Goal: Task Accomplishment & Management: Manage account settings

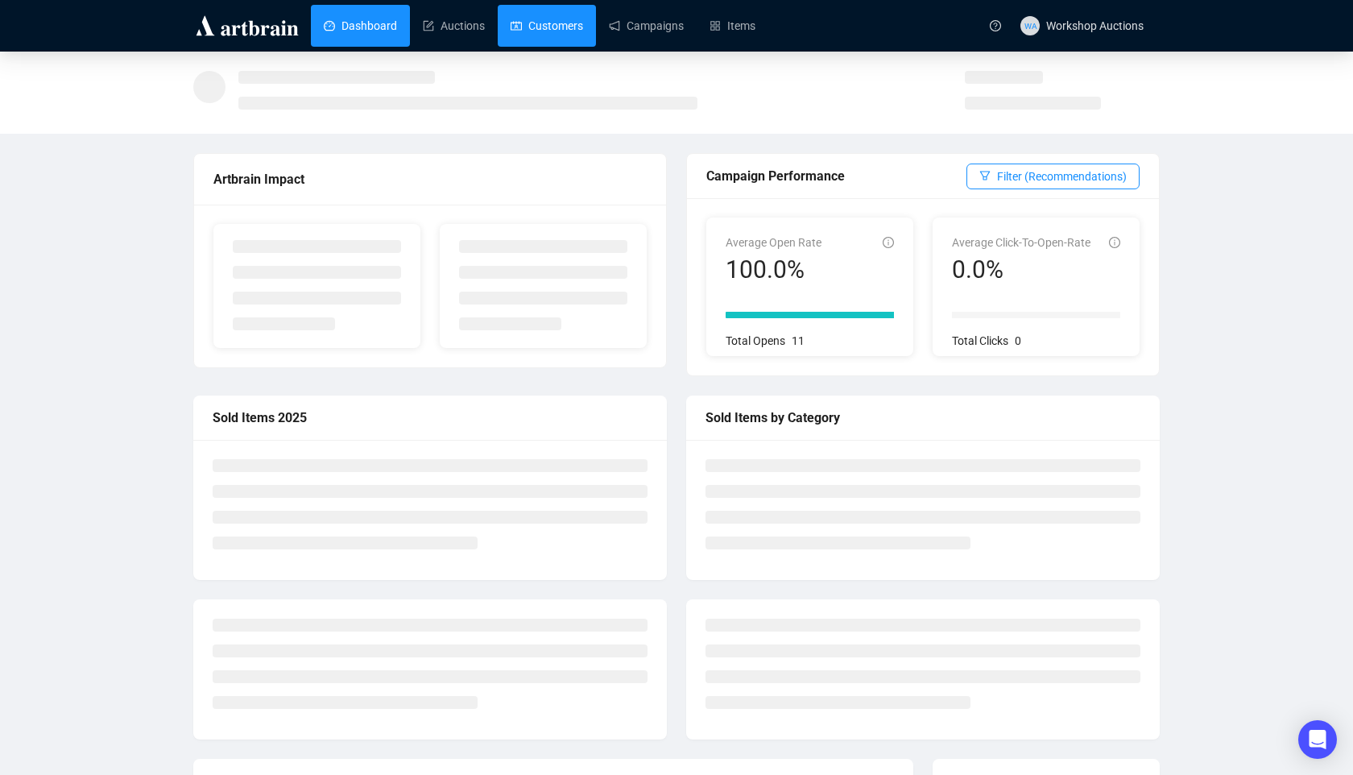
click at [553, 30] on link "Customers" at bounding box center [547, 26] width 72 height 42
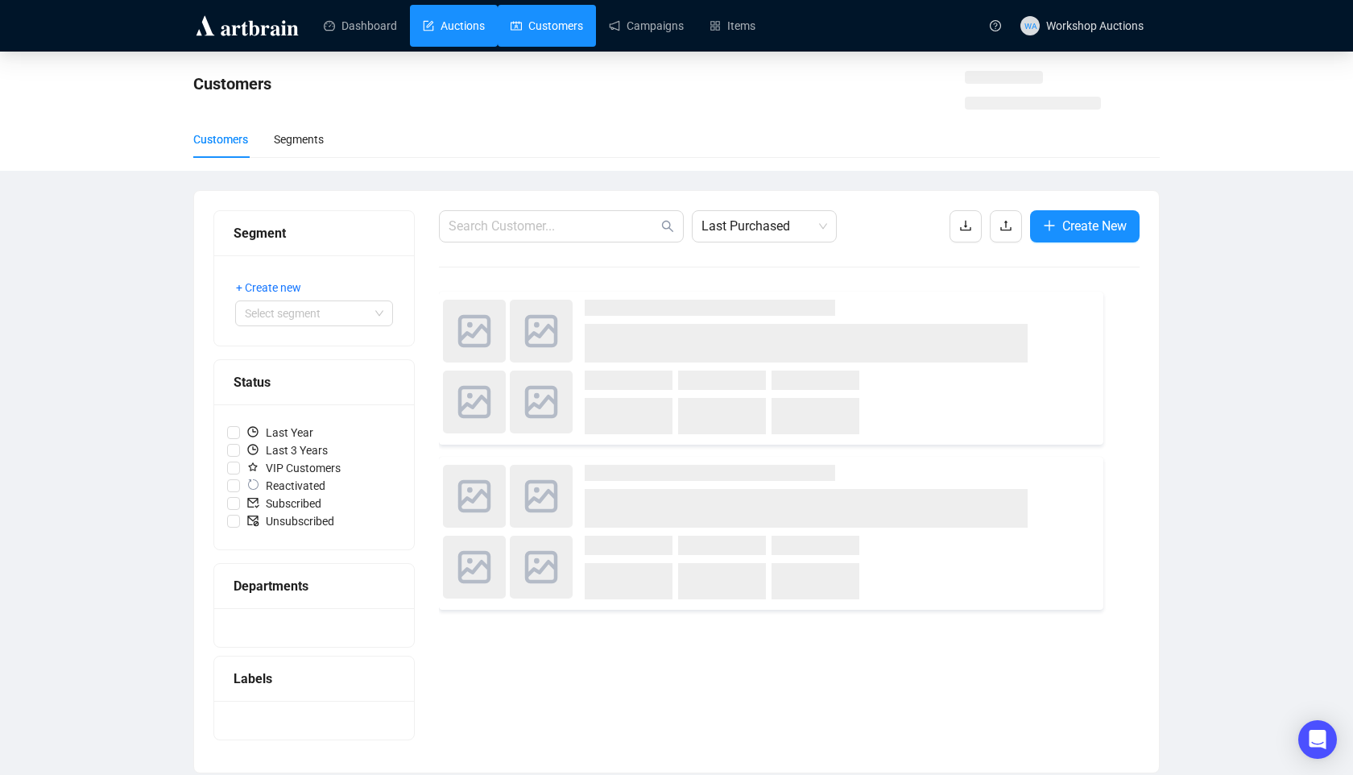
click at [453, 27] on link "Auctions" at bounding box center [454, 26] width 62 height 42
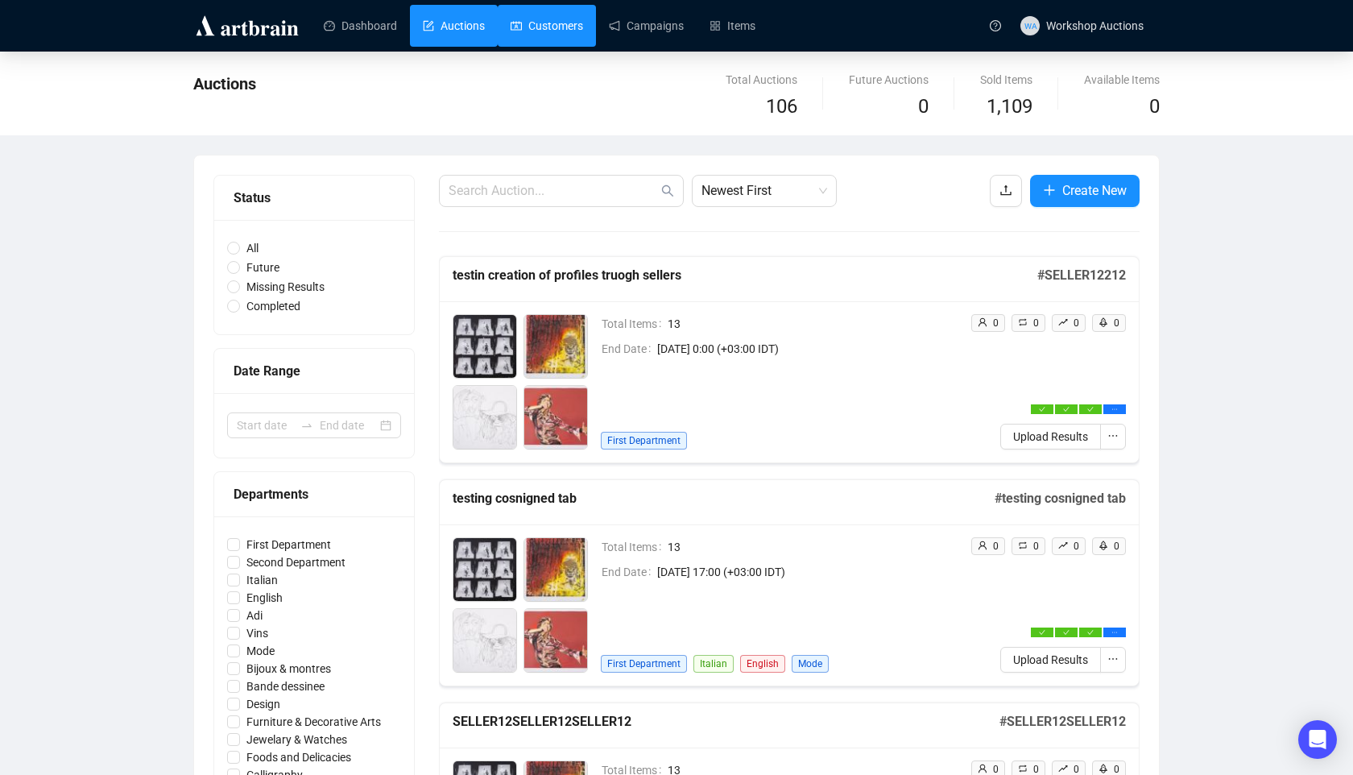
click at [575, 19] on link "Customers" at bounding box center [547, 26] width 72 height 42
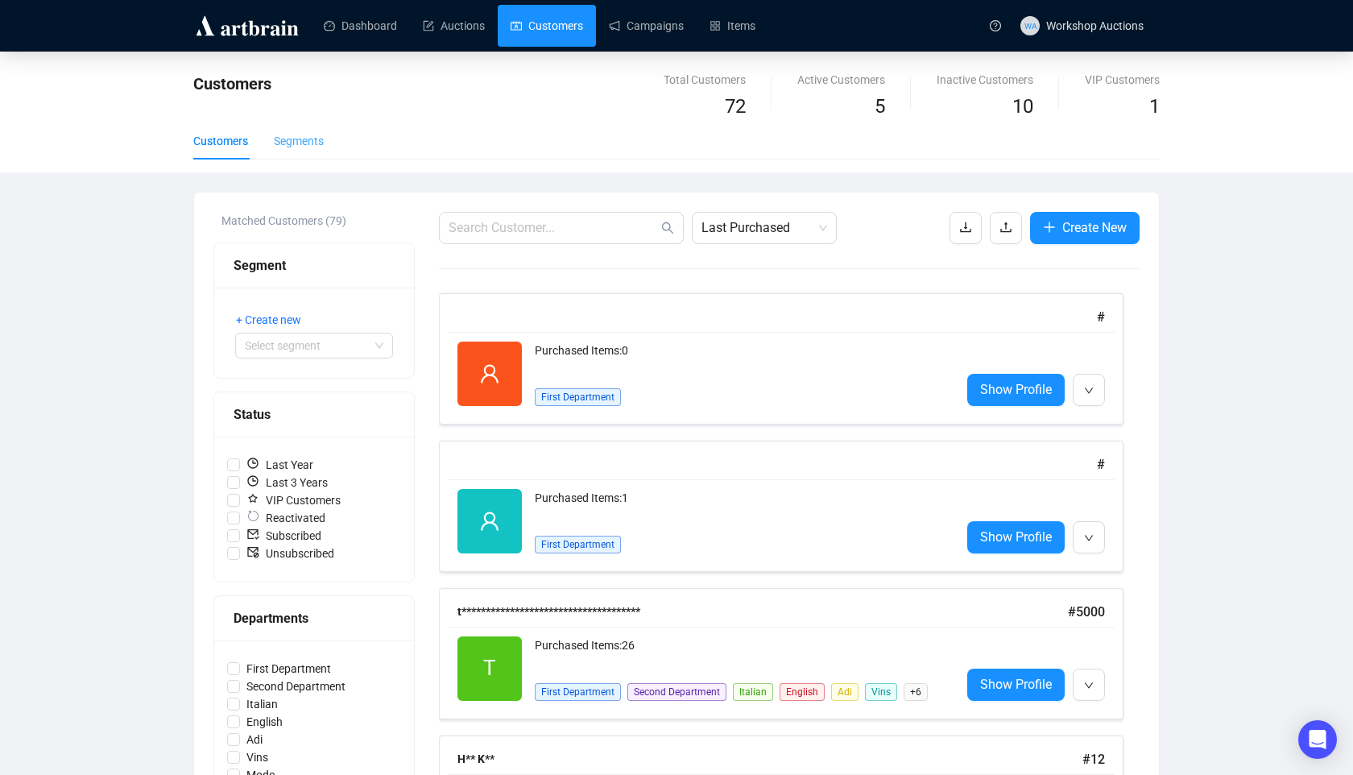
click at [296, 129] on div "Segments" at bounding box center [299, 140] width 50 height 37
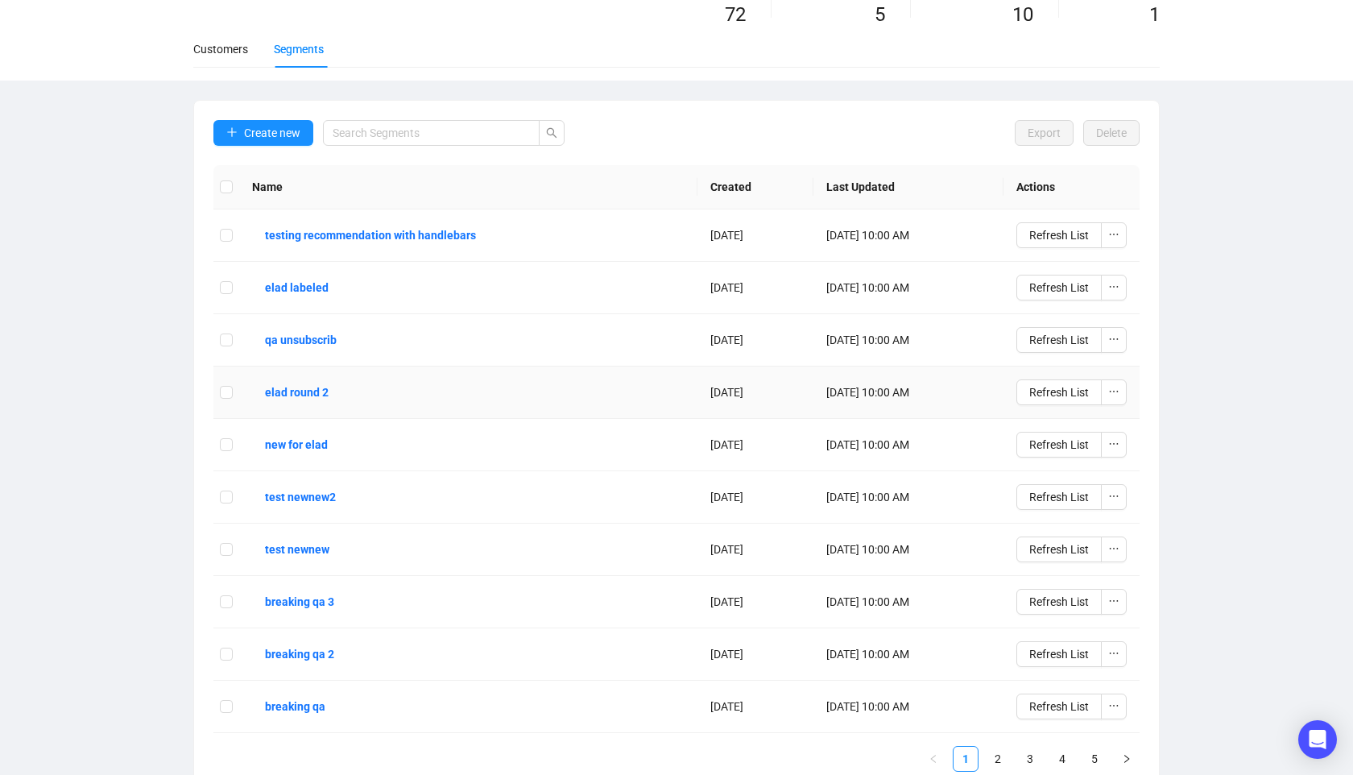
scroll to position [121, 0]
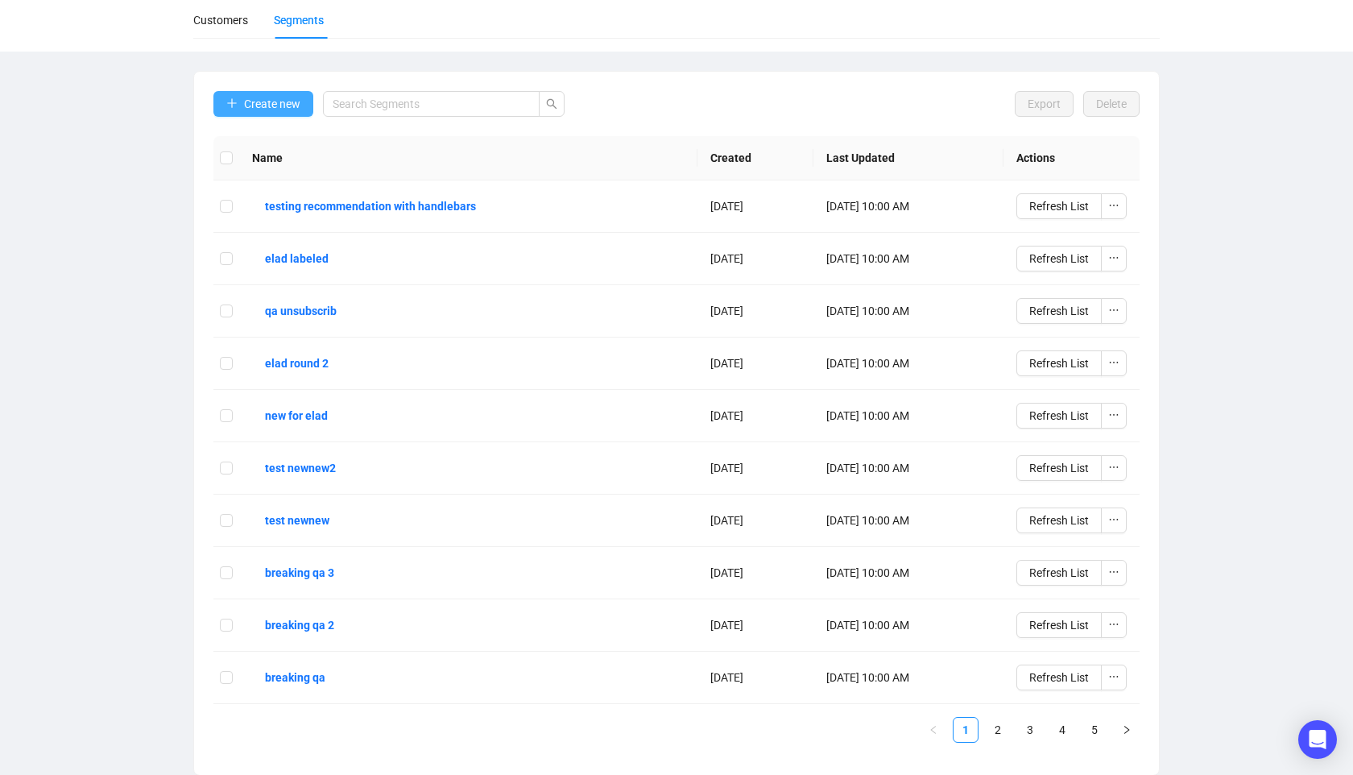
click at [282, 103] on span "Create new" at bounding box center [272, 104] width 56 height 18
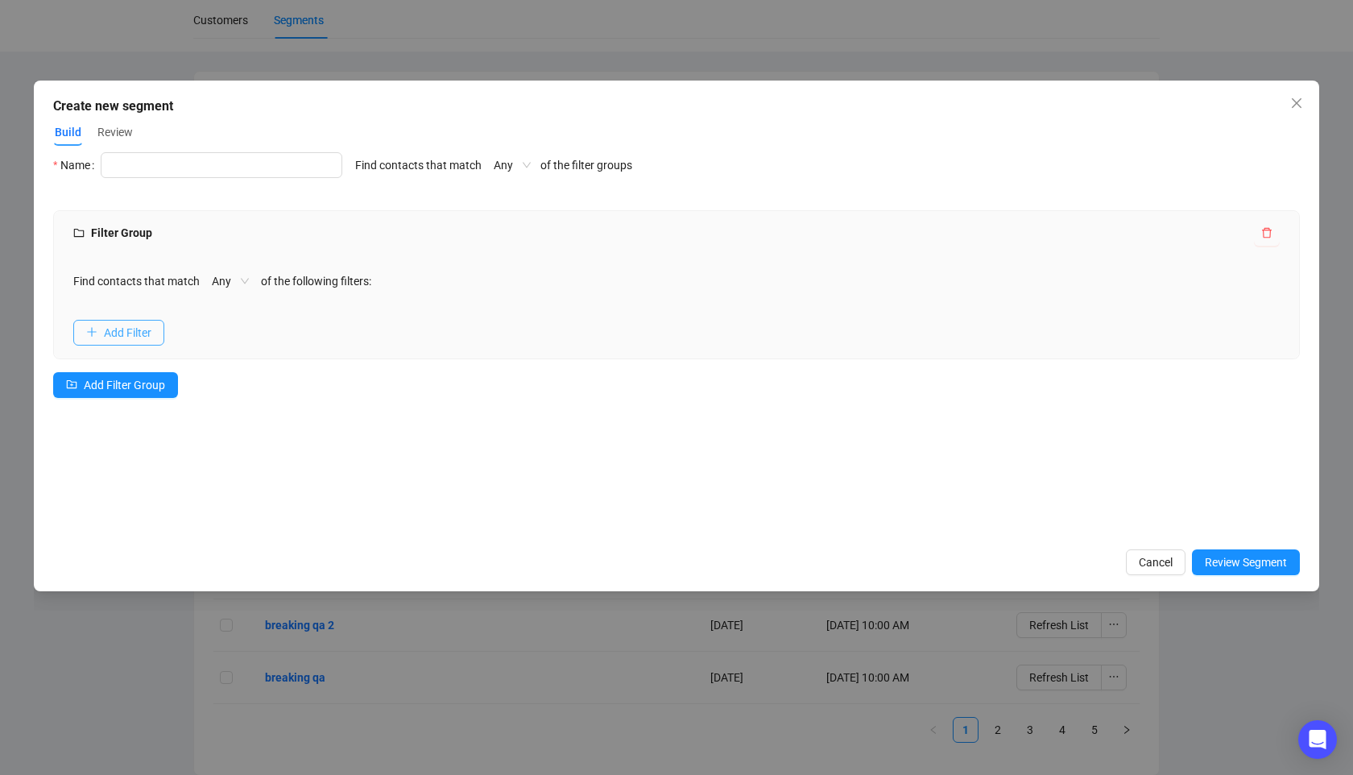
click at [146, 325] on span "Add Filter" at bounding box center [128, 333] width 48 height 18
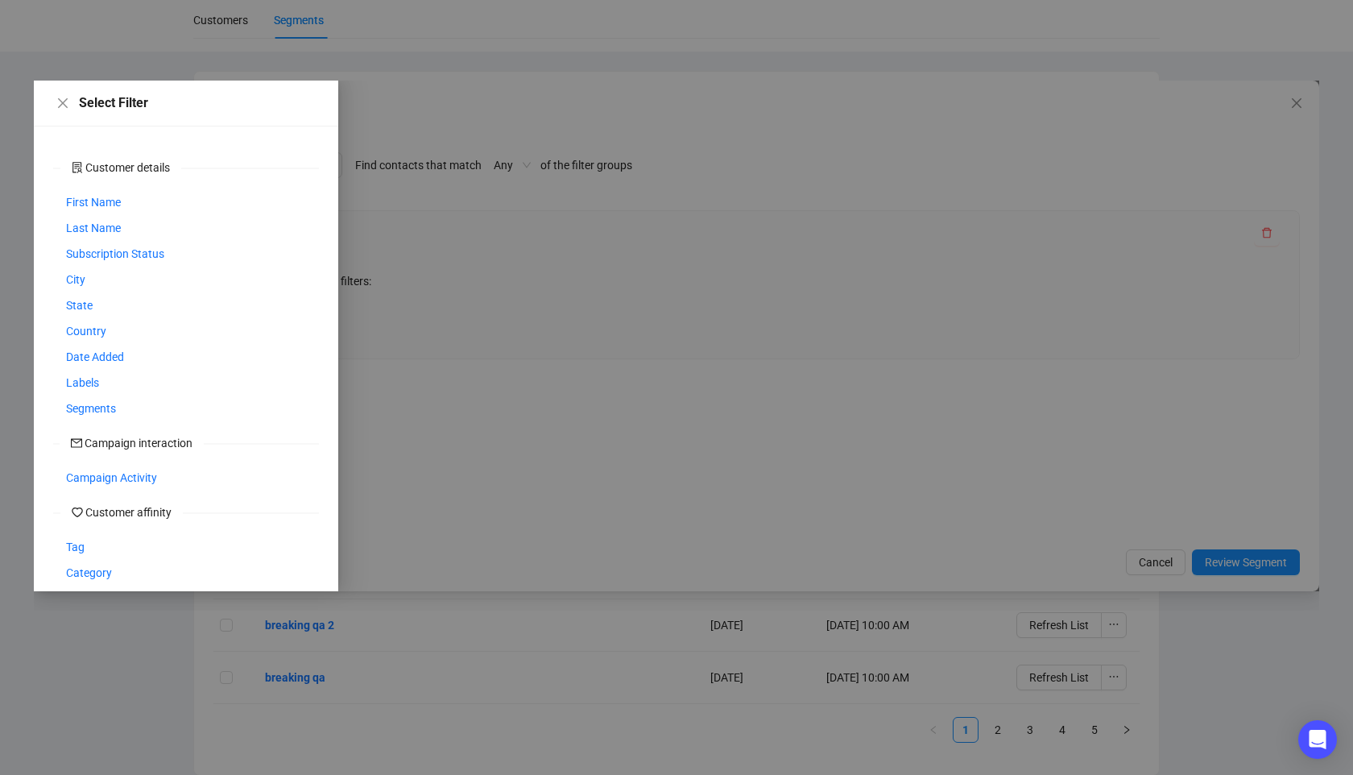
click at [557, 160] on div at bounding box center [677, 336] width 1286 height 511
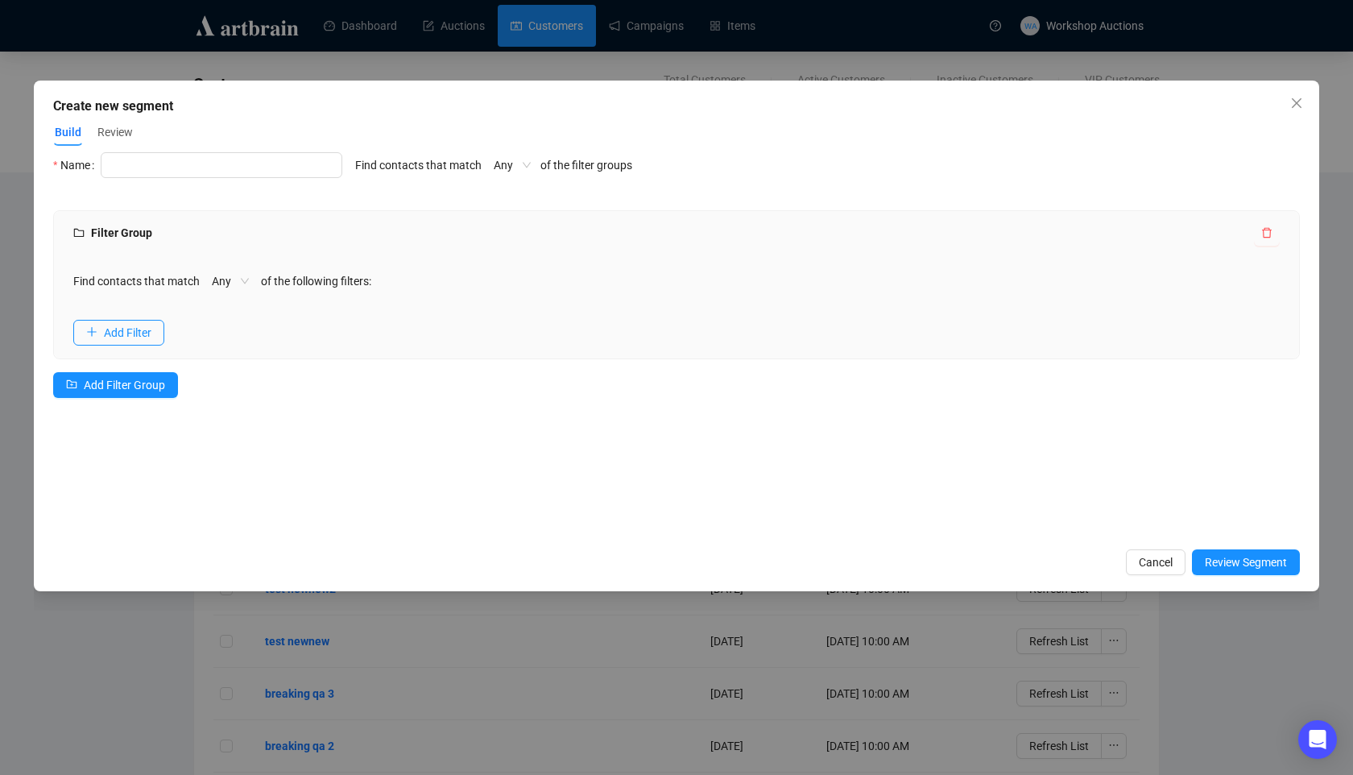
scroll to position [121, 0]
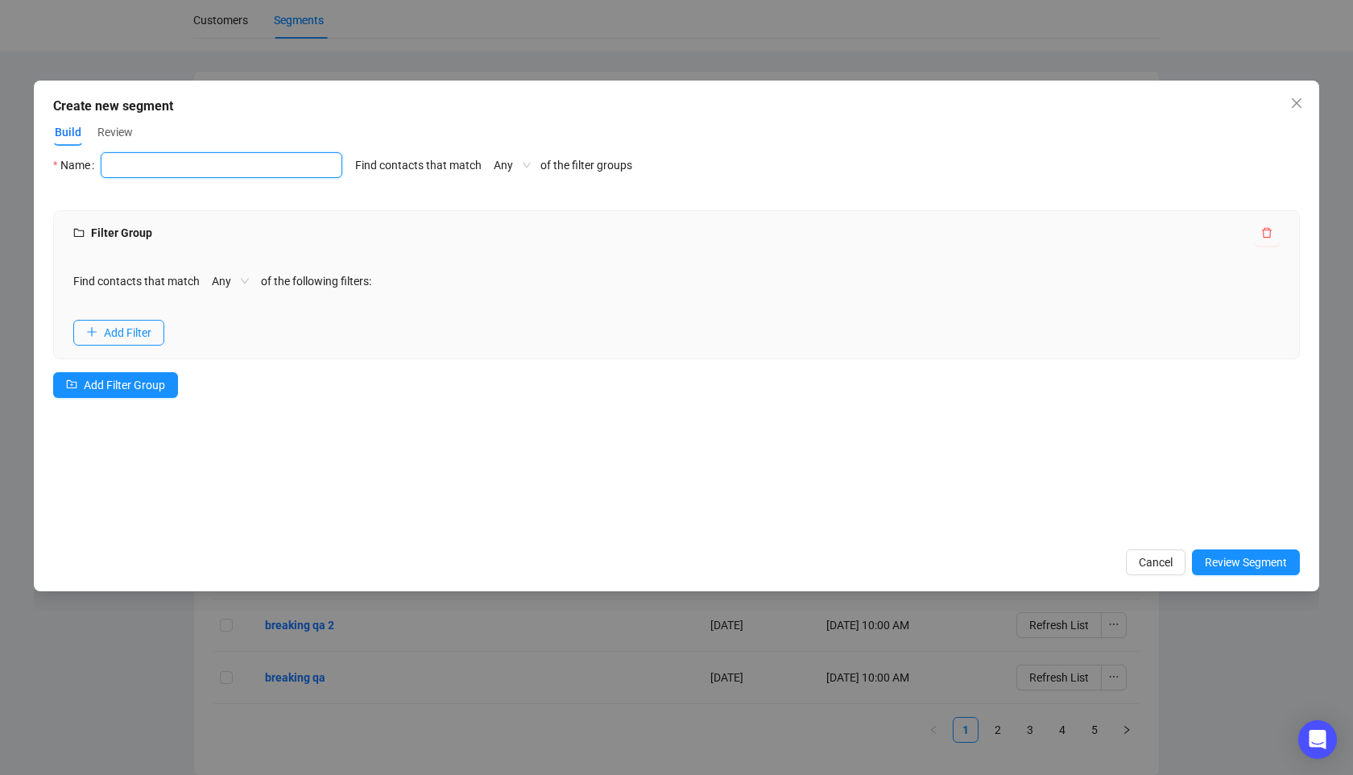
click at [189, 161] on input "text" at bounding box center [222, 165] width 242 height 26
drag, startPoint x: 187, startPoint y: 168, endPoint x: 256, endPoint y: 174, distance: 69.5
click at [188, 168] on input "First time bideder" at bounding box center [222, 165] width 242 height 26
type input "First time bidder"
click at [206, 216] on div "Filter Group" at bounding box center [676, 233] width 1245 height 45
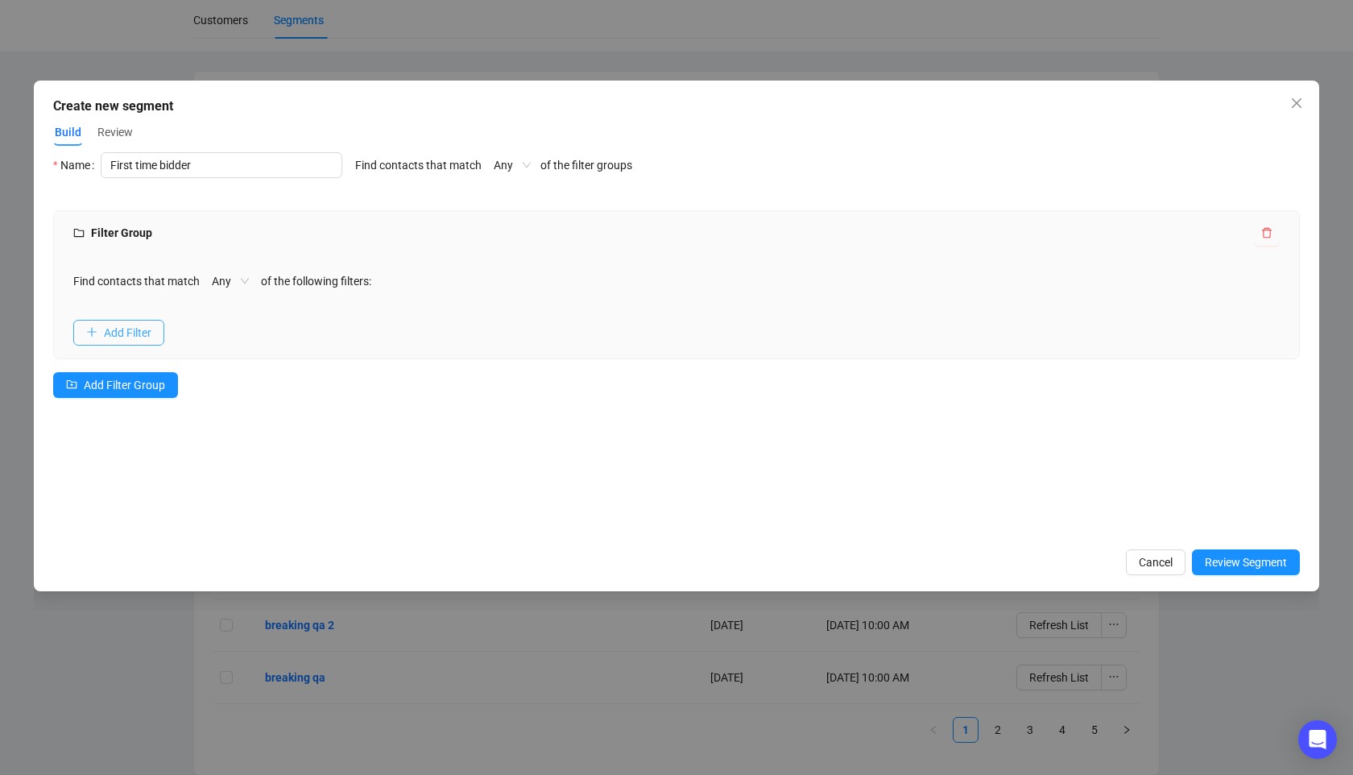
click at [151, 328] on span "Add Filter" at bounding box center [128, 333] width 48 height 18
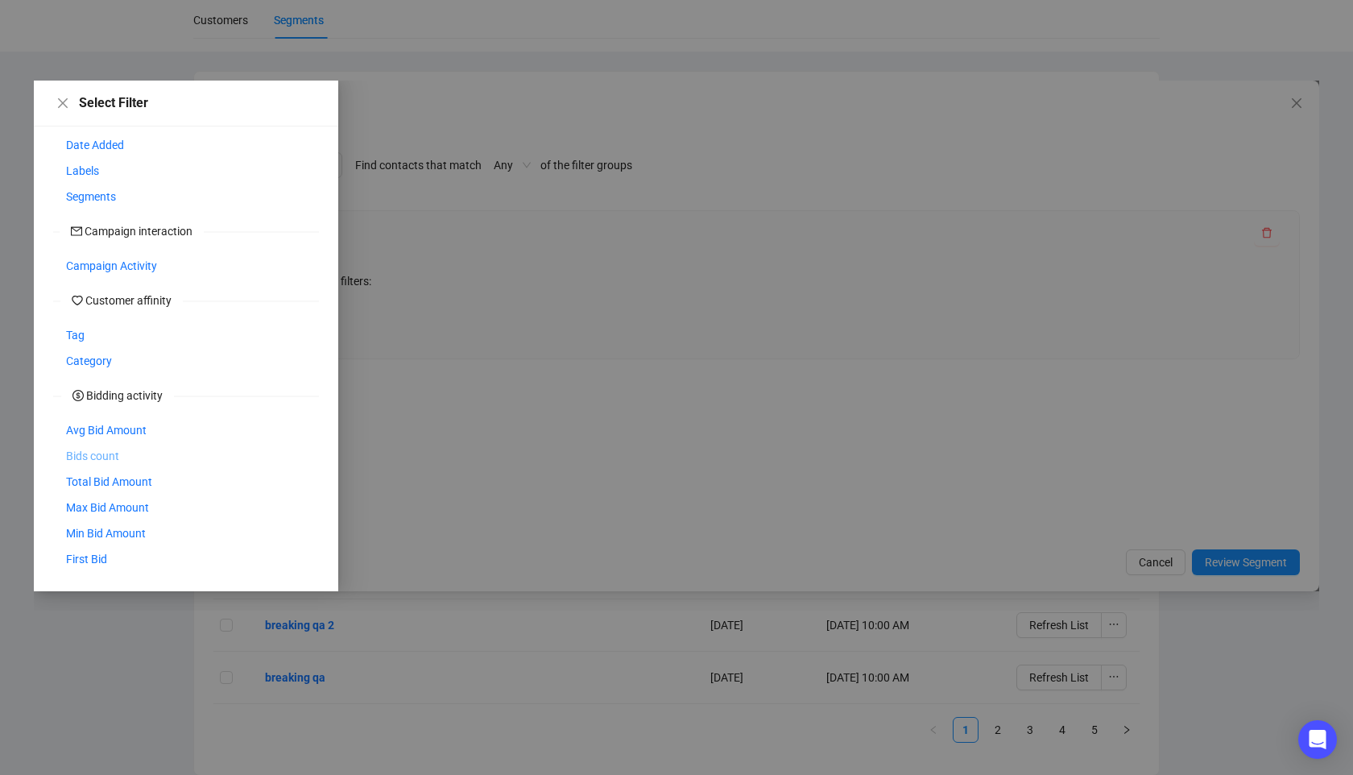
click at [106, 455] on span "Bids count" at bounding box center [92, 456] width 53 height 18
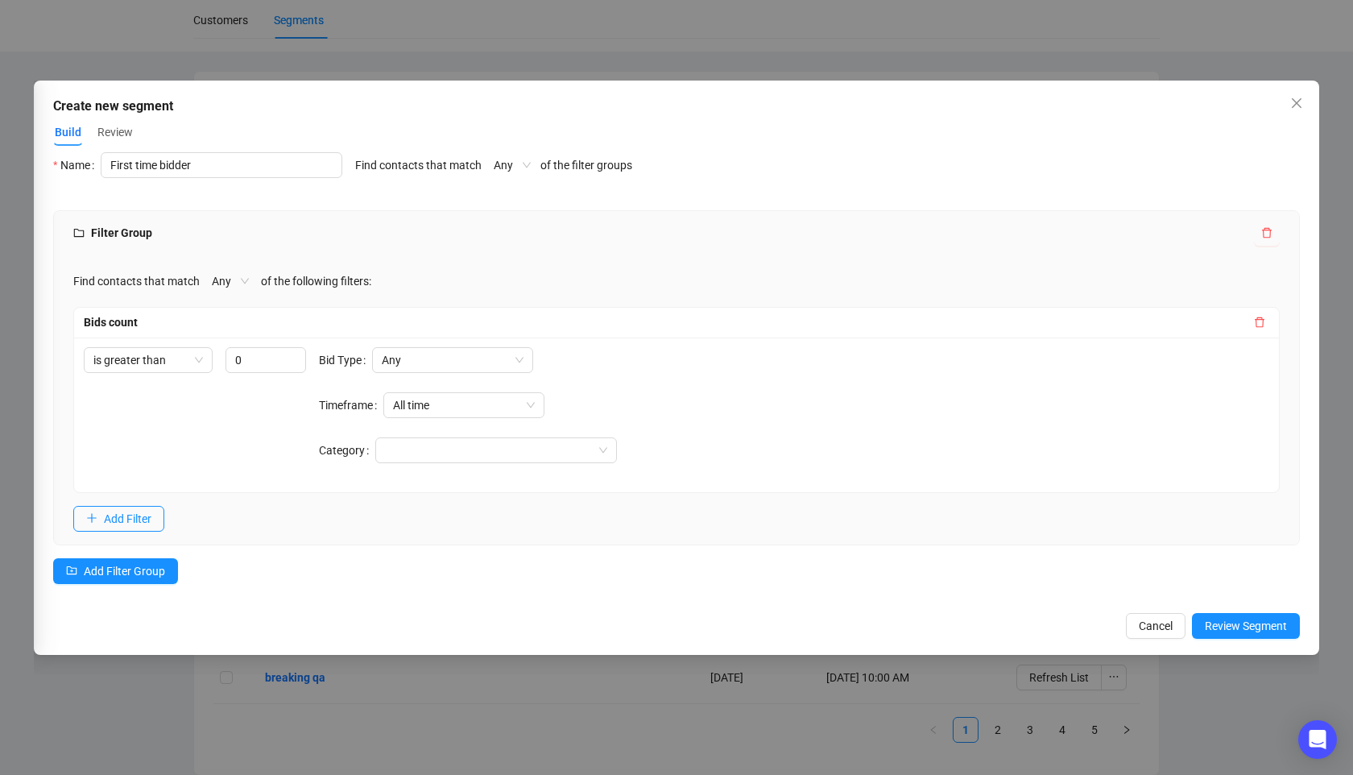
scroll to position [148, 0]
click at [270, 342] on div "is greater than 0 Bid Type Any Timeframe All time Category" at bounding box center [676, 415] width 1205 height 155
click at [470, 360] on span "Any" at bounding box center [453, 360] width 142 height 24
click at [555, 327] on div "Bids count" at bounding box center [667, 322] width 1166 height 18
click at [1261, 321] on icon "delete" at bounding box center [1259, 322] width 11 height 11
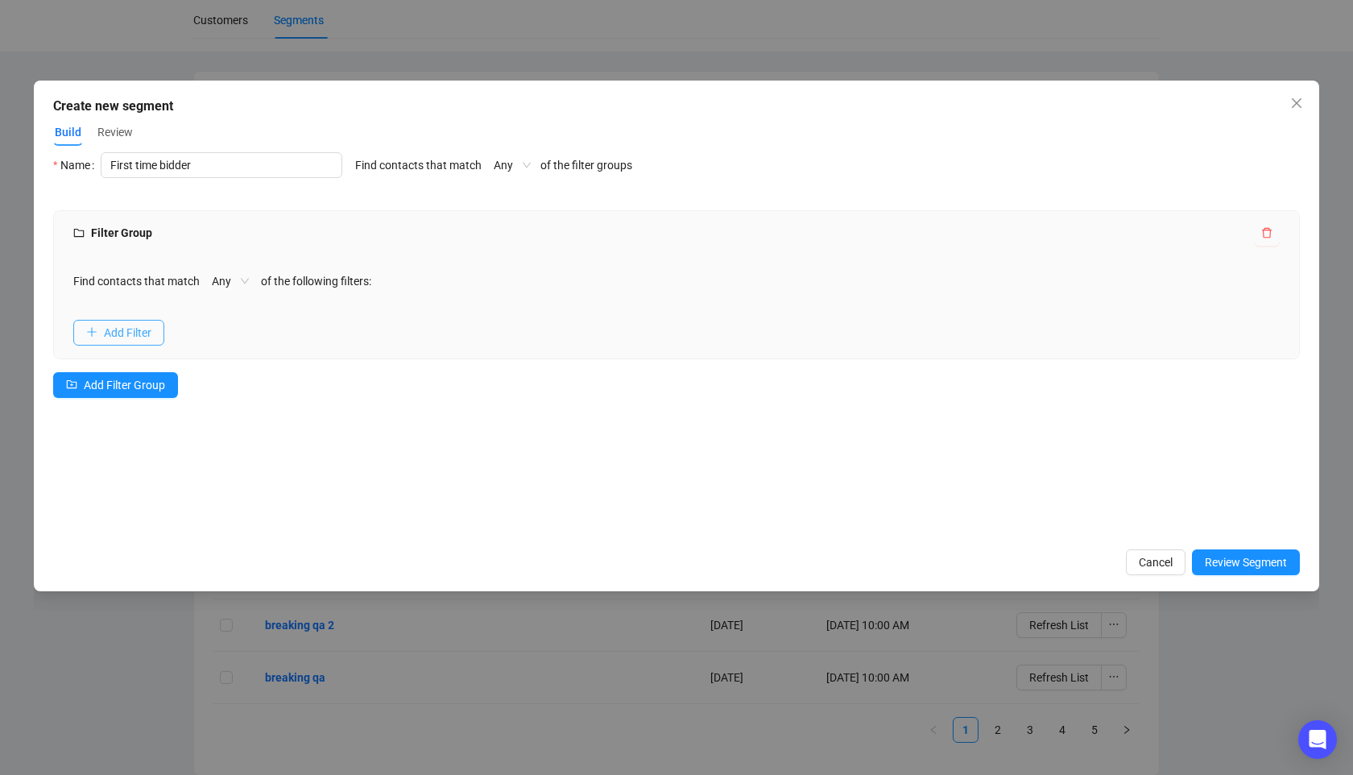
click at [123, 339] on span "Add Filter" at bounding box center [128, 333] width 48 height 18
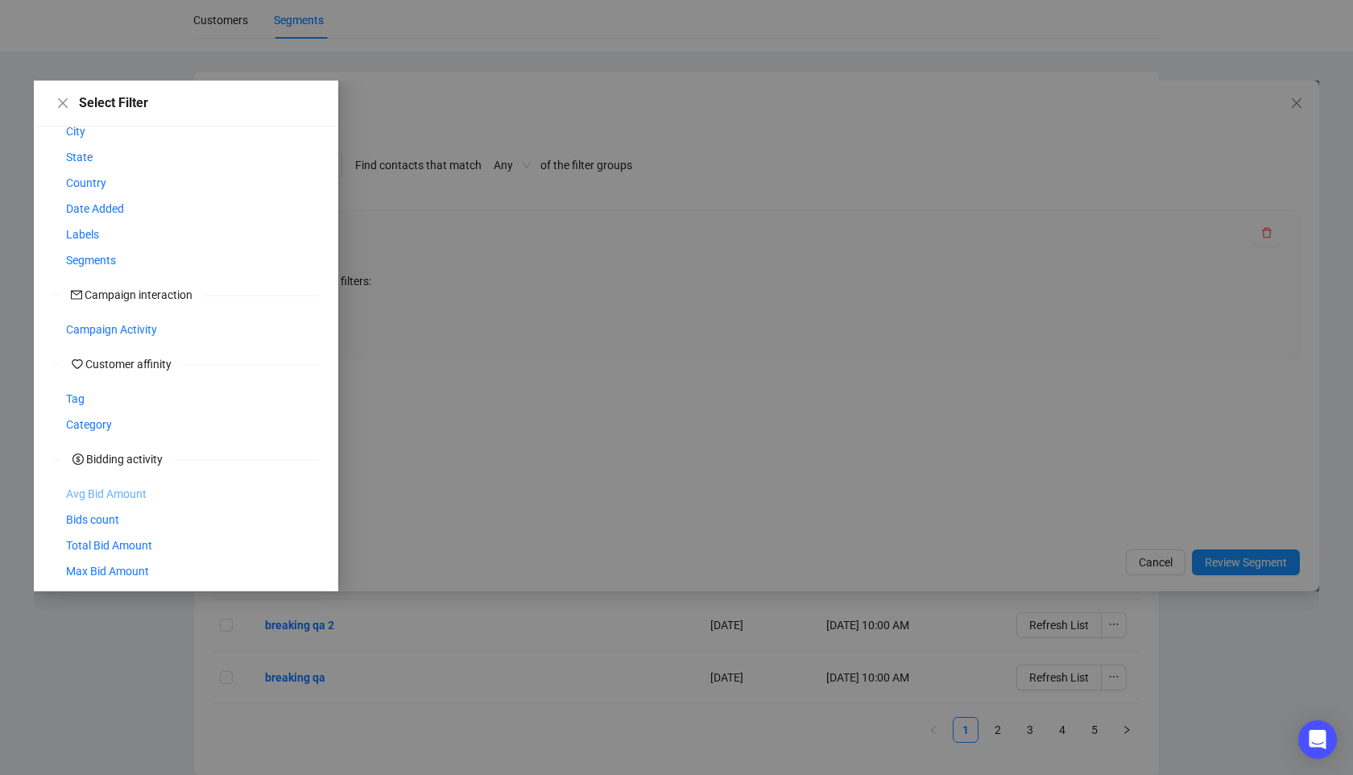
scroll to position [212, 0]
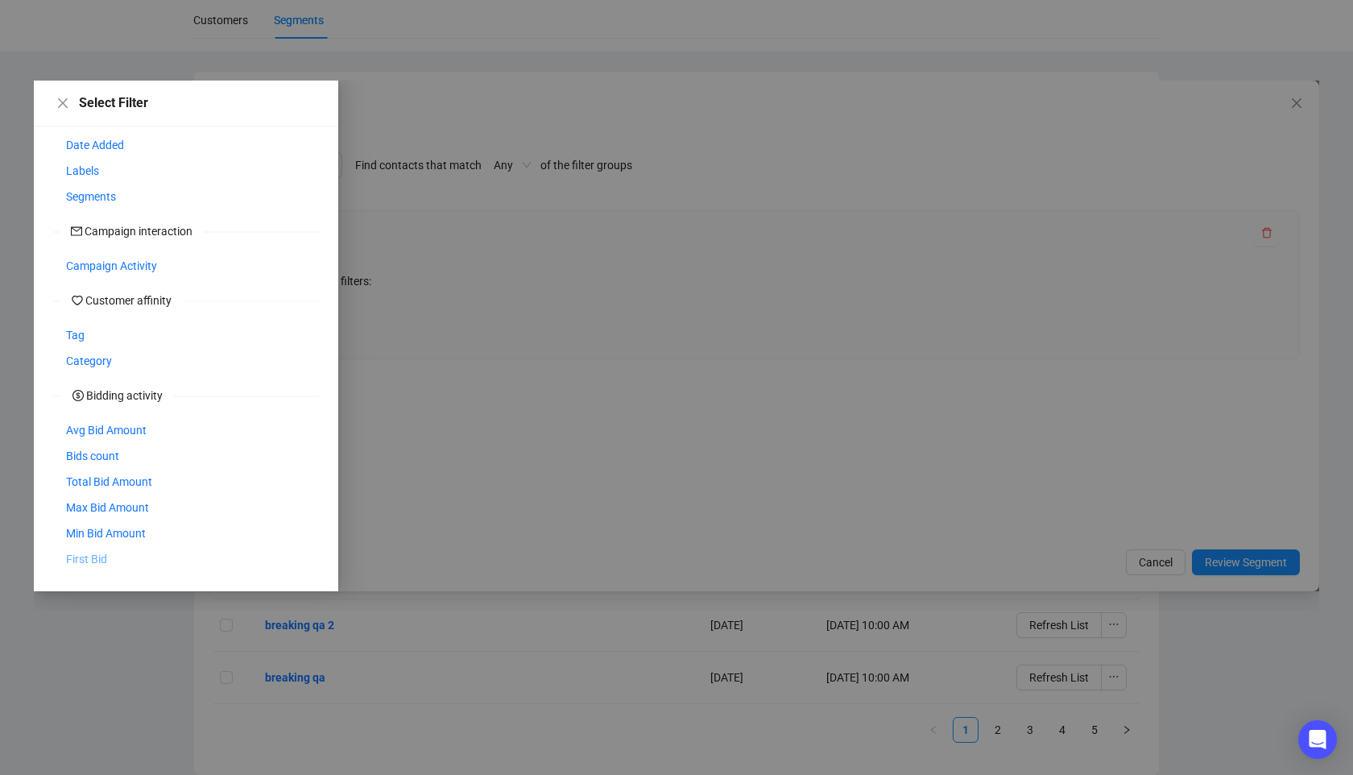
click at [93, 557] on span "First Bid" at bounding box center [86, 559] width 41 height 18
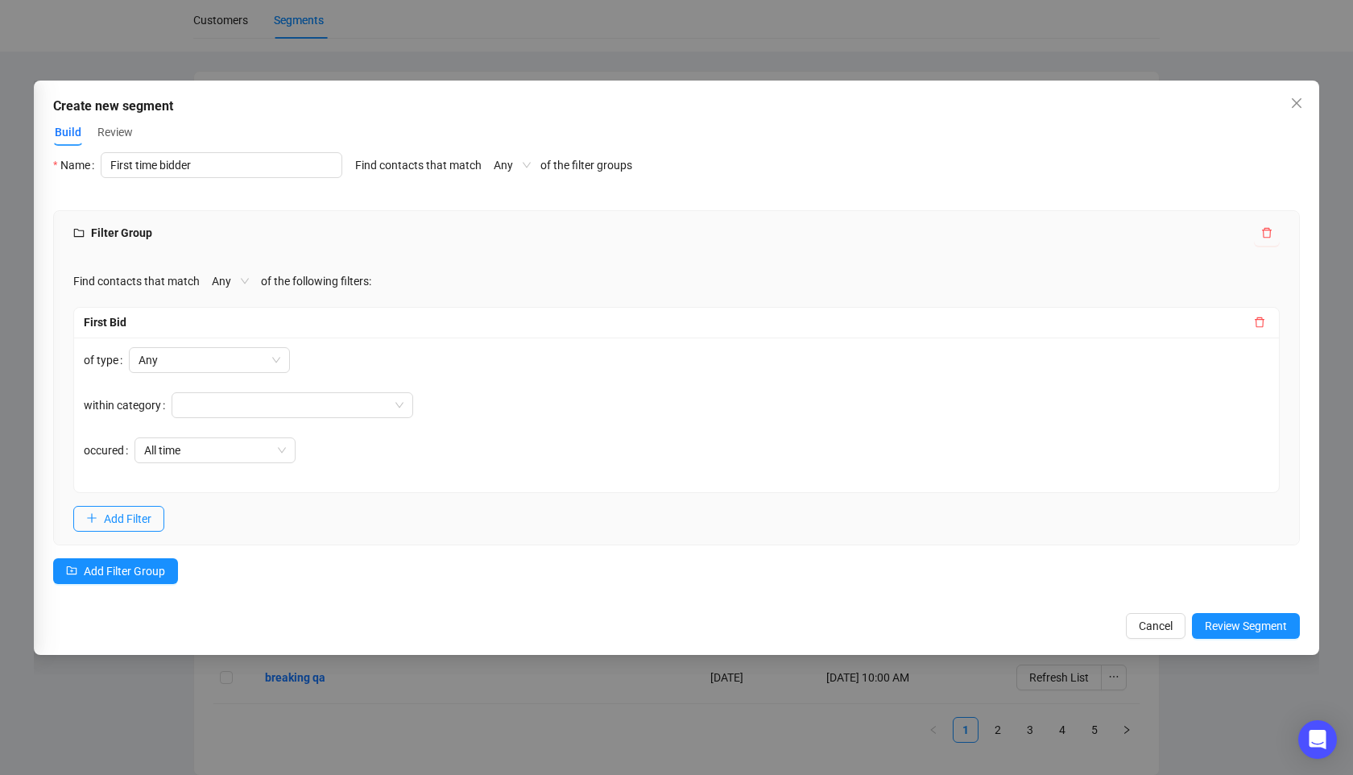
scroll to position [148, 0]
click at [249, 451] on span "All time" at bounding box center [215, 450] width 142 height 24
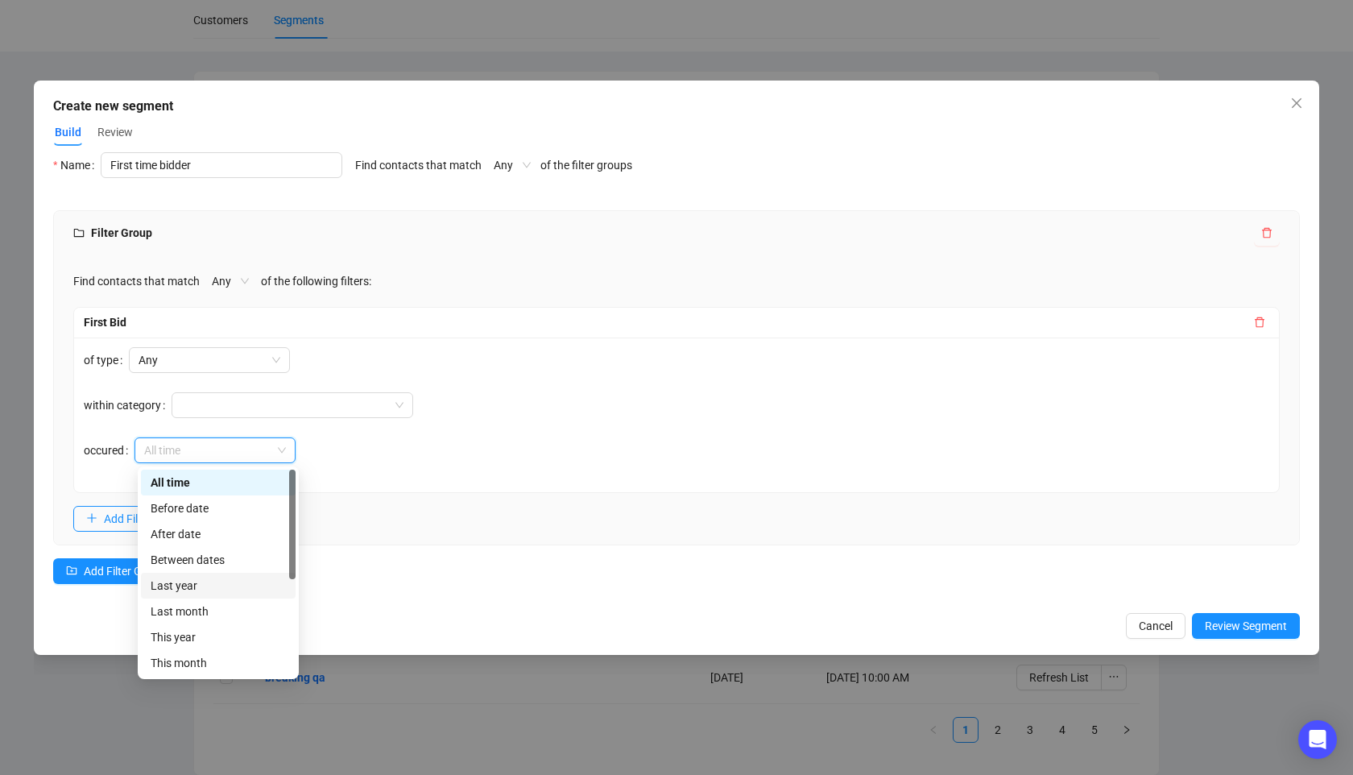
click at [228, 560] on div "Between dates" at bounding box center [218, 560] width 135 height 18
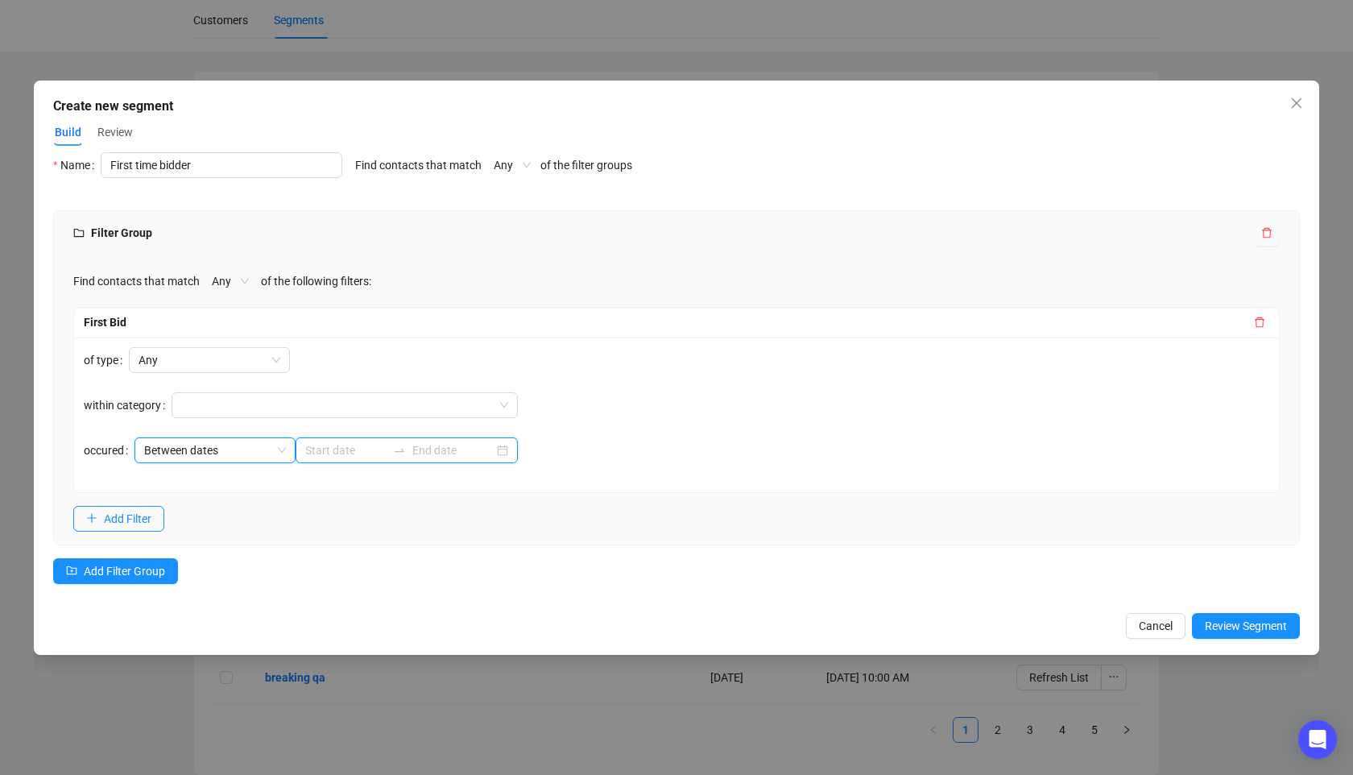
click at [330, 454] on input at bounding box center [345, 450] width 81 height 18
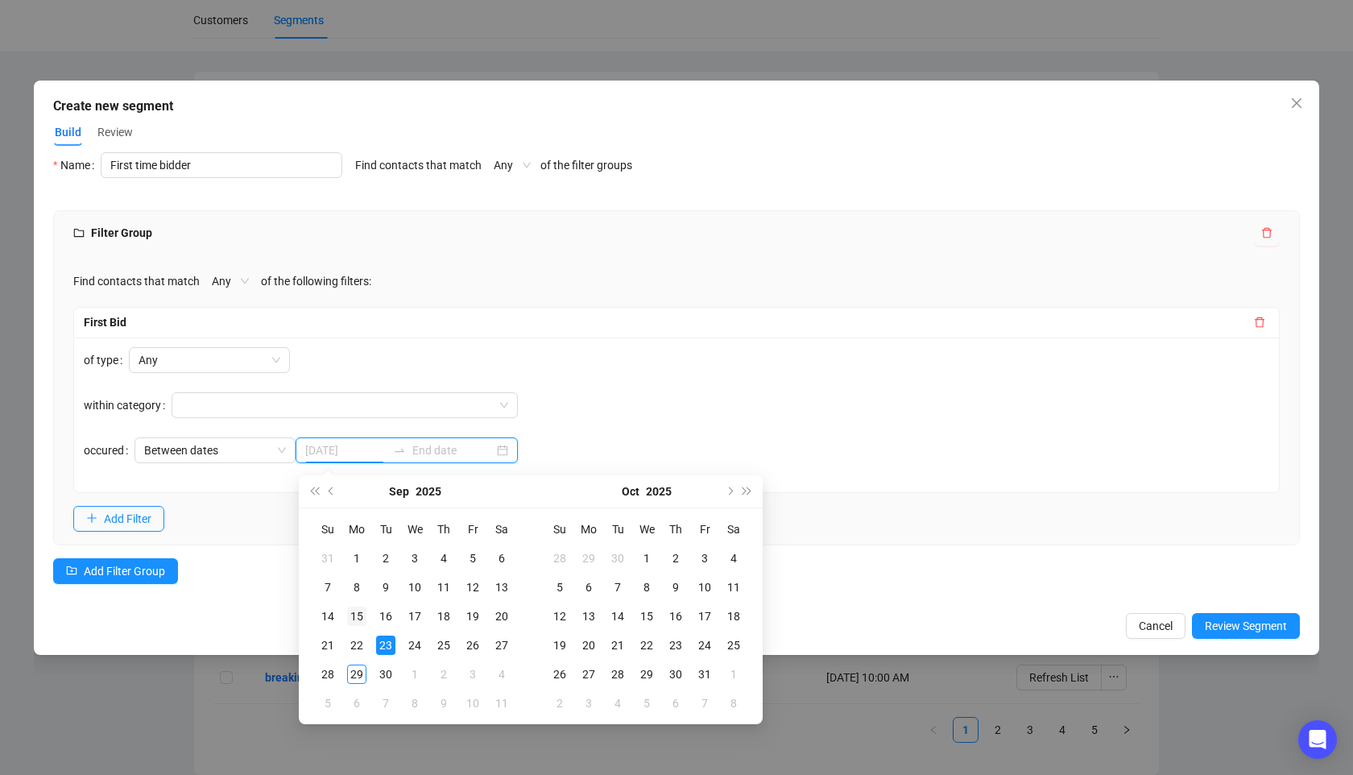
type input "2025-09-15"
click at [352, 612] on div "15" at bounding box center [356, 616] width 19 height 19
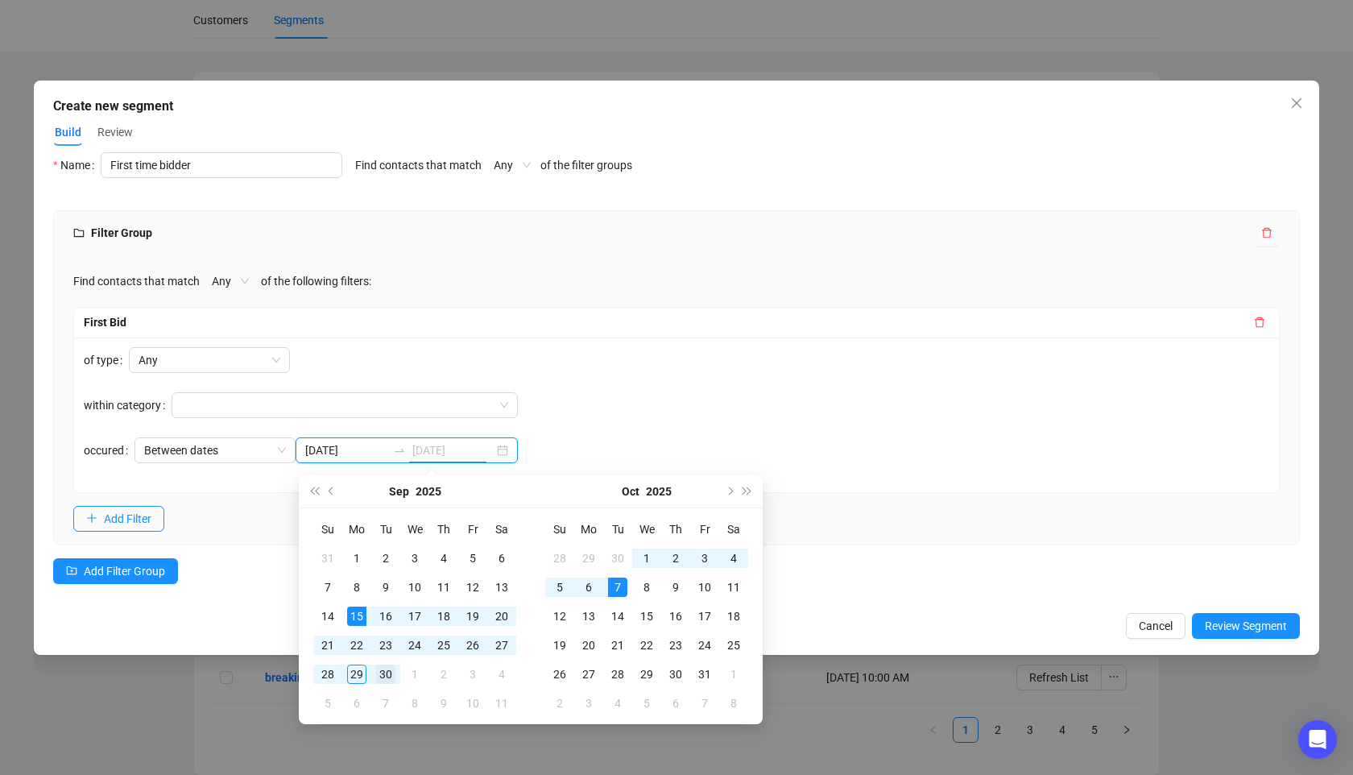
type input "2025-09-30"
click at [376, 673] on div "30" at bounding box center [385, 674] width 19 height 19
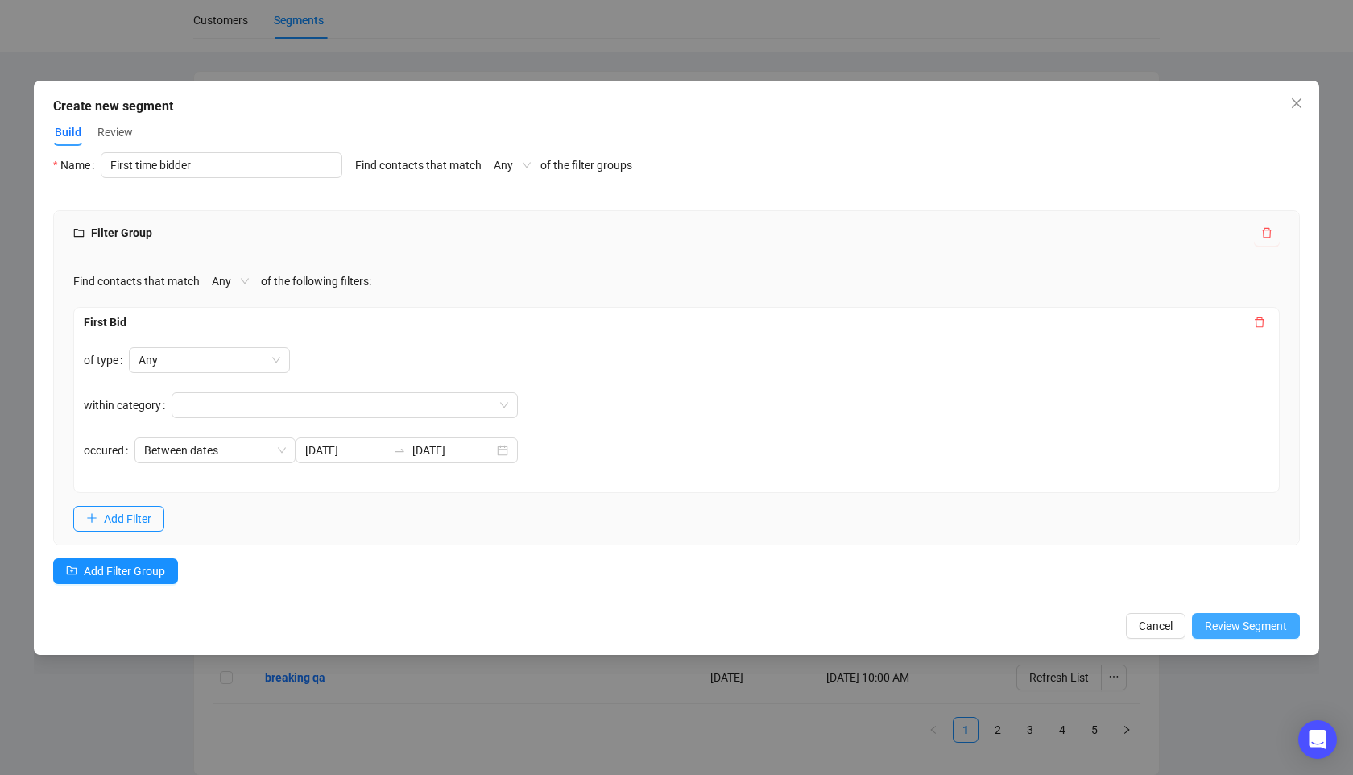
click at [1207, 633] on span "Review Segment" at bounding box center [1246, 626] width 82 height 18
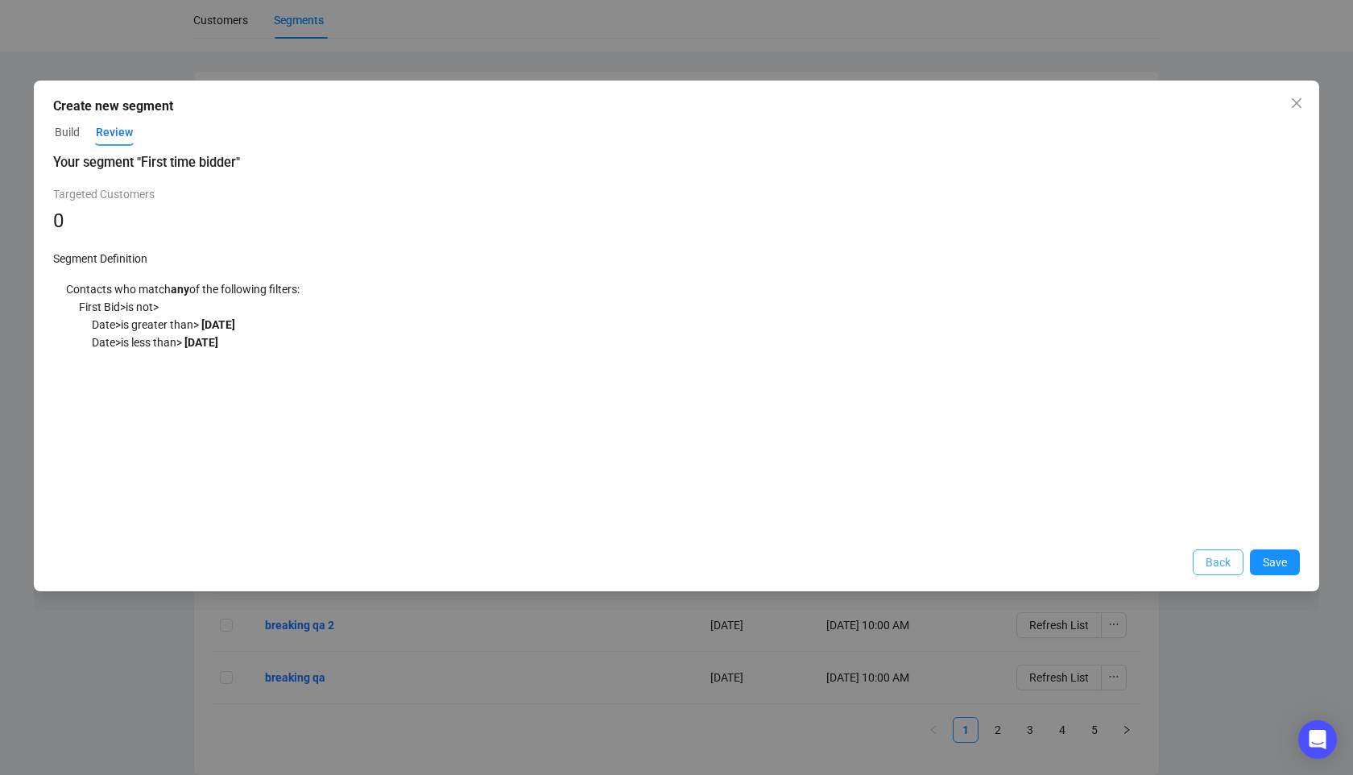
click at [1236, 574] on button "Back" at bounding box center [1218, 562] width 51 height 26
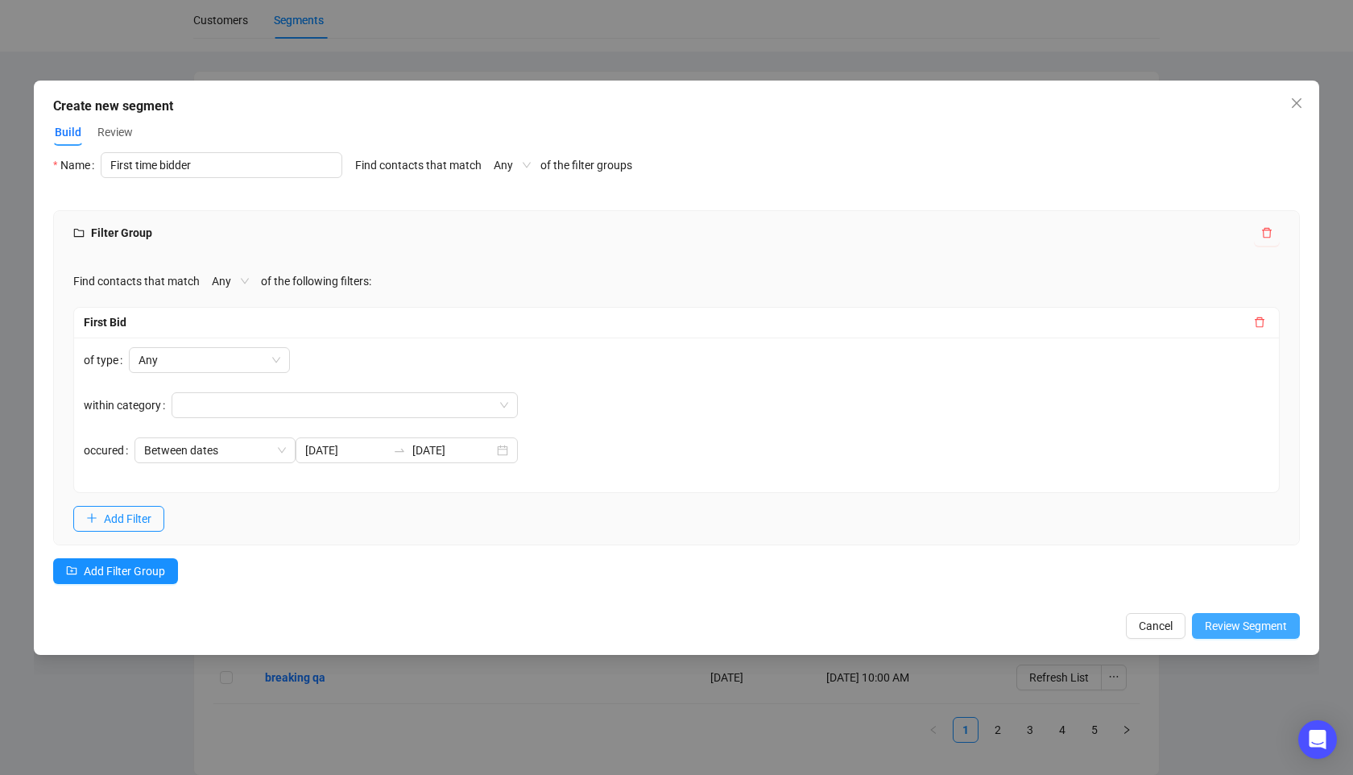
click at [1255, 624] on span "Review Segment" at bounding box center [1246, 626] width 82 height 18
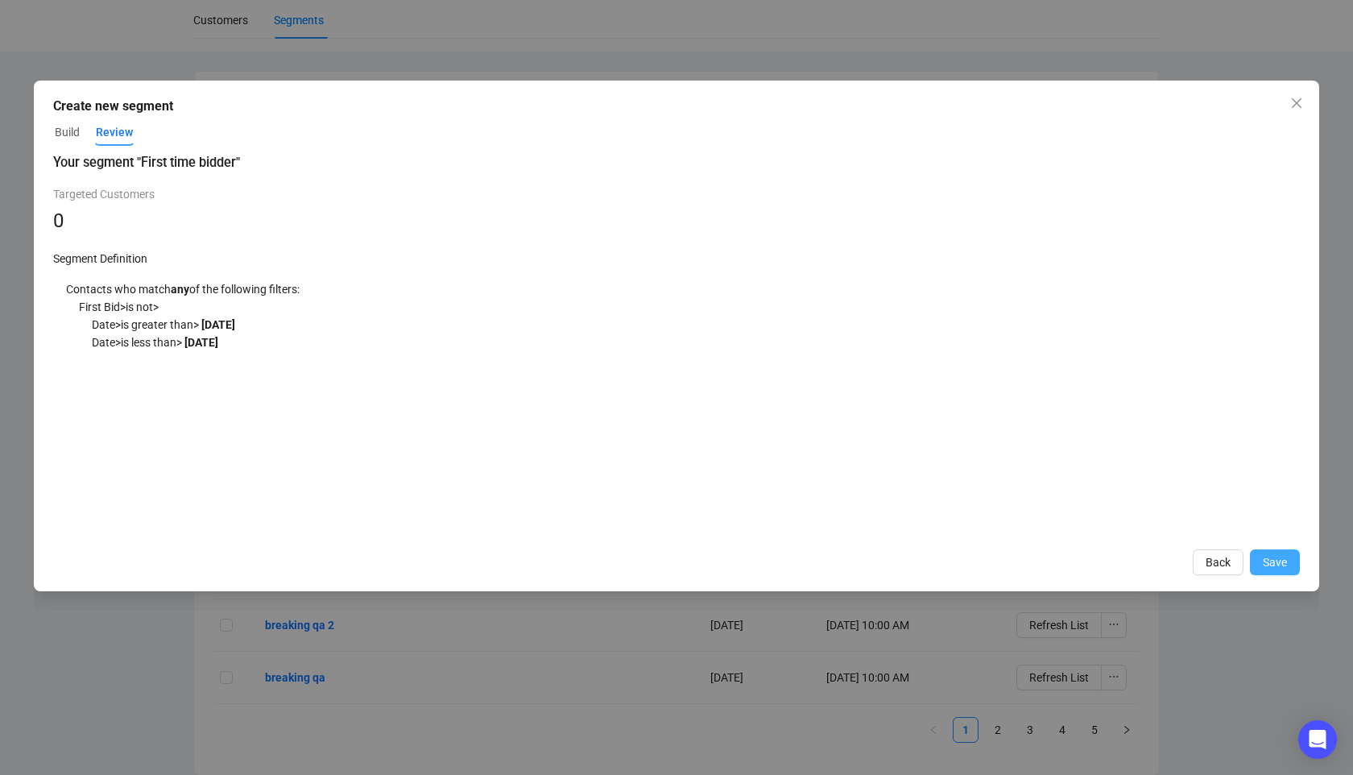
click at [1265, 567] on span "Save" at bounding box center [1275, 562] width 24 height 18
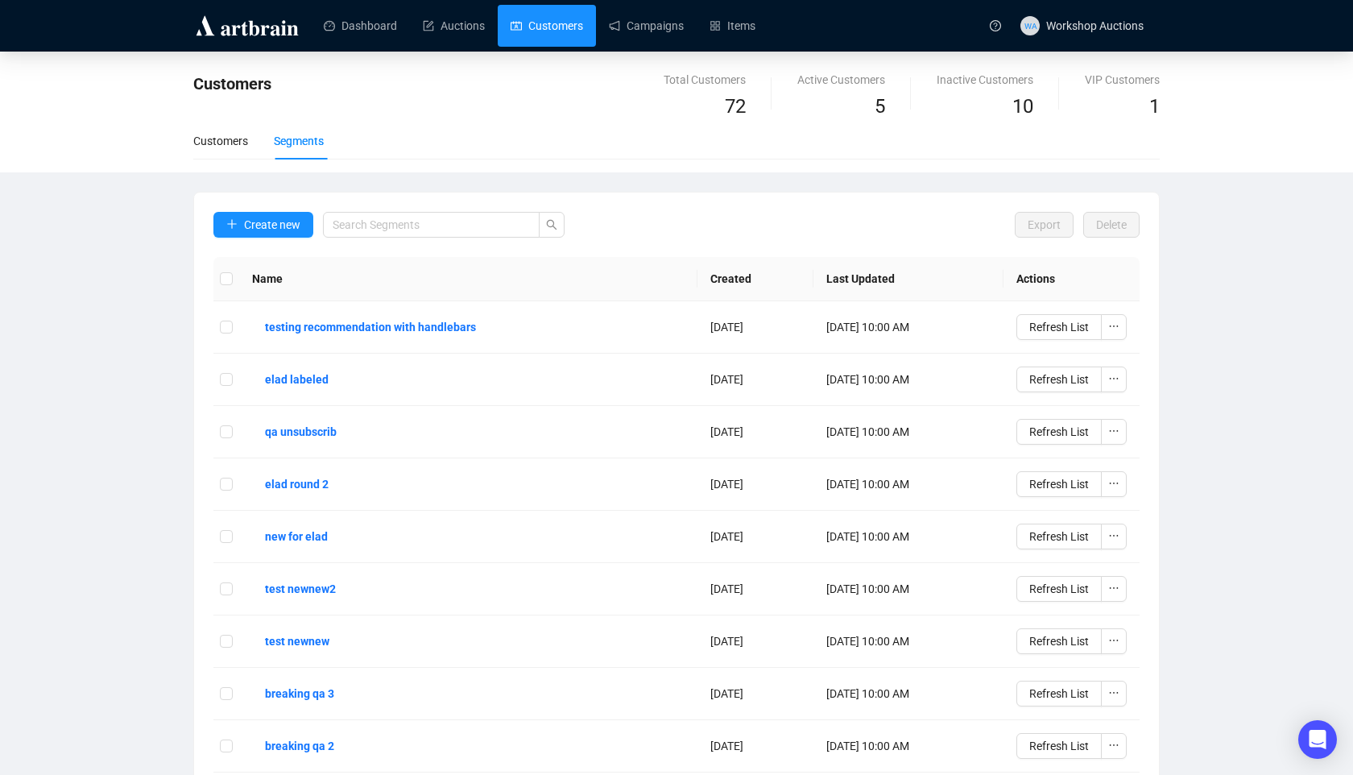
scroll to position [121, 0]
click at [336, 320] on b "First time bidder" at bounding box center [307, 327] width 85 height 18
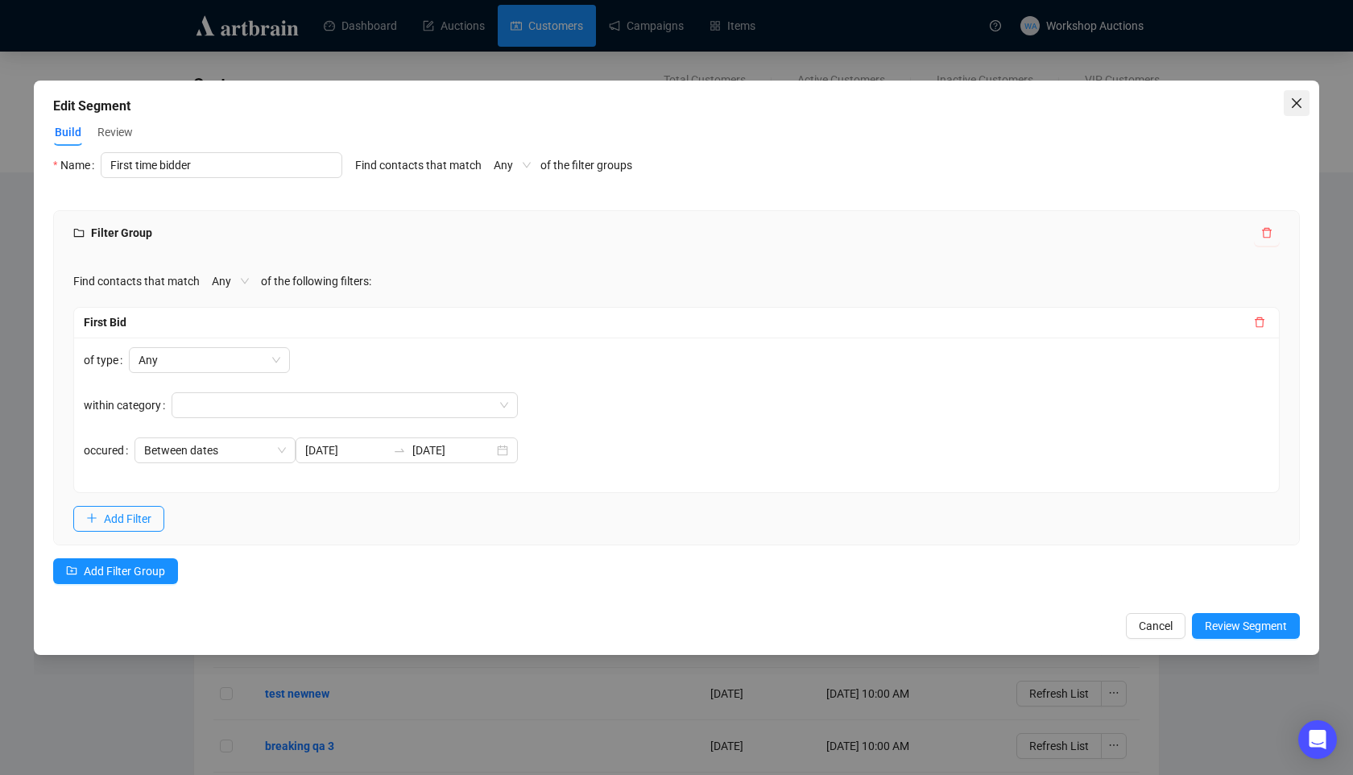
click at [1290, 97] on icon "close" at bounding box center [1296, 103] width 13 height 13
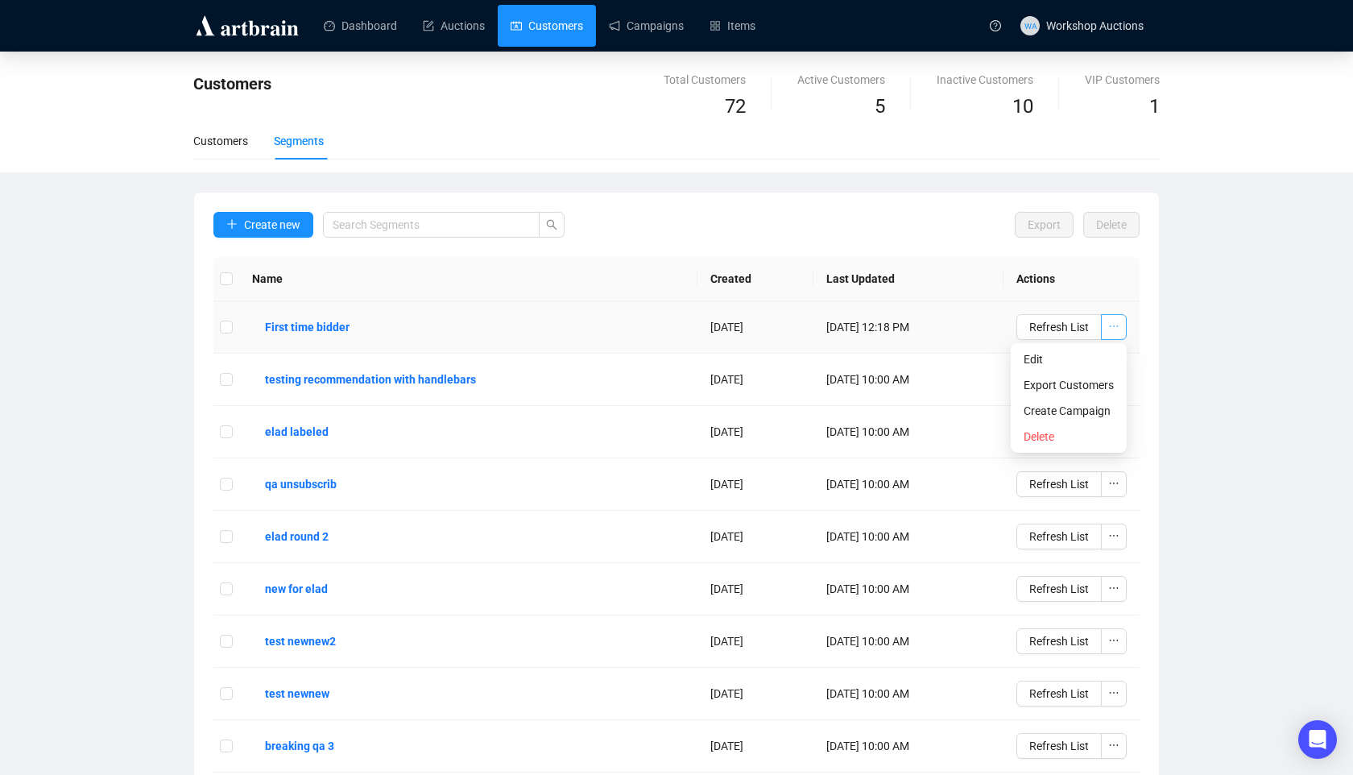
click at [1116, 325] on icon "ellipsis" at bounding box center [1113, 326] width 11 height 11
click at [1112, 323] on icon "ellipsis" at bounding box center [1113, 326] width 11 height 11
click at [1089, 416] on span "Create Campaign" at bounding box center [1069, 411] width 90 height 18
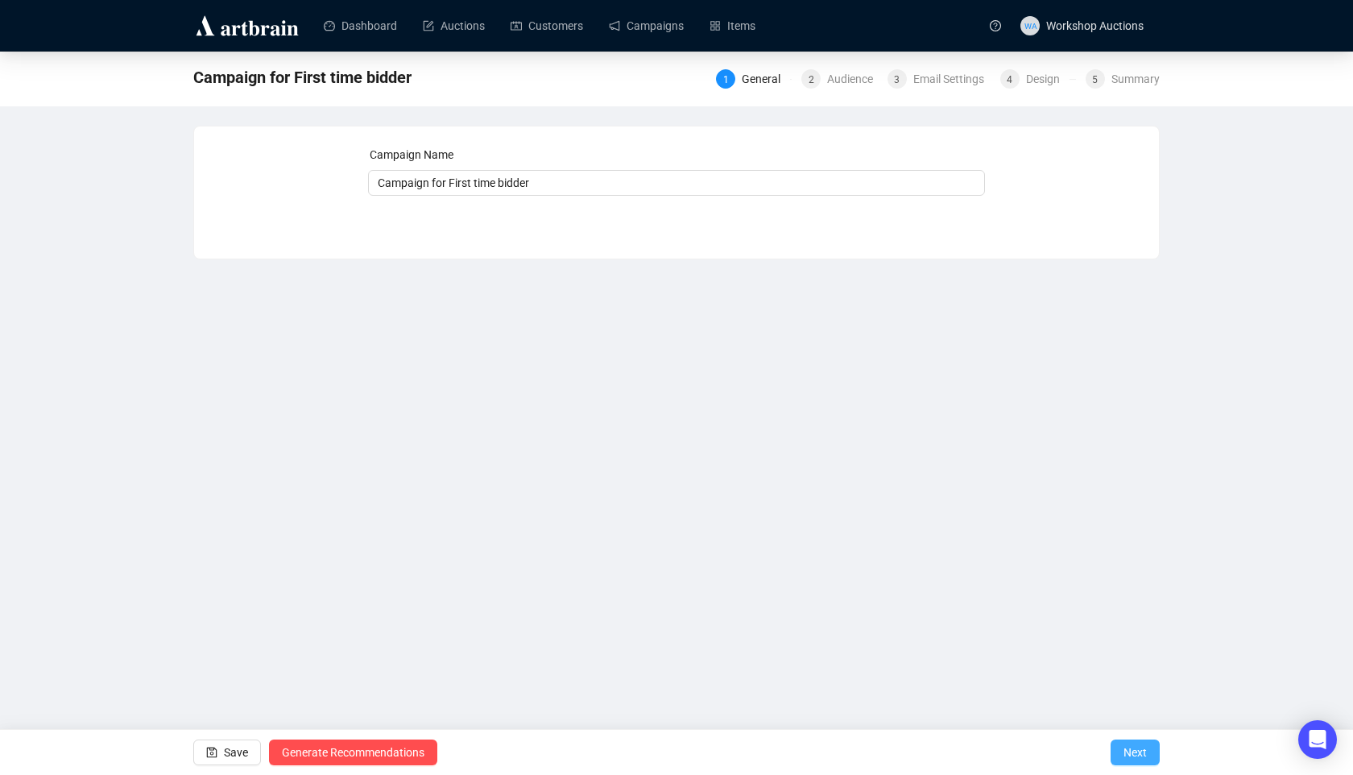
click at [1127, 747] on span "Next" at bounding box center [1135, 752] width 23 height 45
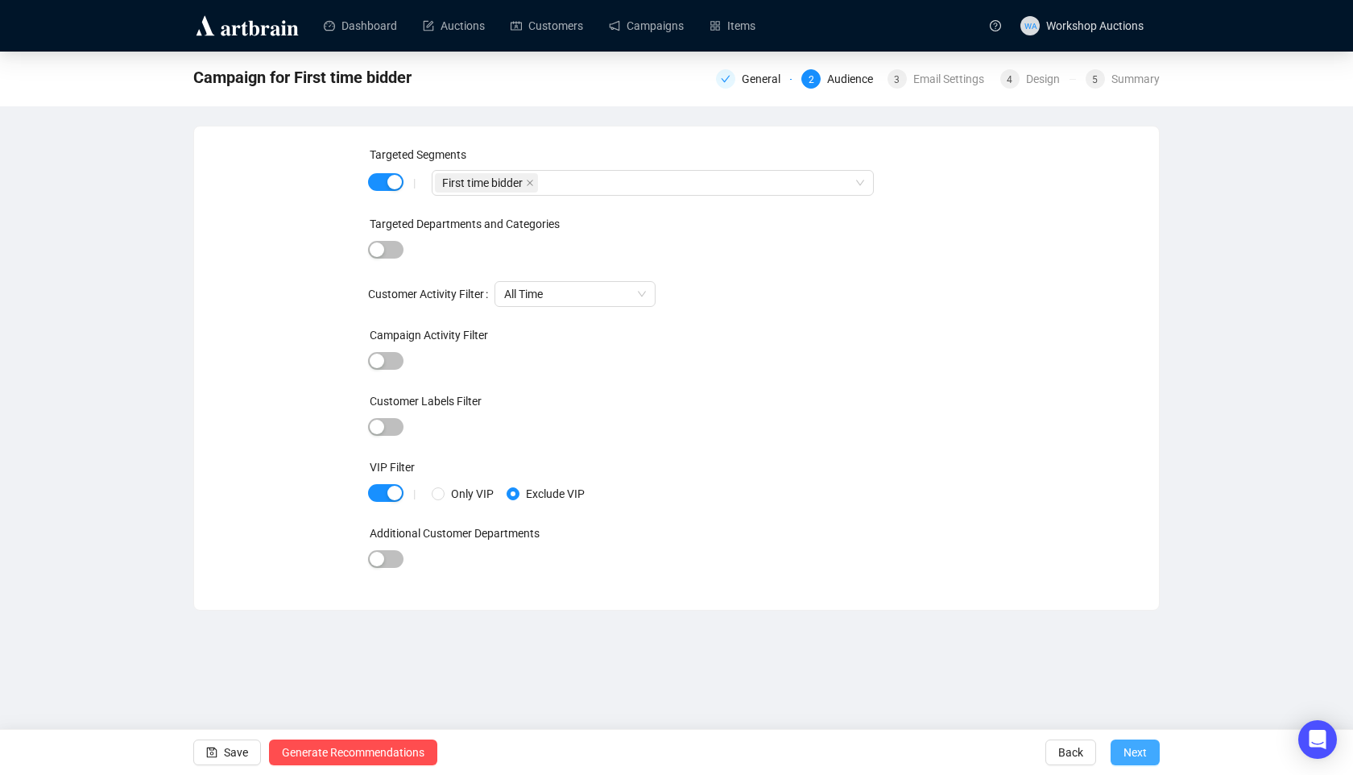
click at [1129, 748] on span "Next" at bounding box center [1135, 752] width 23 height 45
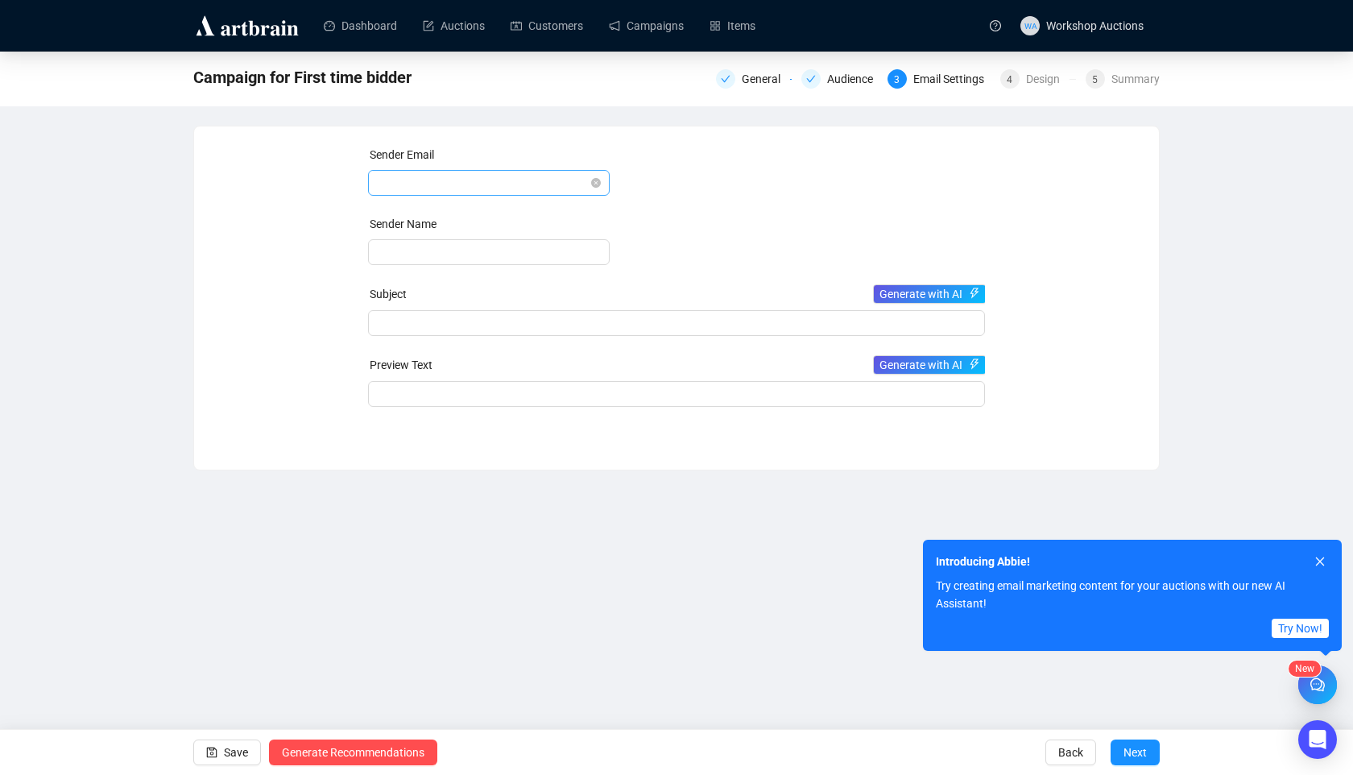
drag, startPoint x: 514, startPoint y: 182, endPoint x: 514, endPoint y: 193, distance: 11.3
click at [514, 182] on span at bounding box center [489, 183] width 222 height 24
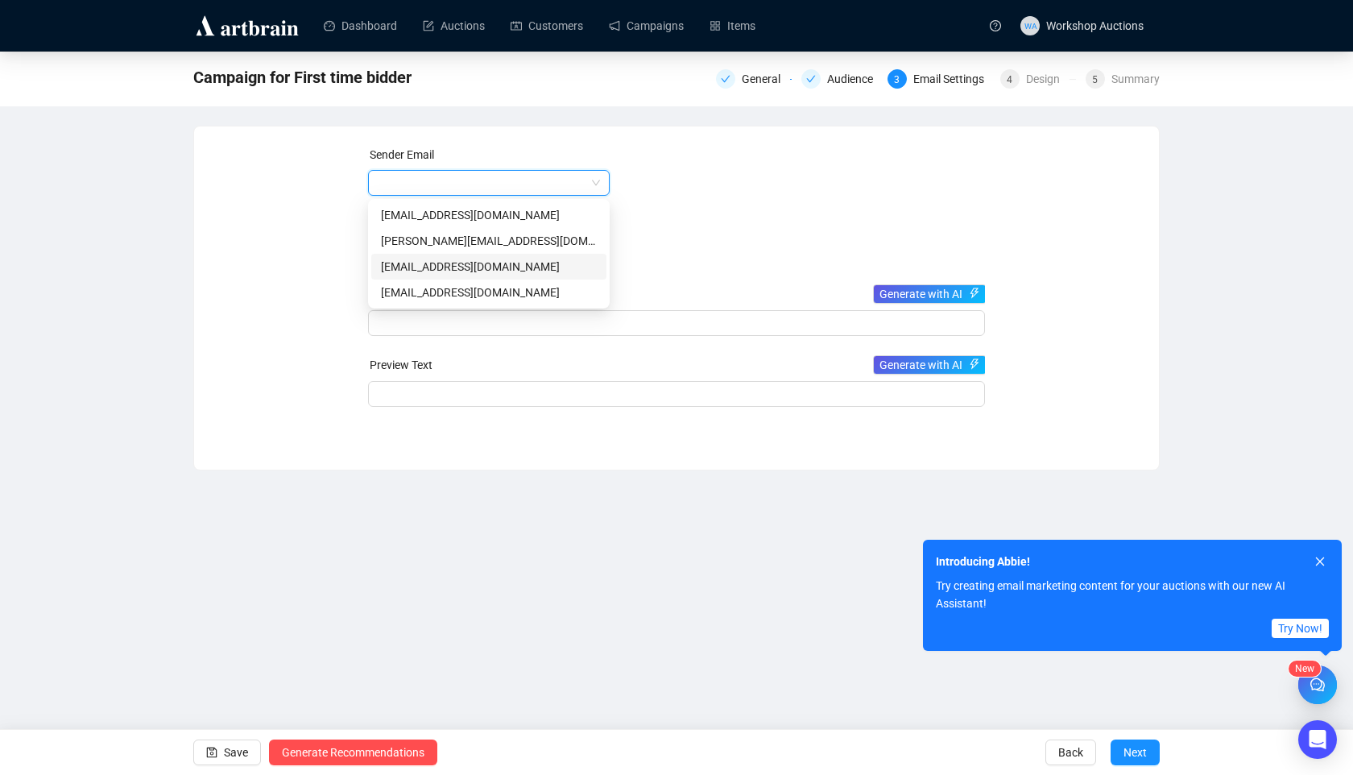
click at [514, 271] on div "Adar.g@artbrain.co" at bounding box center [489, 267] width 216 height 18
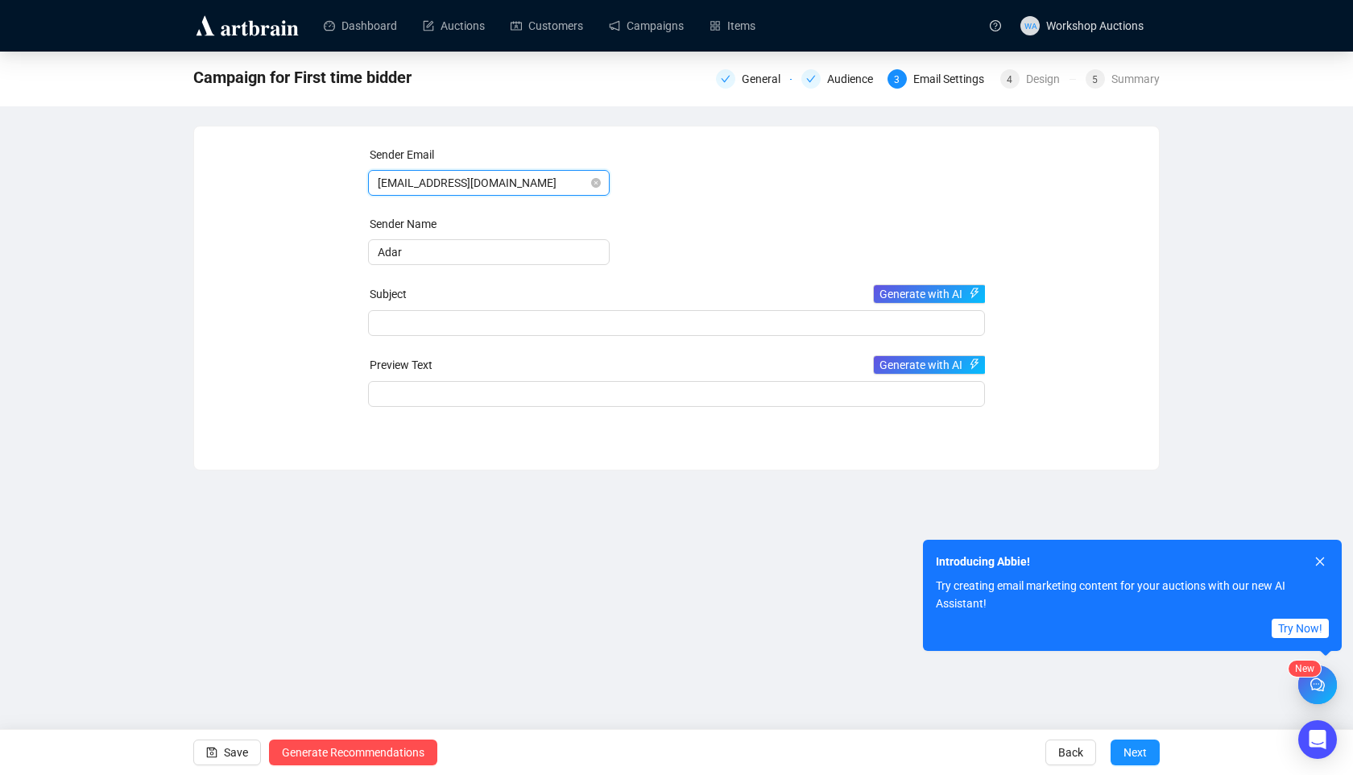
click at [524, 181] on span "Adar.g@artbrain.co" at bounding box center [489, 183] width 222 height 24
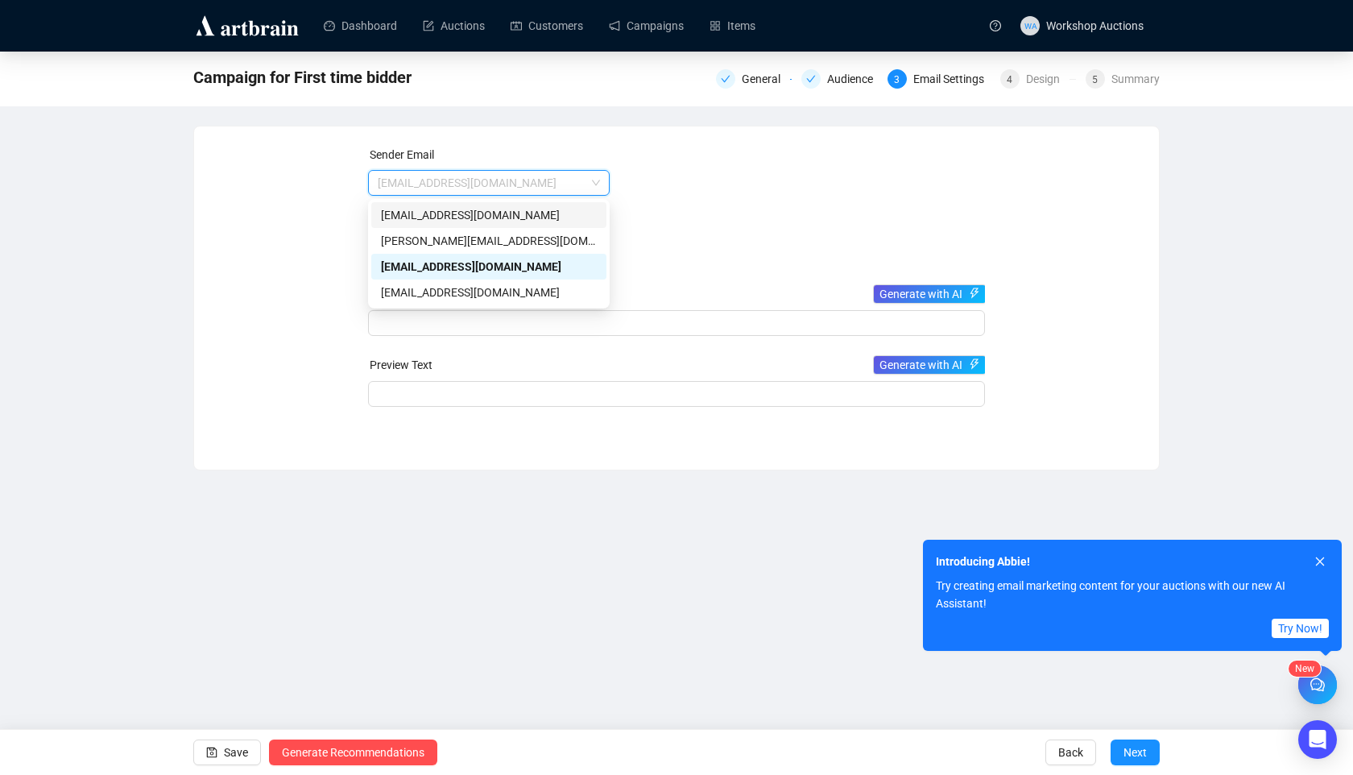
click at [520, 226] on div "support@staging.artbrain.co" at bounding box center [488, 215] width 235 height 26
type input "Artbrain"
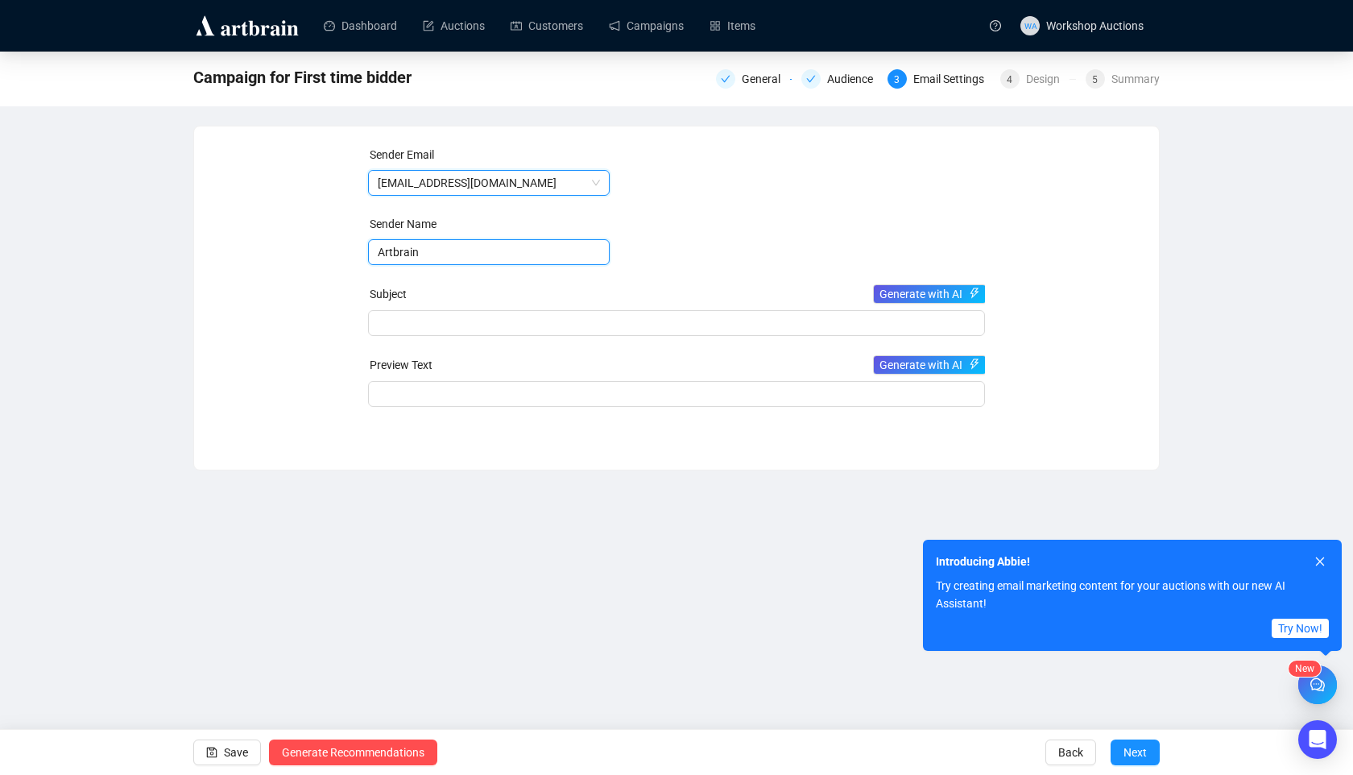
click at [507, 243] on input "Artbrain" at bounding box center [489, 252] width 242 height 26
click at [659, 18] on link "Campaigns" at bounding box center [646, 26] width 75 height 42
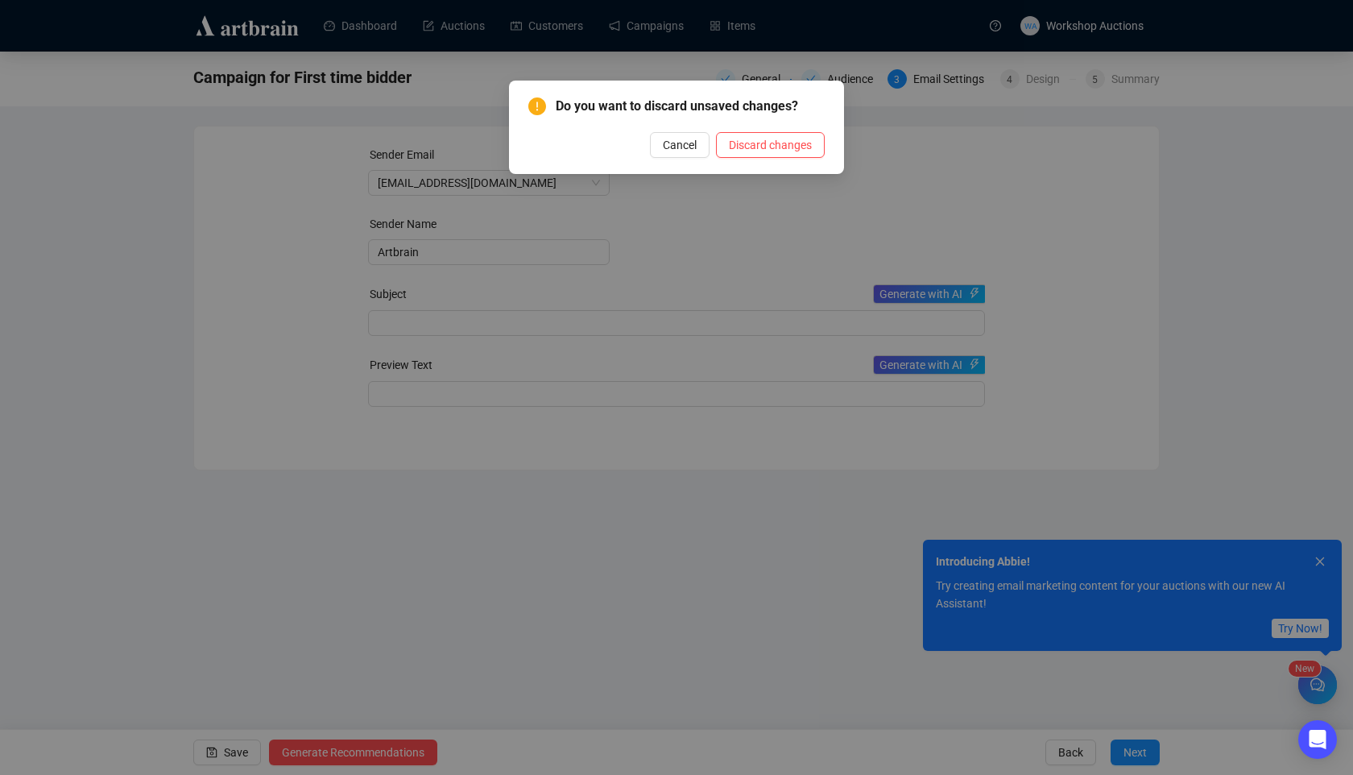
click at [777, 159] on div "Do you want to discard unsaved changes? Cancel Discard changes" at bounding box center [676, 127] width 335 height 93
click at [779, 152] on span "Discard changes" at bounding box center [770, 145] width 83 height 18
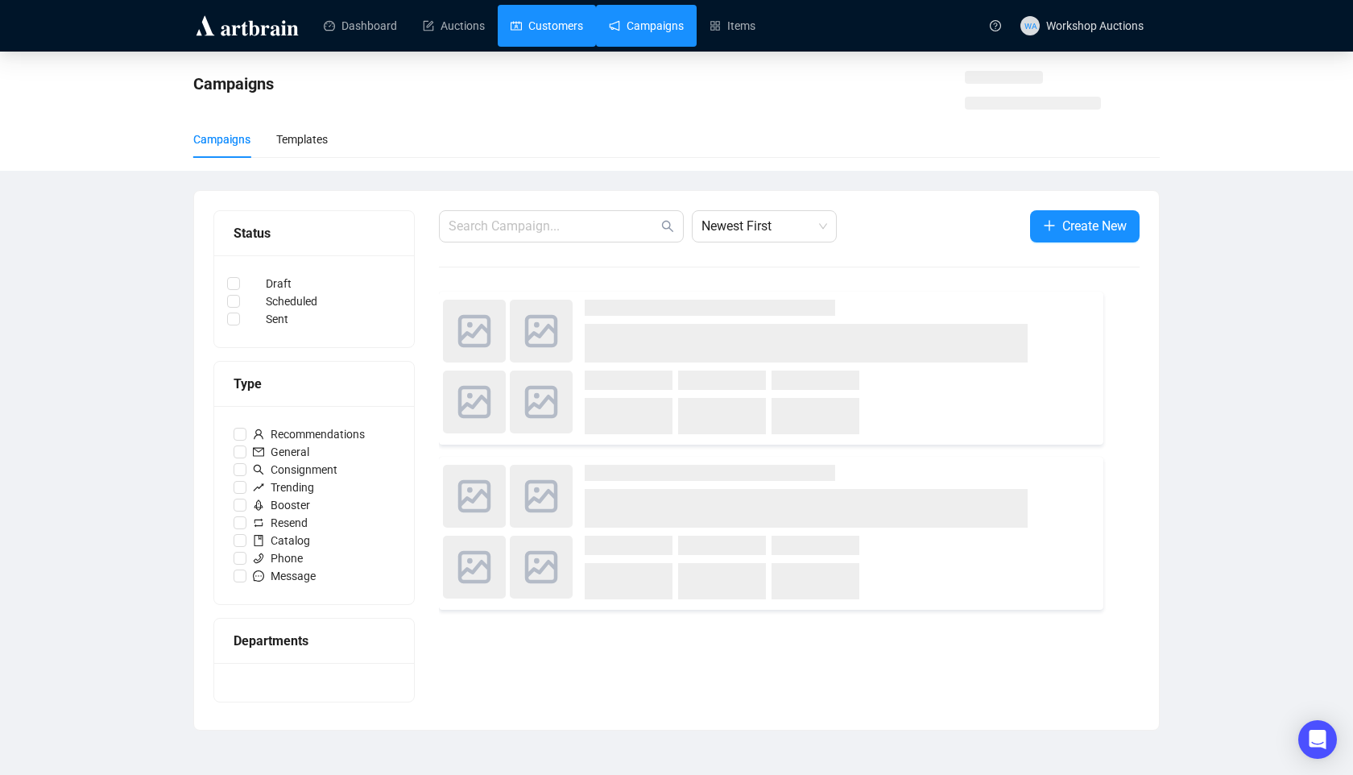
click at [559, 23] on link "Customers" at bounding box center [547, 26] width 72 height 42
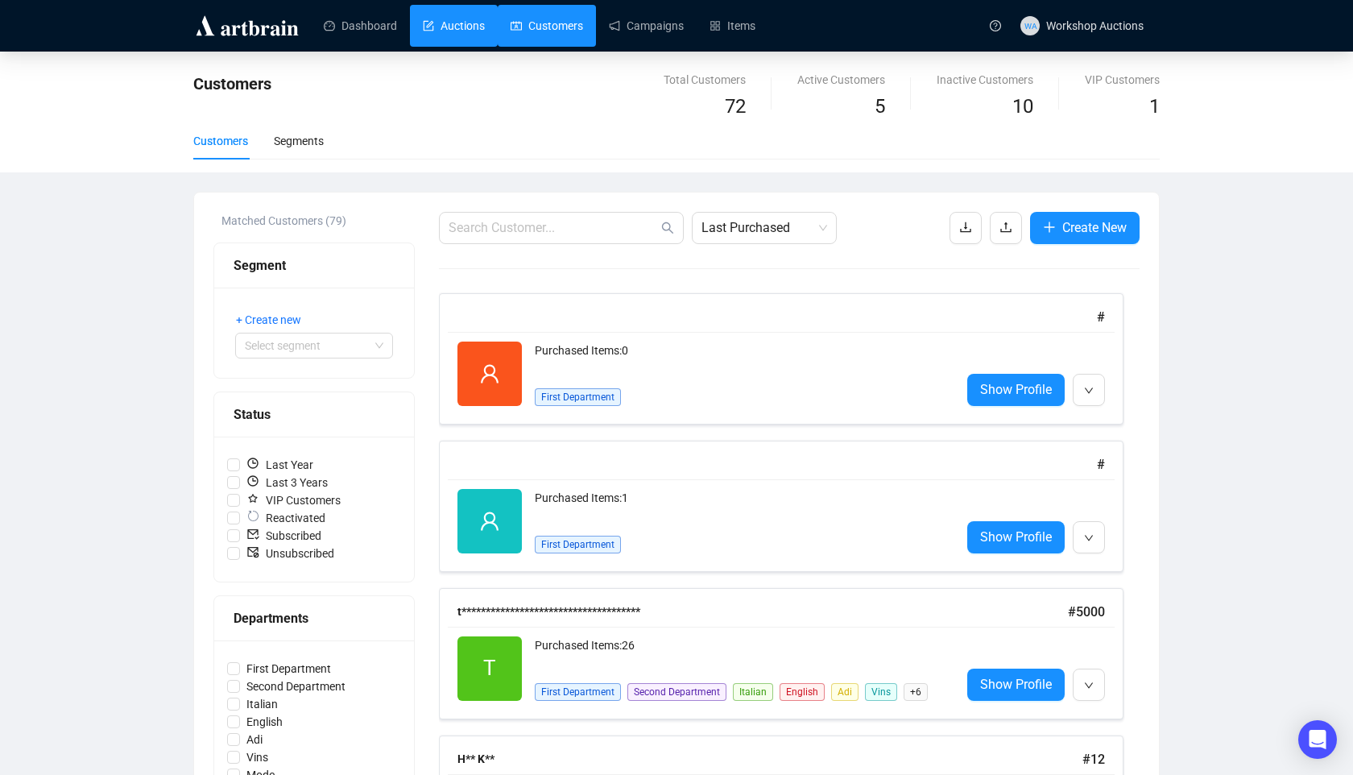
click at [434, 24] on link "Auctions" at bounding box center [454, 26] width 62 height 42
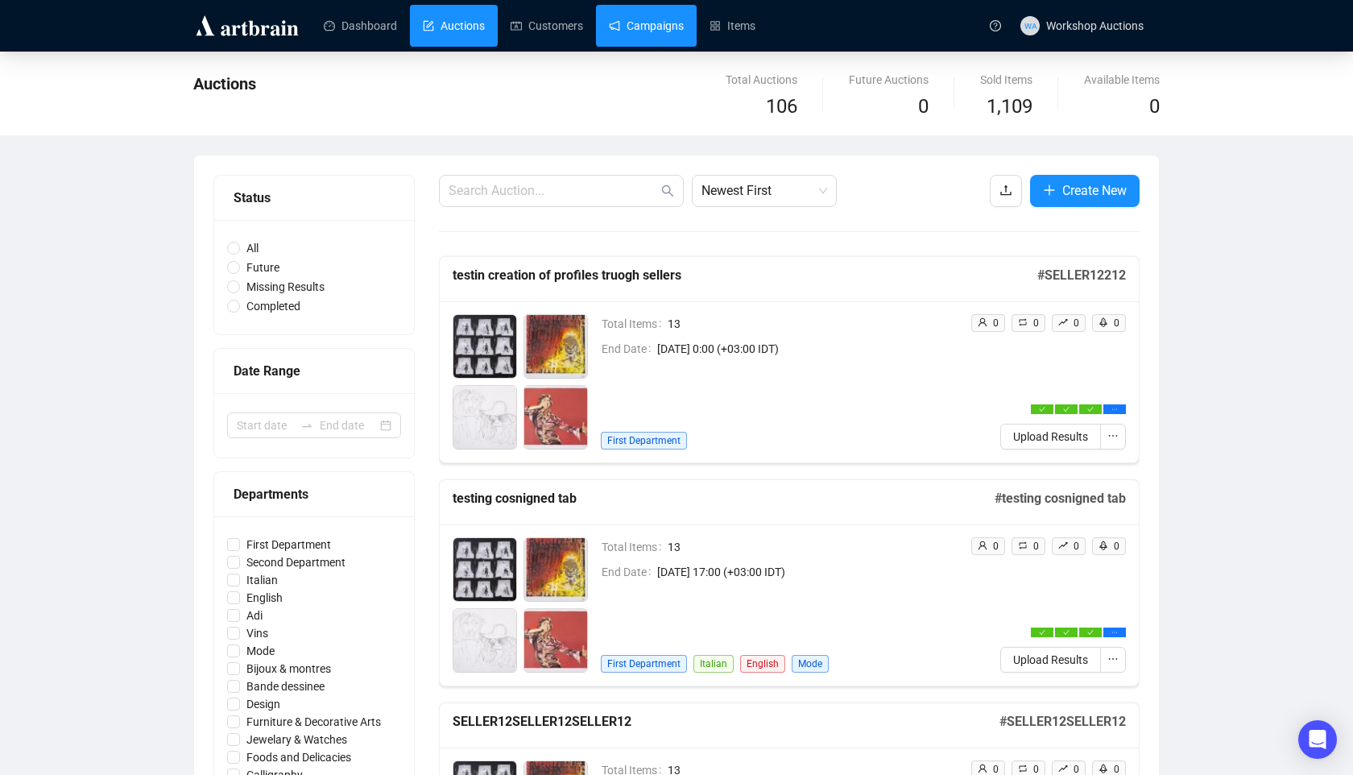
click at [669, 18] on link "Campaigns" at bounding box center [646, 26] width 75 height 42
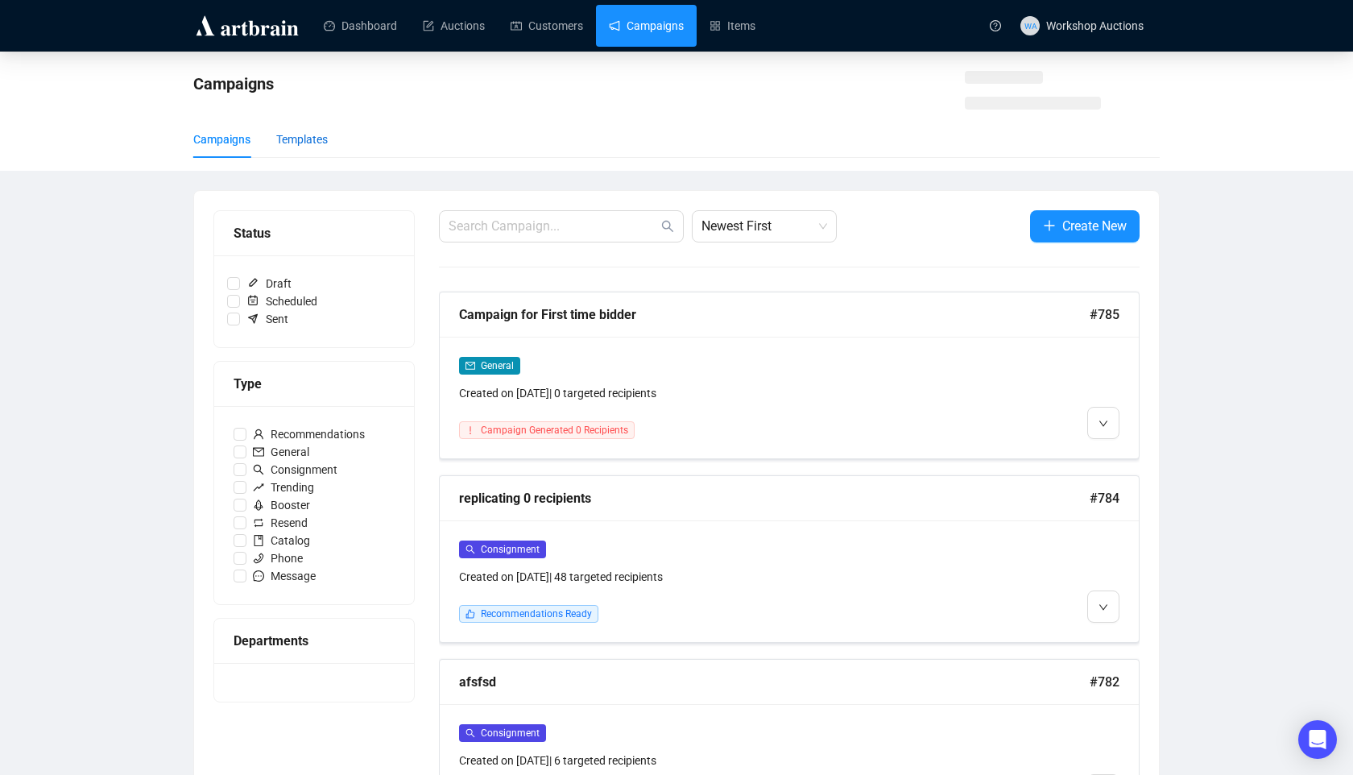
click at [312, 142] on div "Templates" at bounding box center [302, 139] width 52 height 18
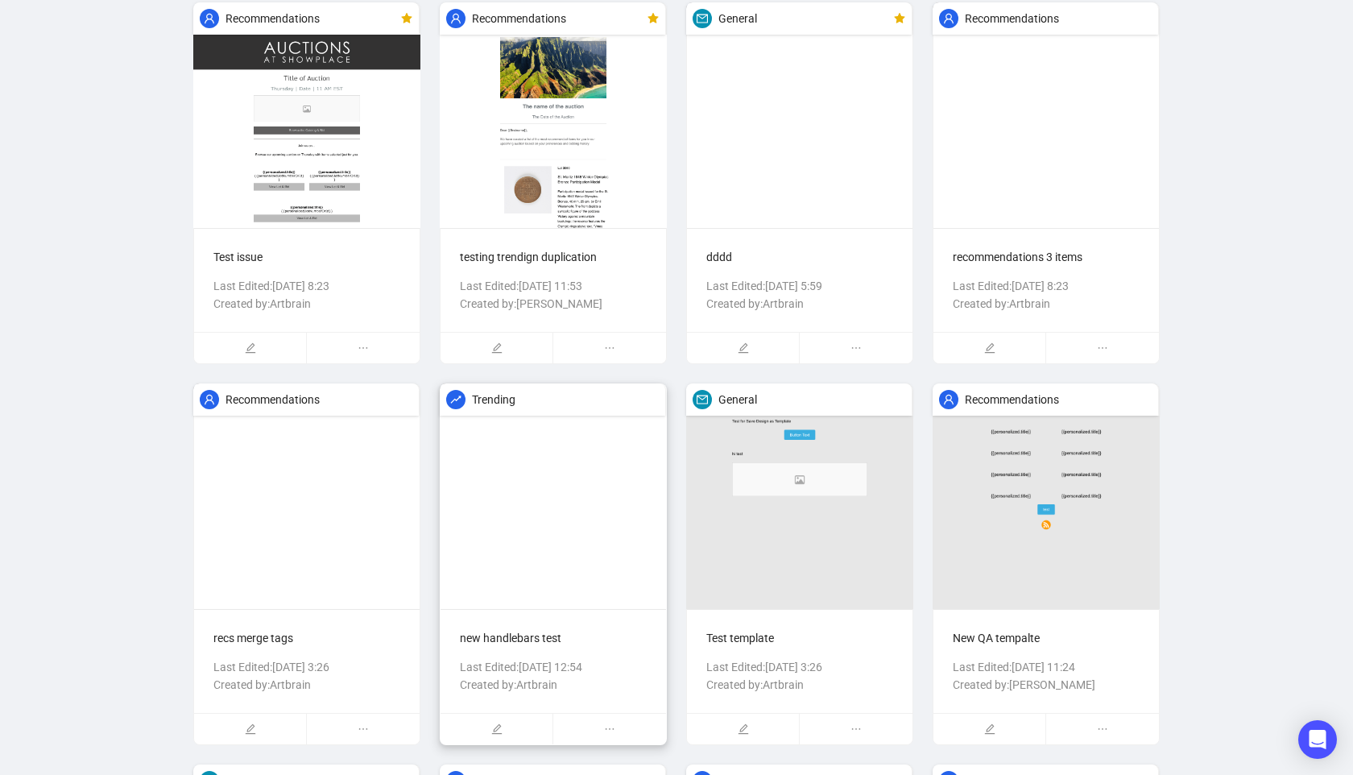
scroll to position [69, 0]
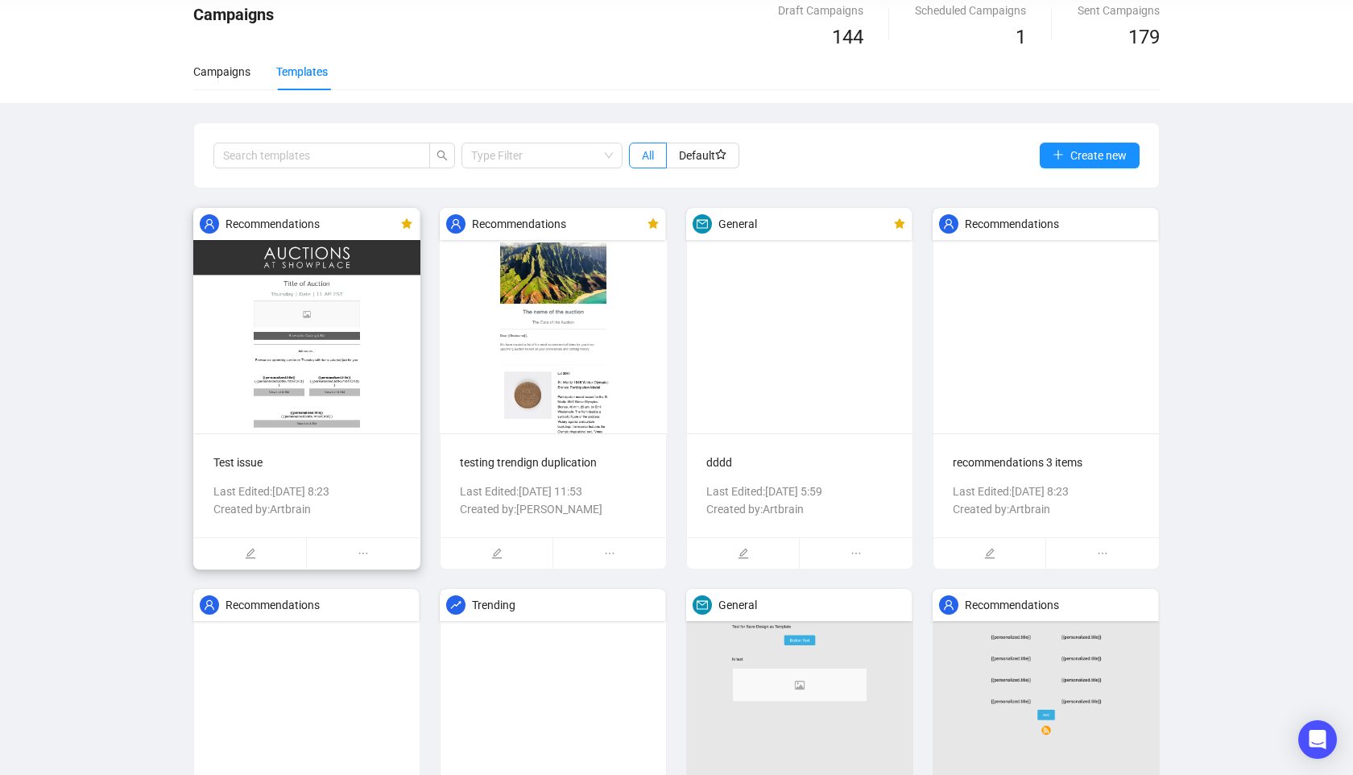
click at [362, 353] on img at bounding box center [306, 321] width 227 height 226
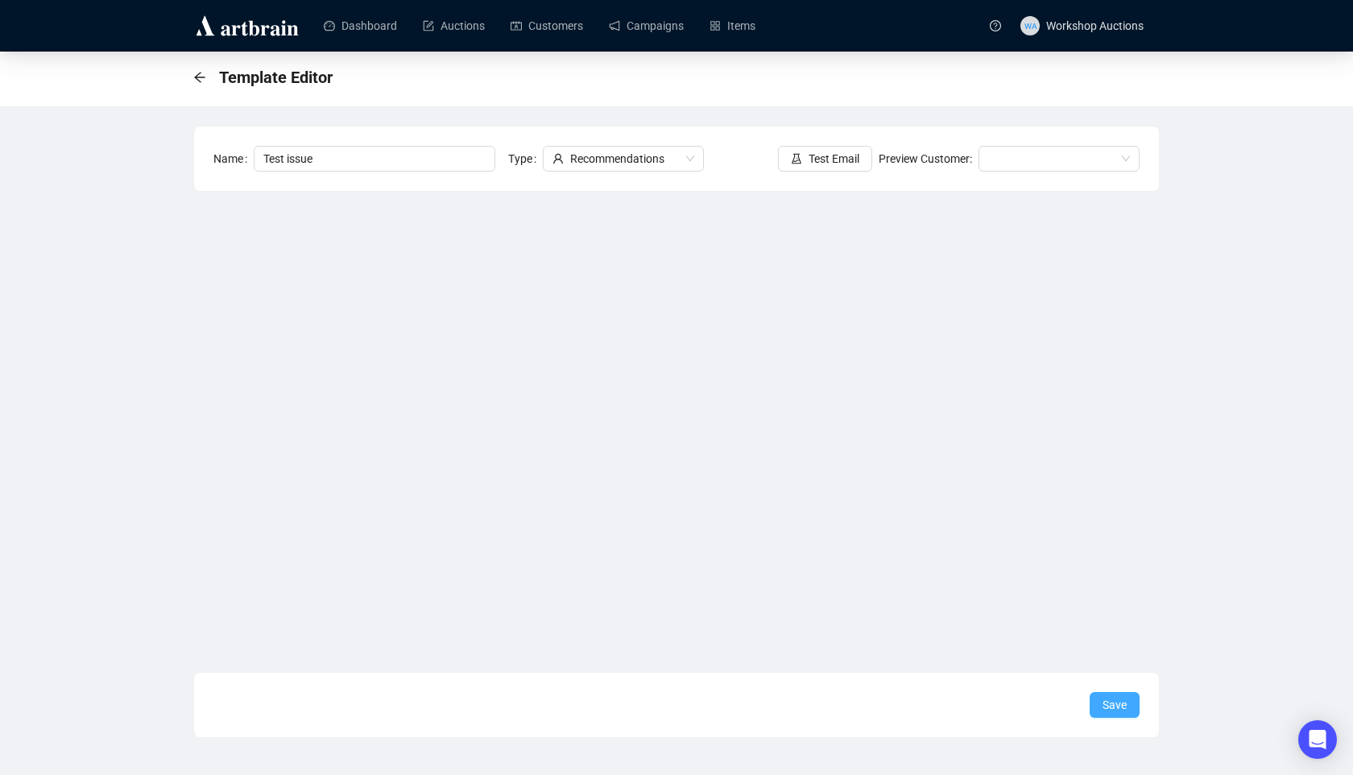
click at [1109, 708] on span "Save" at bounding box center [1115, 705] width 24 height 18
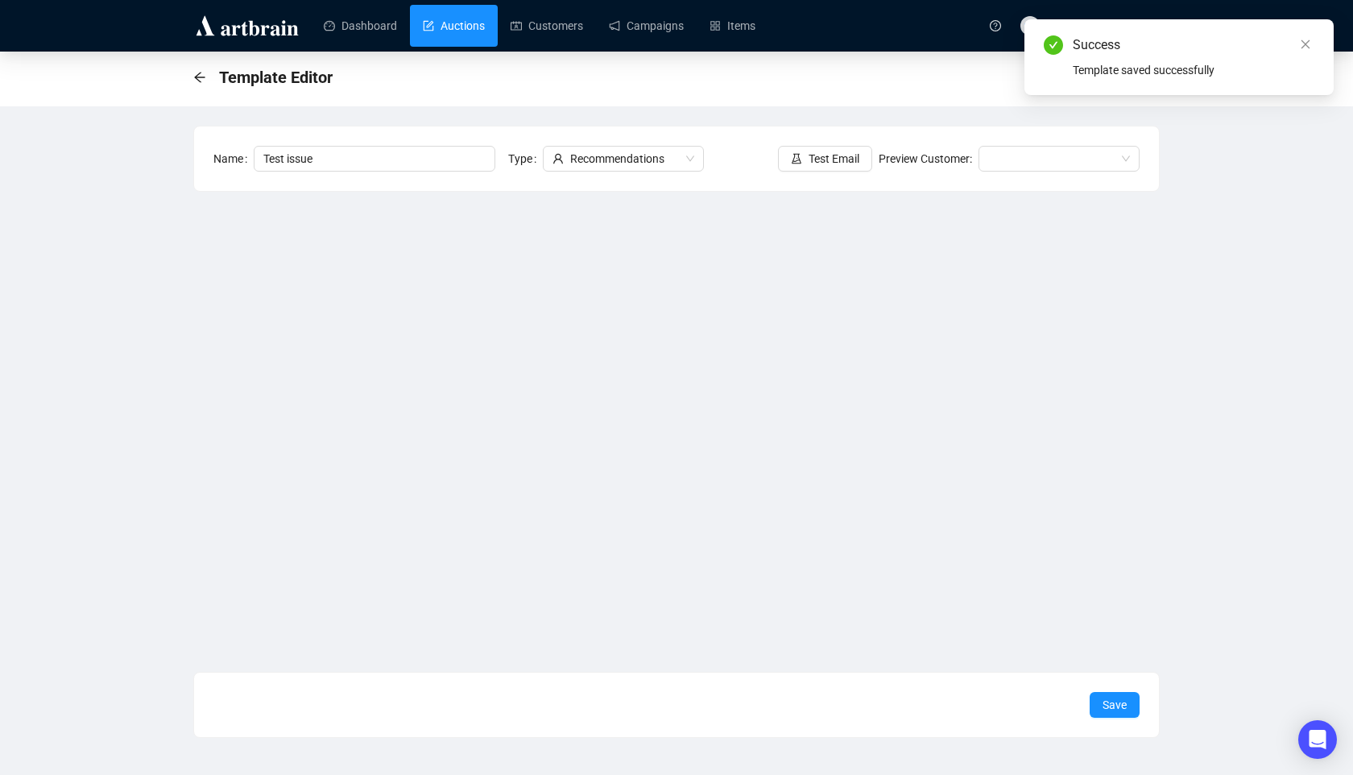
click at [485, 41] on link "Auctions" at bounding box center [454, 26] width 62 height 42
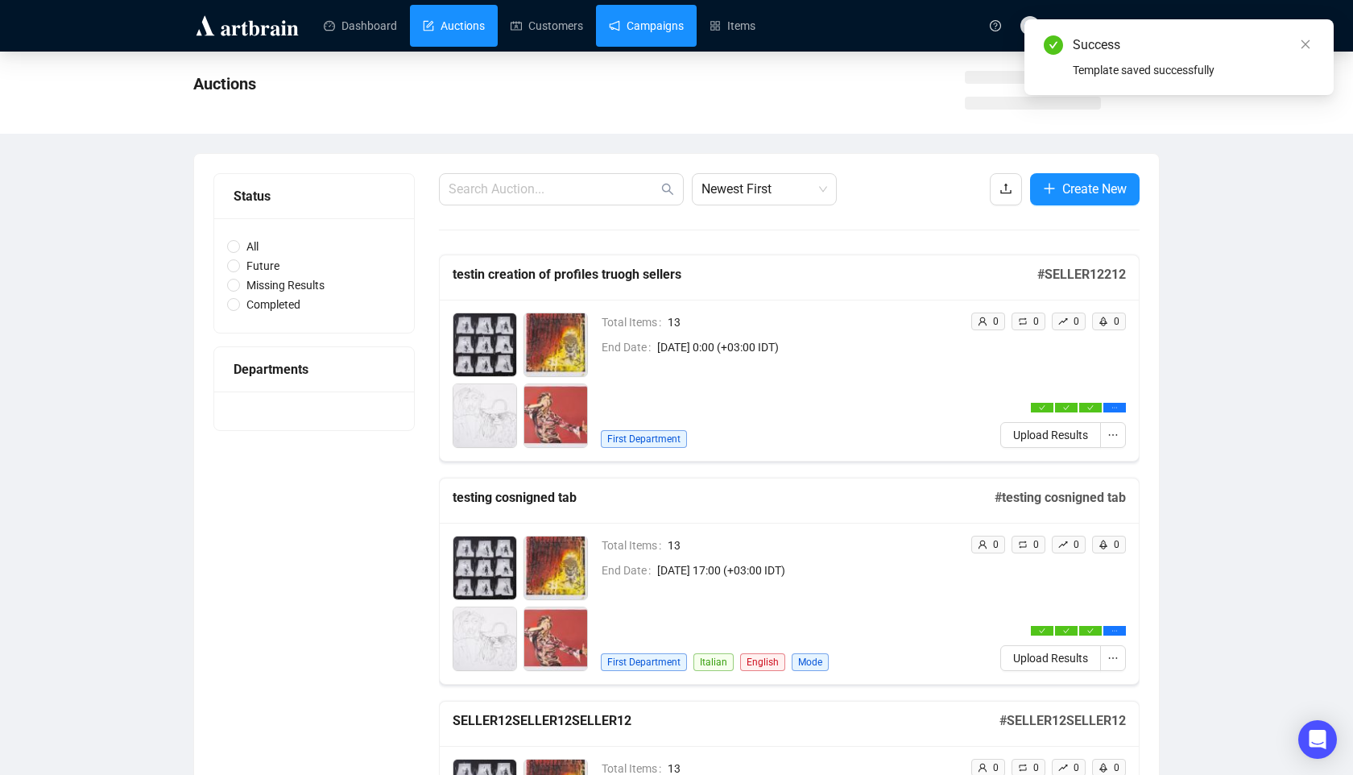
click at [657, 31] on link "Campaigns" at bounding box center [646, 26] width 75 height 42
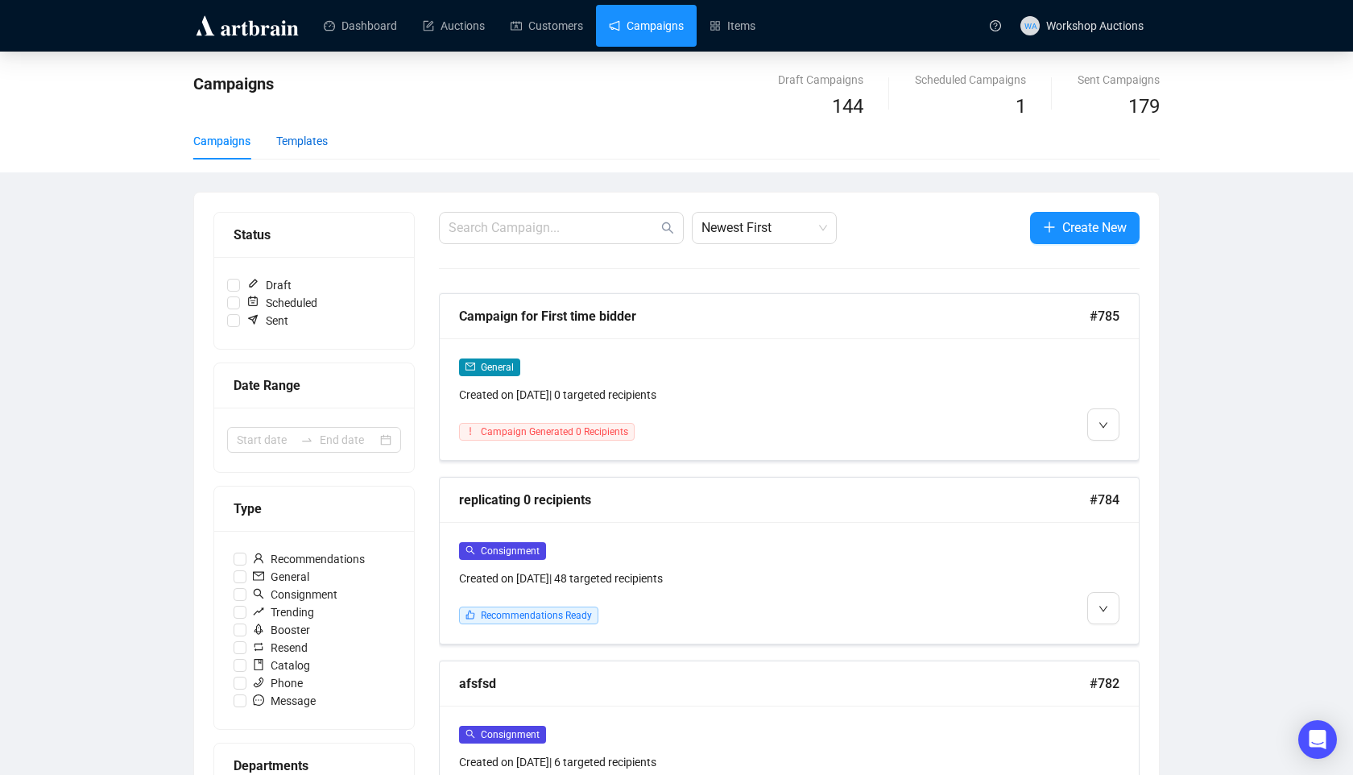
click at [289, 144] on div "Templates" at bounding box center [302, 141] width 52 height 18
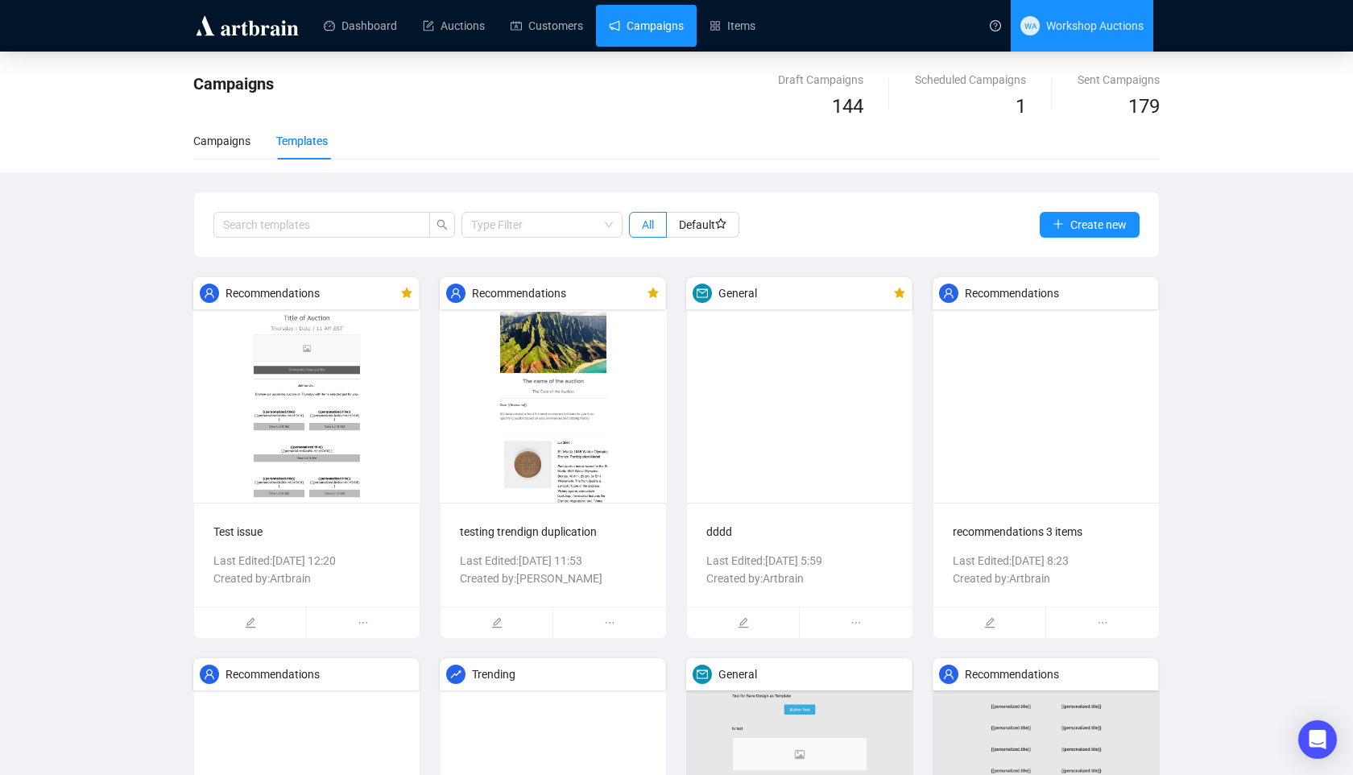
click at [1116, 7] on span "WA Workshop Auctions" at bounding box center [1082, 26] width 123 height 52
click at [495, 629] on div at bounding box center [497, 622] width 112 height 31
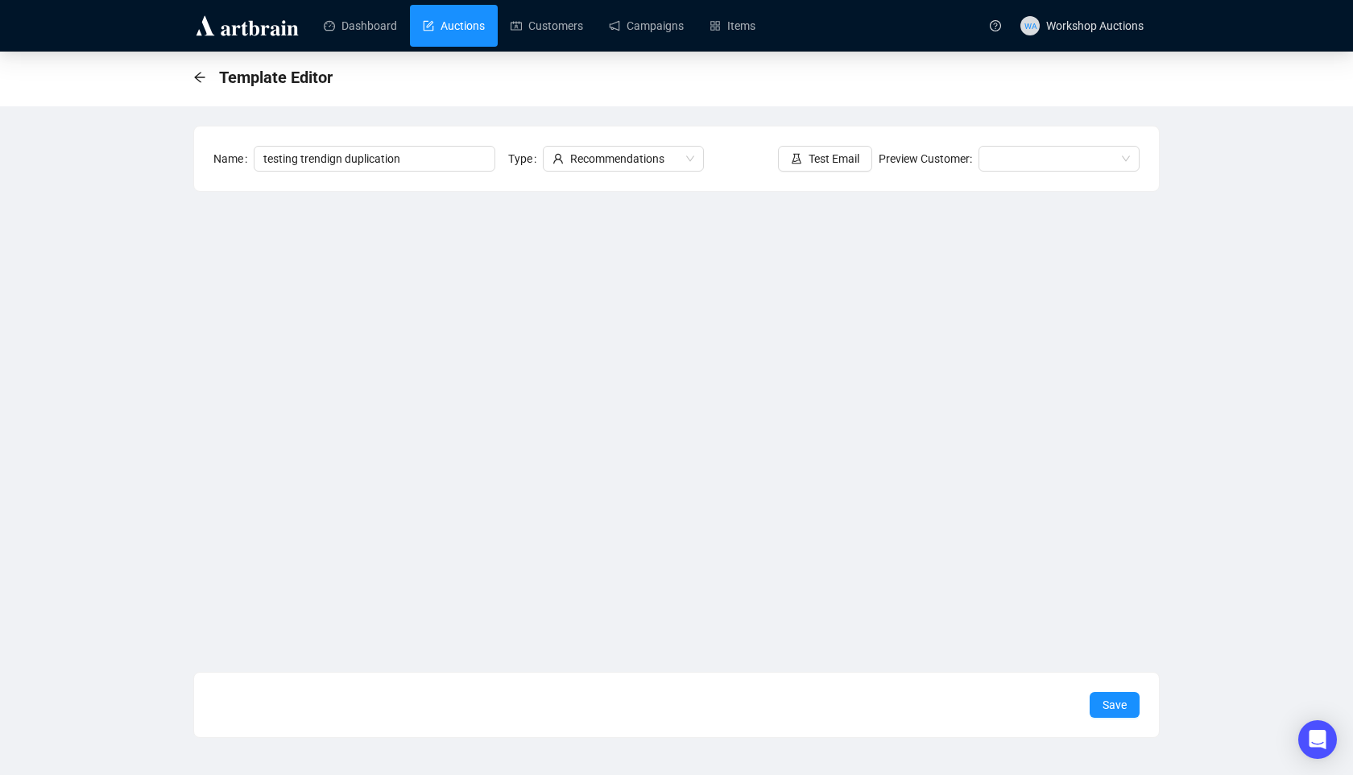
click at [461, 21] on link "Auctions" at bounding box center [454, 26] width 62 height 42
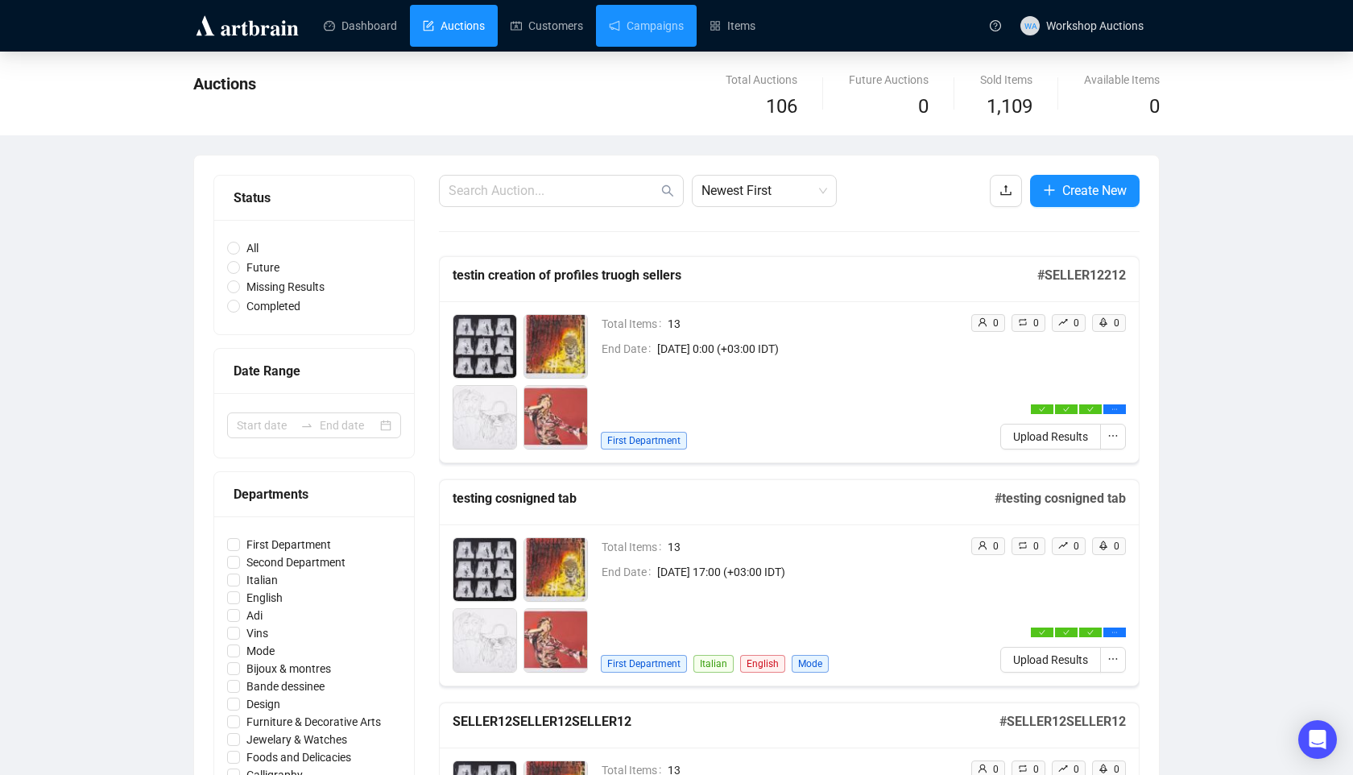
click at [670, 19] on link "Campaigns" at bounding box center [646, 26] width 75 height 42
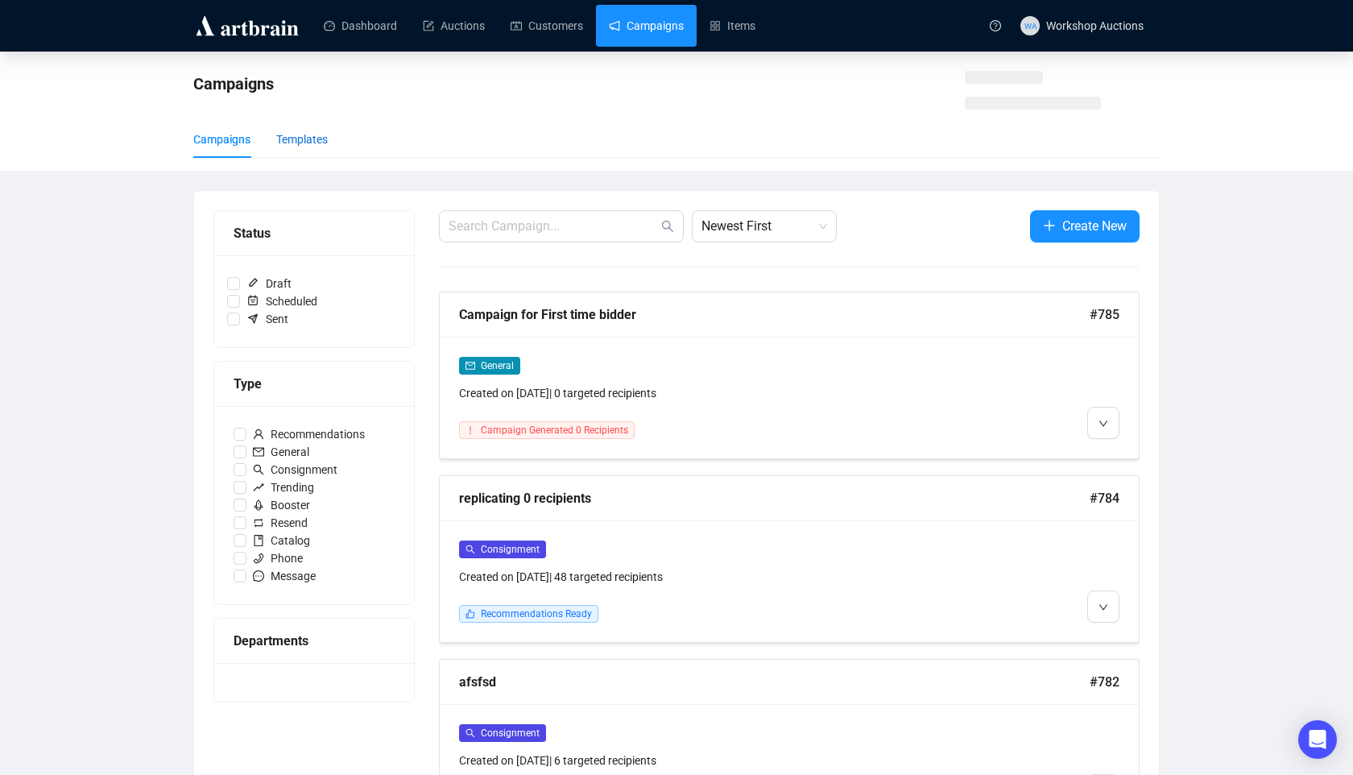
click at [321, 139] on div "Templates" at bounding box center [302, 139] width 52 height 18
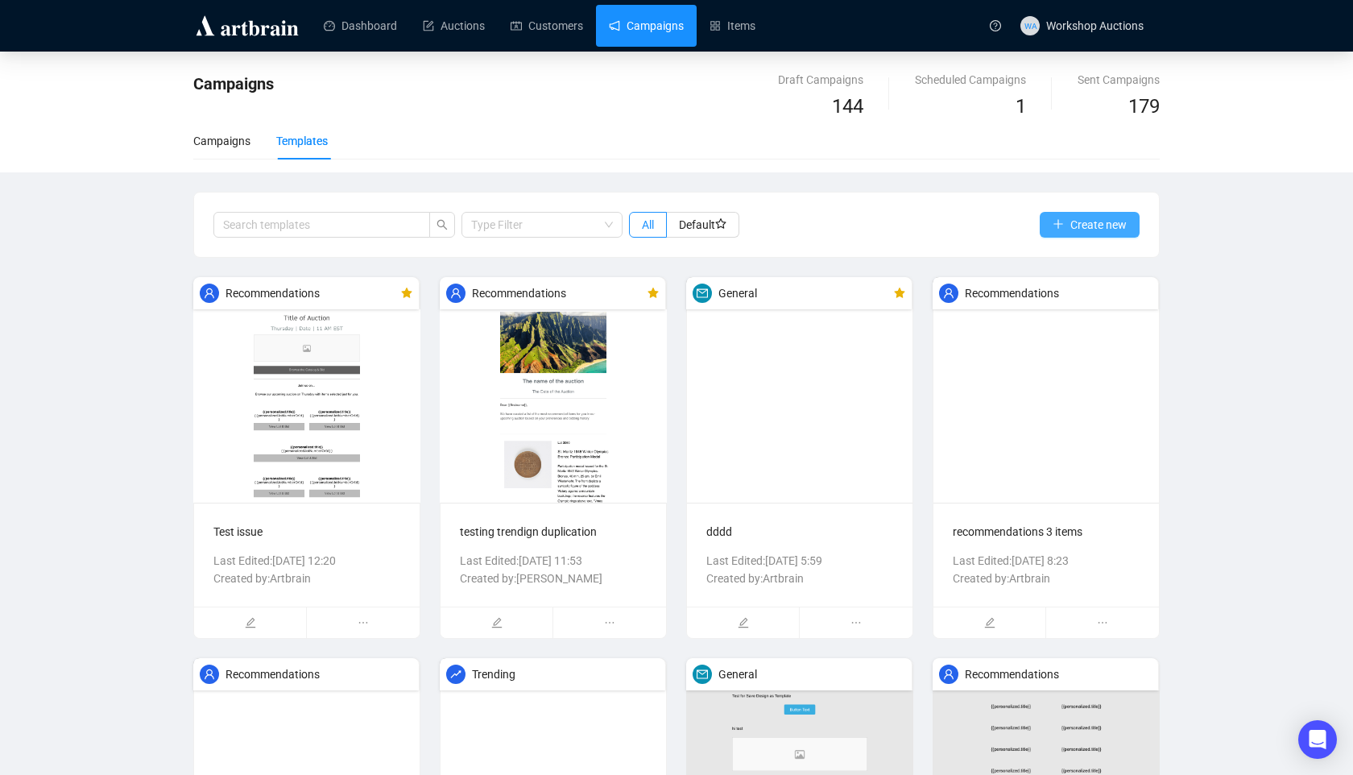
click at [1083, 218] on span "Create new" at bounding box center [1099, 225] width 56 height 18
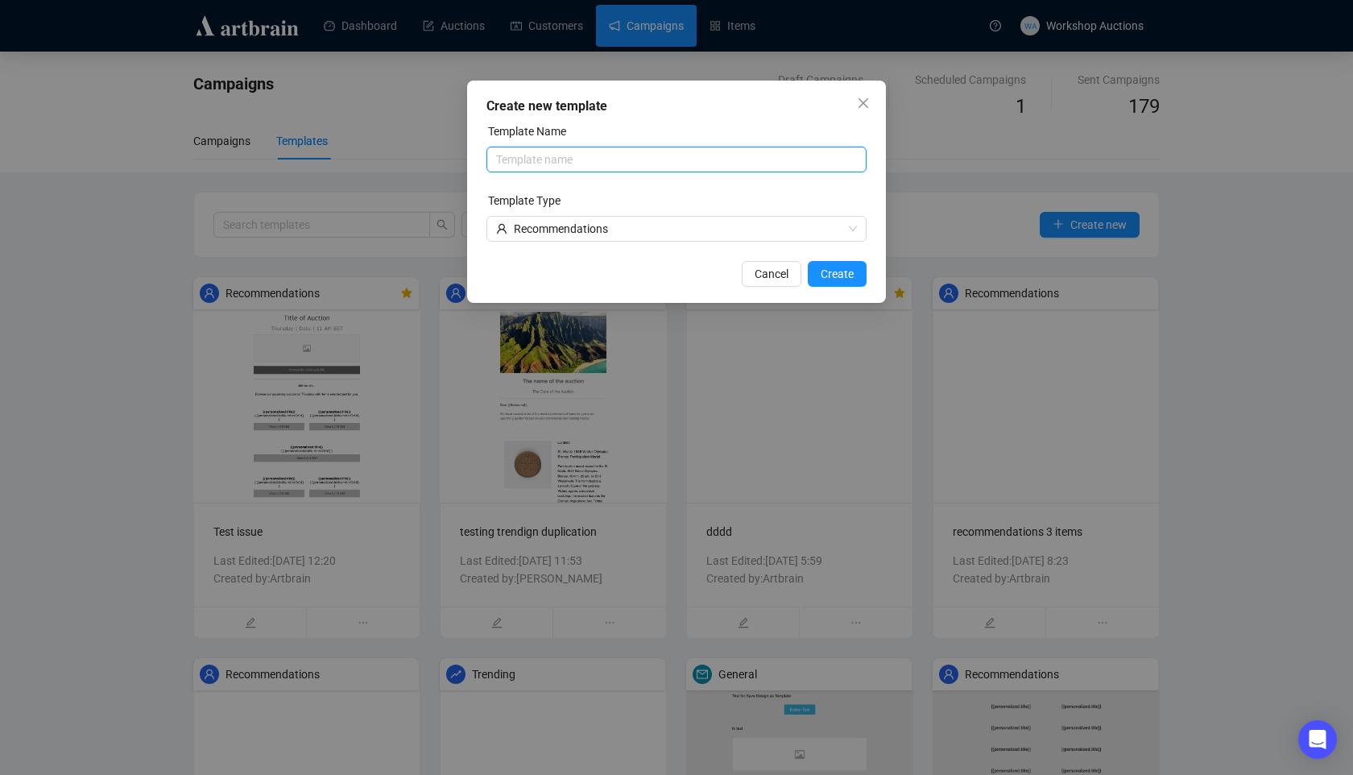
click at [621, 156] on input "text" at bounding box center [677, 160] width 380 height 26
type input "F"
type input "c"
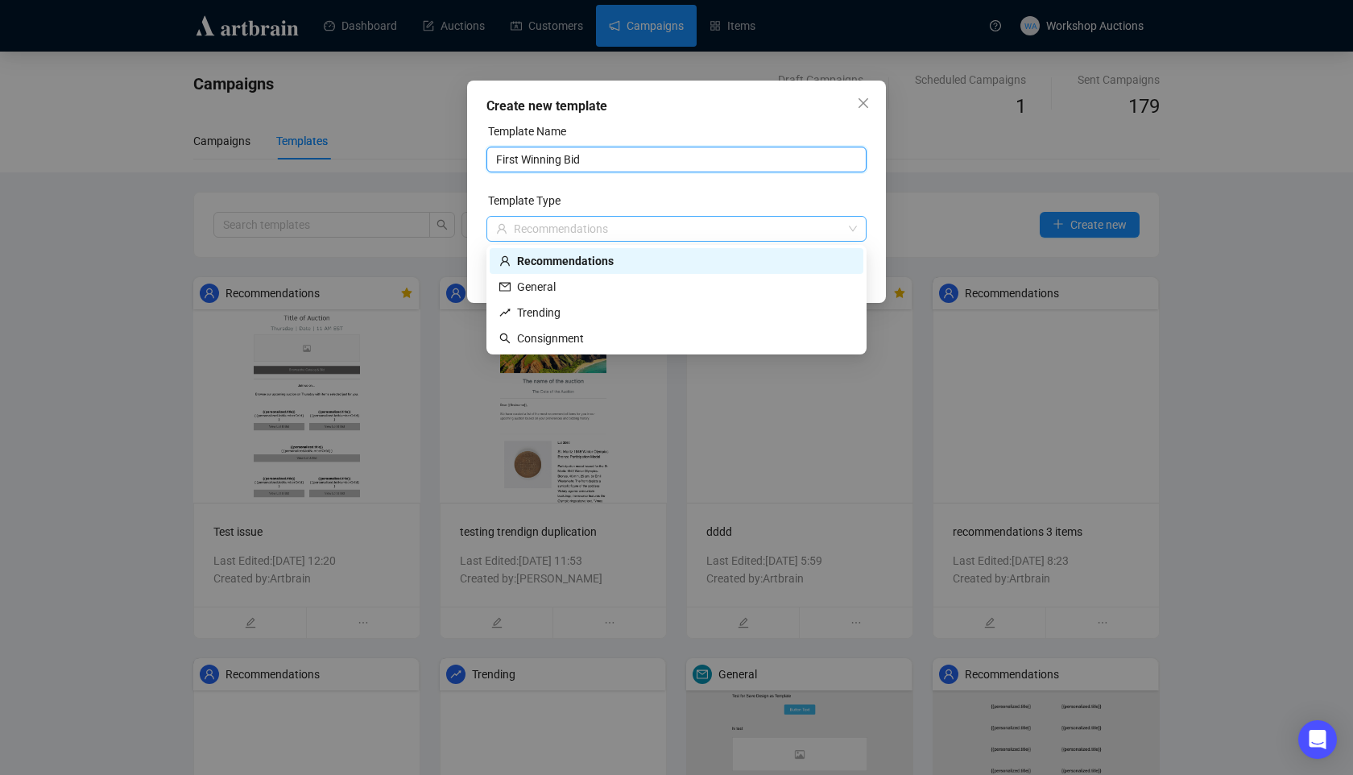
click at [683, 227] on div "Recommendations" at bounding box center [669, 229] width 346 height 24
type input "First Winning Bid"
click at [630, 292] on div "General" at bounding box center [676, 287] width 354 height 18
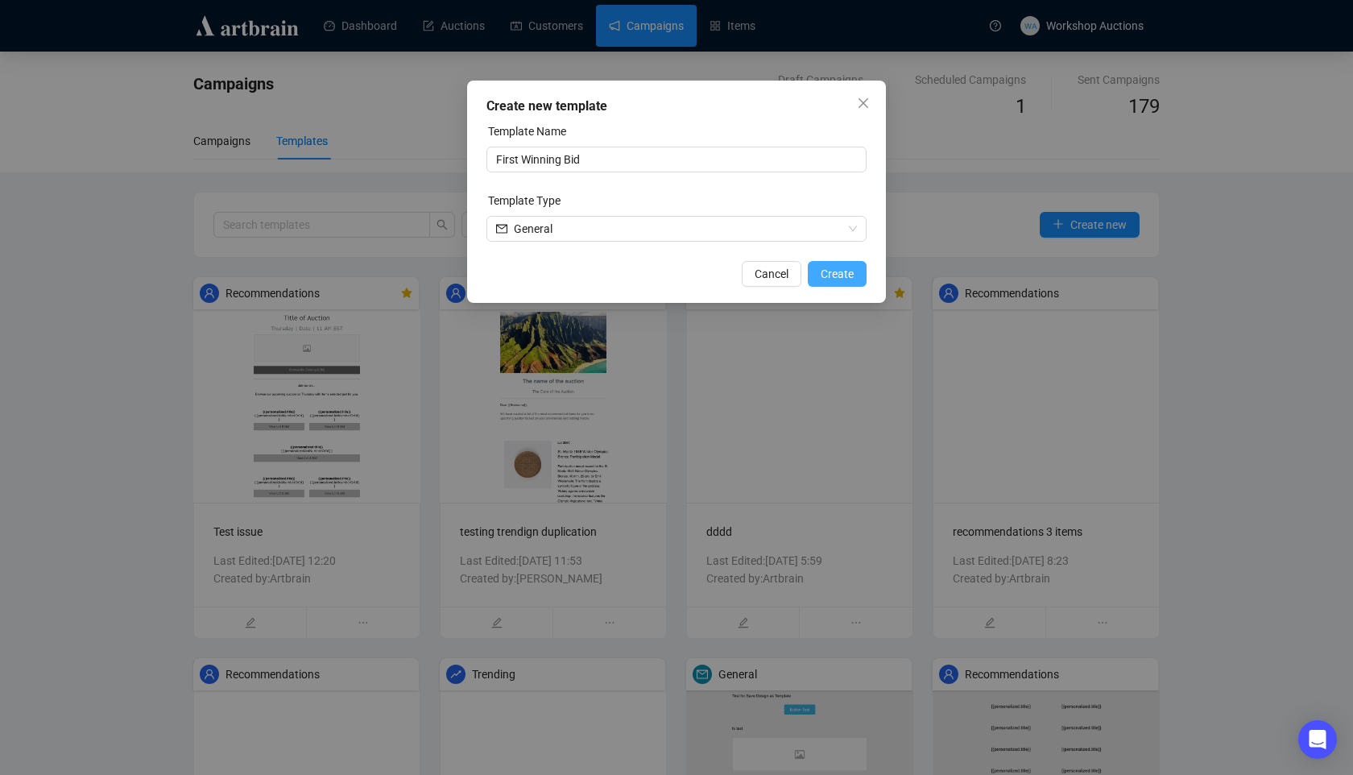
click at [847, 280] on span "Create" at bounding box center [837, 274] width 33 height 18
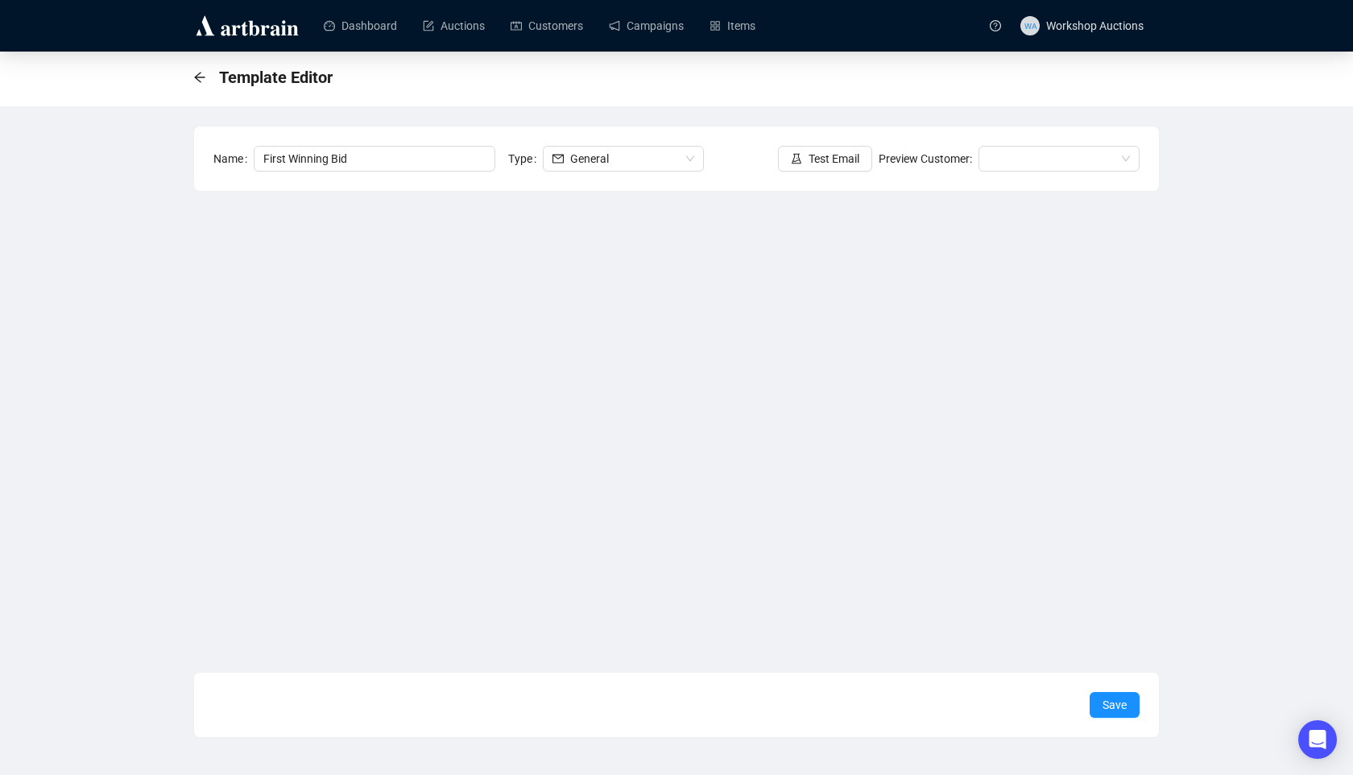
click at [710, 189] on div "Name First Winning Bid Type General Test Email Preview Customer:" at bounding box center [676, 158] width 965 height 64
click at [109, 526] on div "Template Editor Name First Winning Bid Type General Test Email Preview Customer…" at bounding box center [676, 395] width 1353 height 686
click at [128, 405] on div "Template Editor Name First Winning Bid Type General Test Email Preview Customer…" at bounding box center [676, 395] width 1353 height 686
click at [184, 420] on div "Template Editor Name First Winning Bid Type General Test Email Preview Customer…" at bounding box center [676, 395] width 1353 height 686
click at [131, 543] on div "Template Editor Name First Winning Bid Type General Test Email Preview Customer…" at bounding box center [676, 395] width 1353 height 686
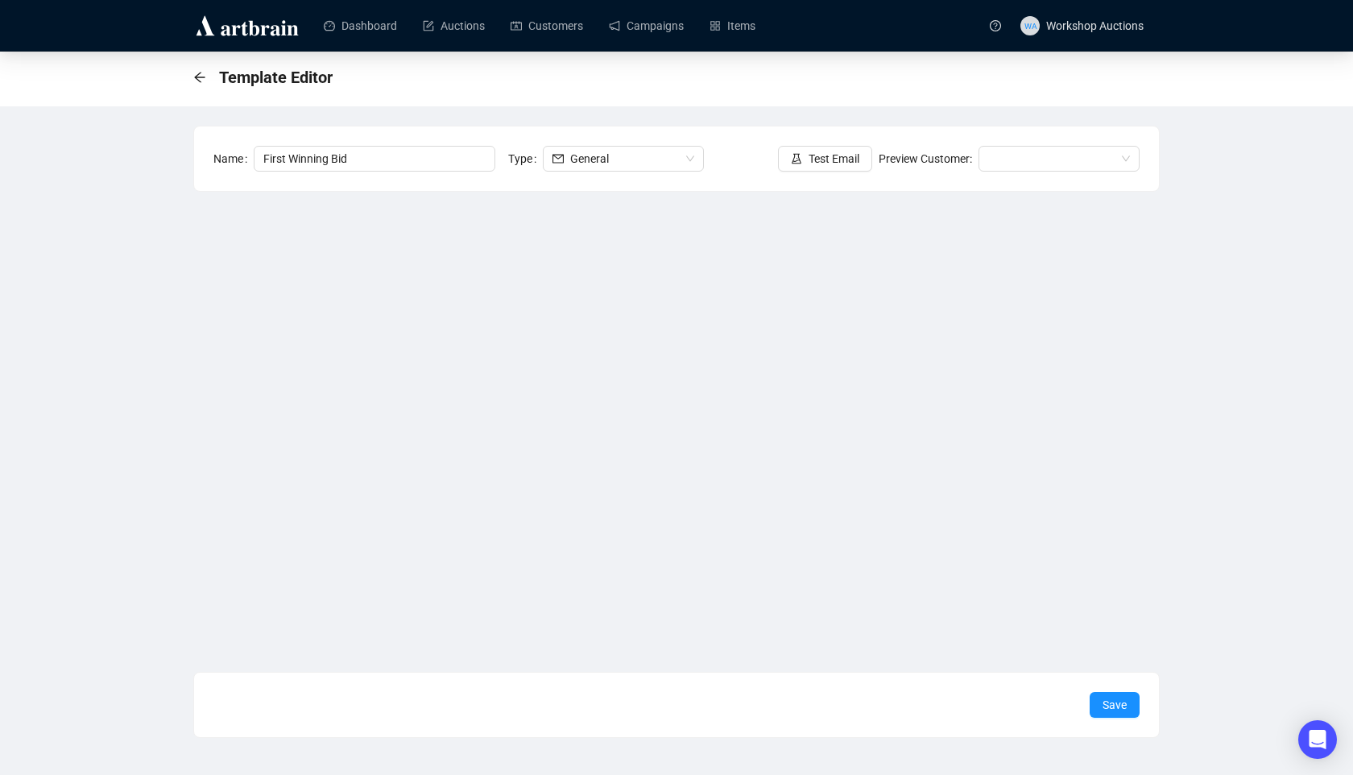
click at [167, 474] on div "Template Editor Name First Winning Bid Type General Test Email Preview Customer…" at bounding box center [676, 395] width 1353 height 686
click at [188, 500] on div "Template Editor Name First Winning Bid Type General Test Email Preview Customer…" at bounding box center [676, 395] width 1353 height 686
click at [122, 541] on div "Template Editor Name First Winning Bid Type General Test Email Preview Customer…" at bounding box center [676, 395] width 1353 height 686
click at [1002, 162] on span at bounding box center [1059, 159] width 142 height 24
click at [1004, 236] on div "John | Example" at bounding box center [1059, 243] width 135 height 18
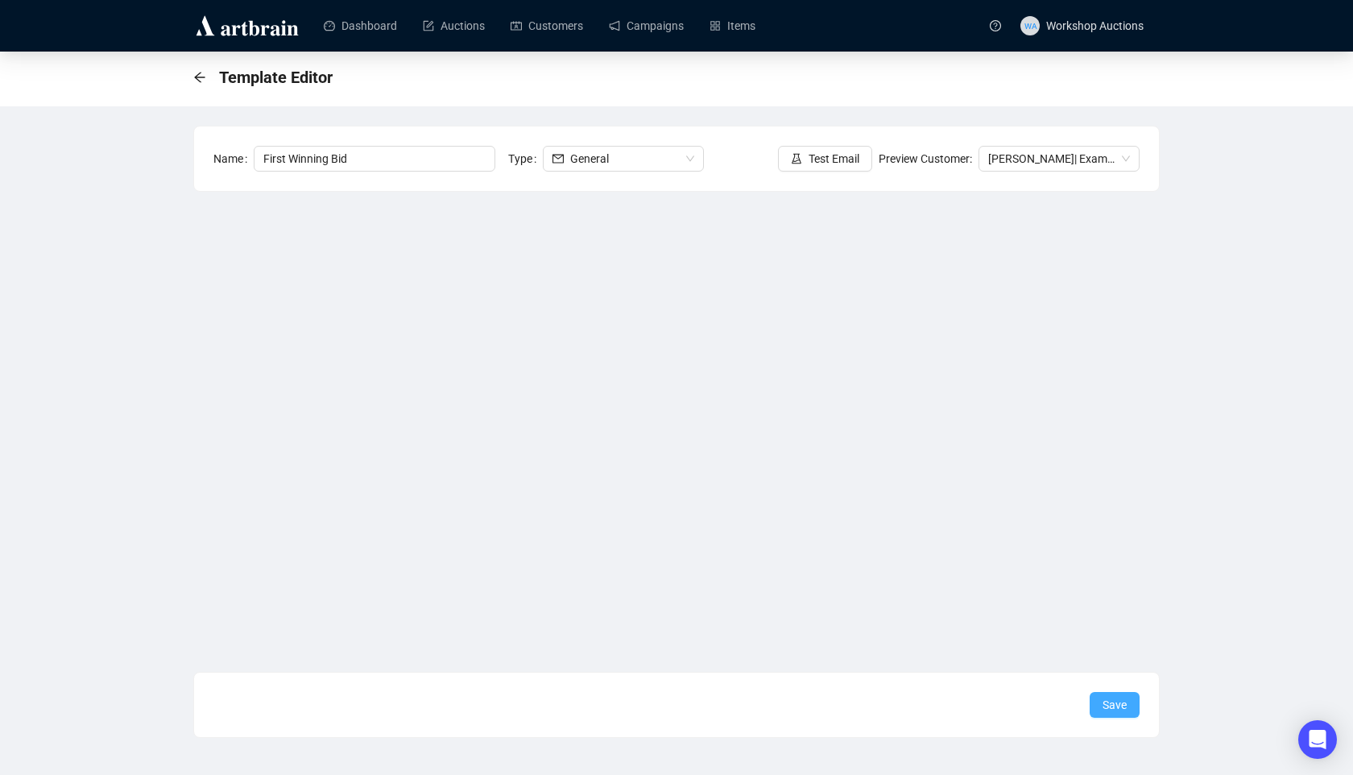
click at [1124, 707] on span "Save" at bounding box center [1115, 705] width 24 height 18
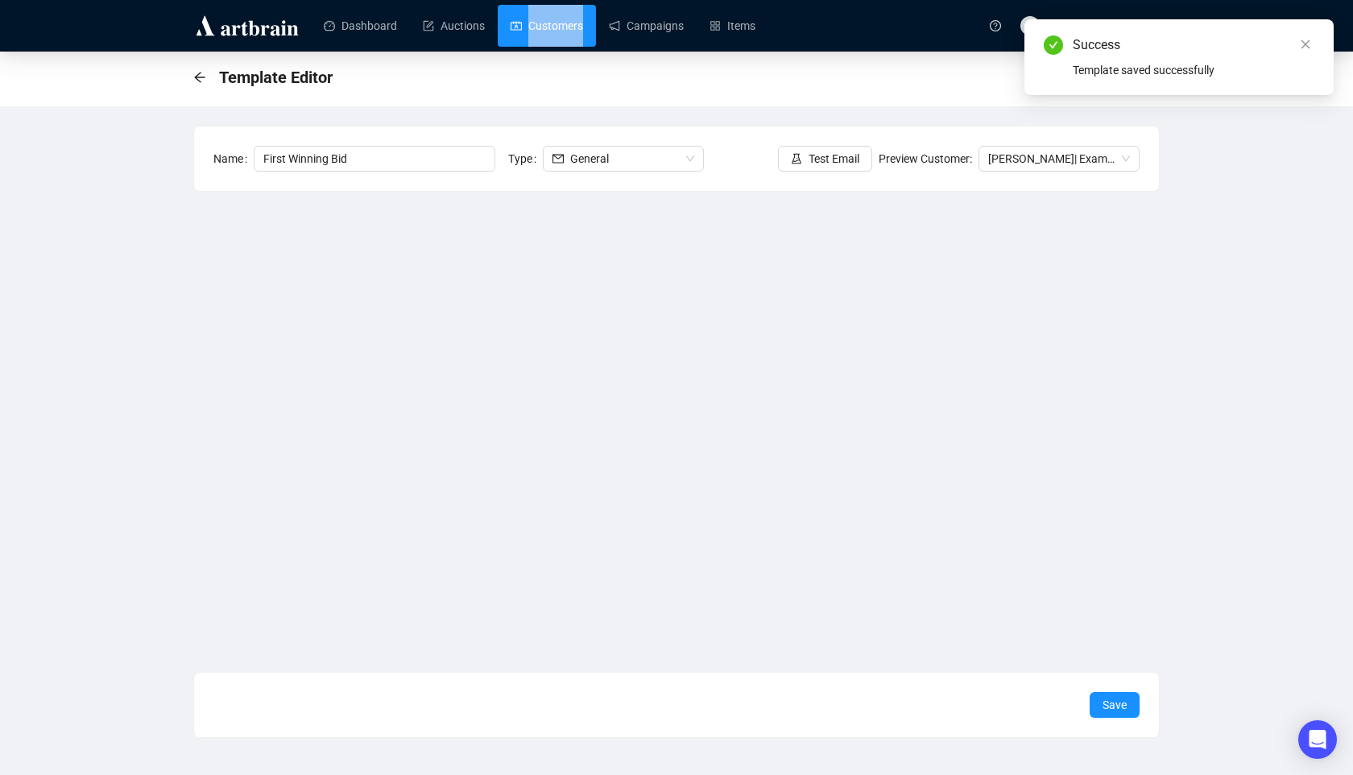
click at [560, 46] on div "Dashboard Auctions Customers Campaigns Items" at bounding box center [643, 25] width 674 height 51
click at [640, 35] on link "Campaigns" at bounding box center [646, 26] width 75 height 42
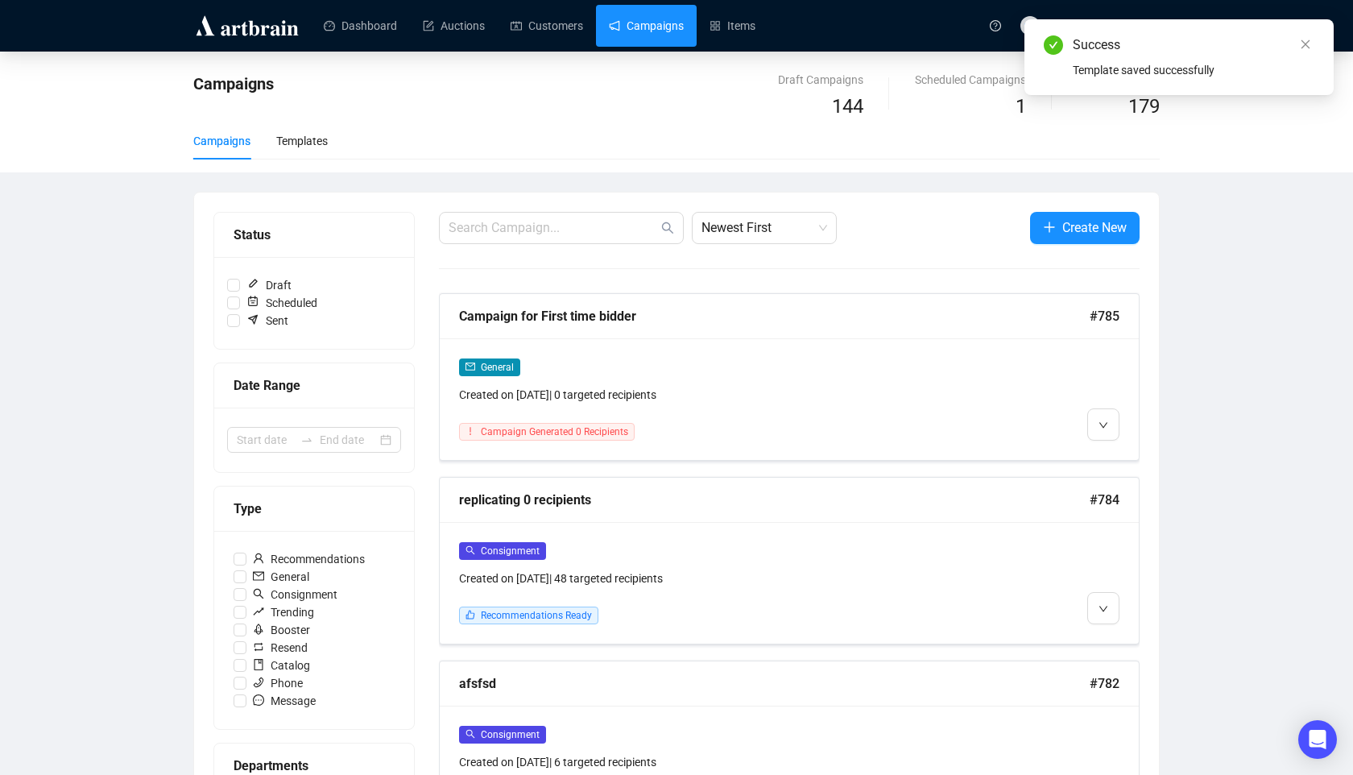
click at [275, 144] on div "Campaigns Templates" at bounding box center [260, 140] width 135 height 37
click at [302, 139] on div "Templates" at bounding box center [302, 141] width 52 height 18
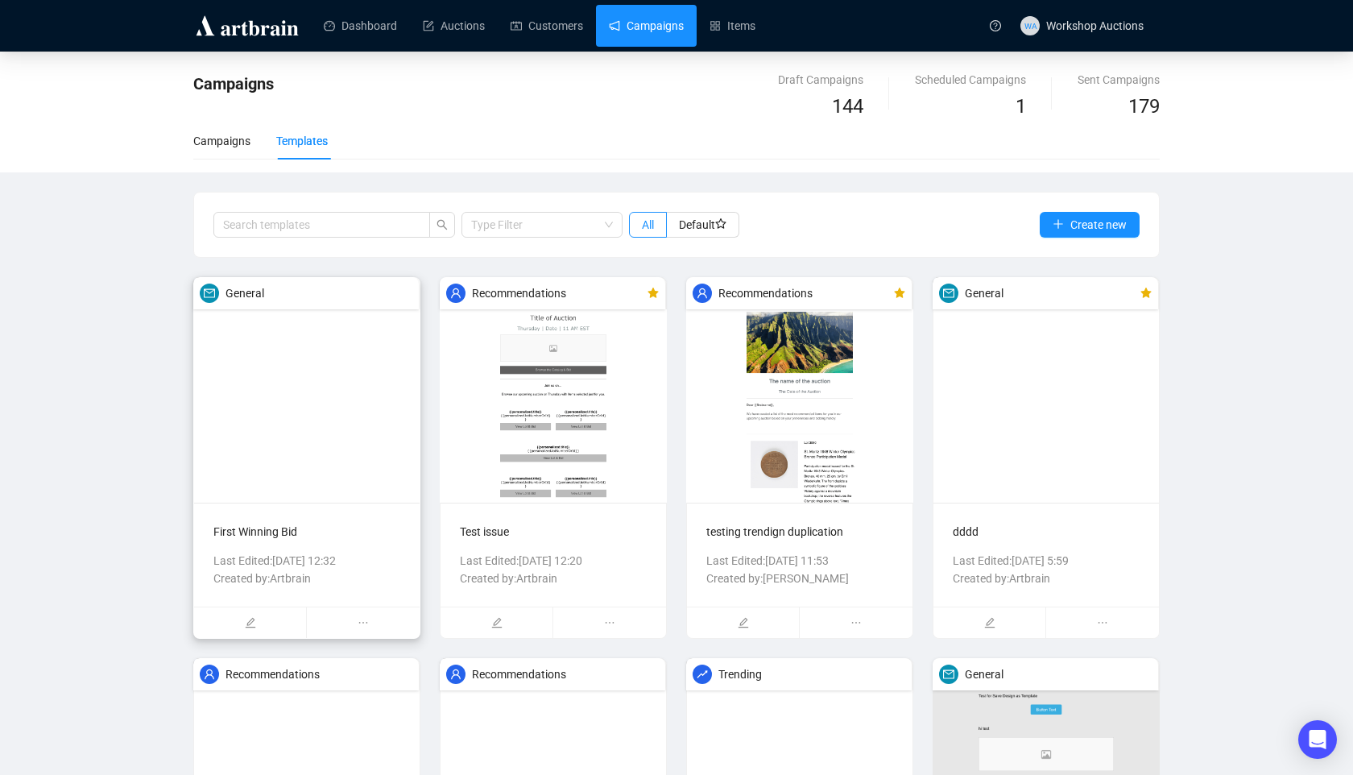
click at [346, 478] on img at bounding box center [306, 390] width 227 height 226
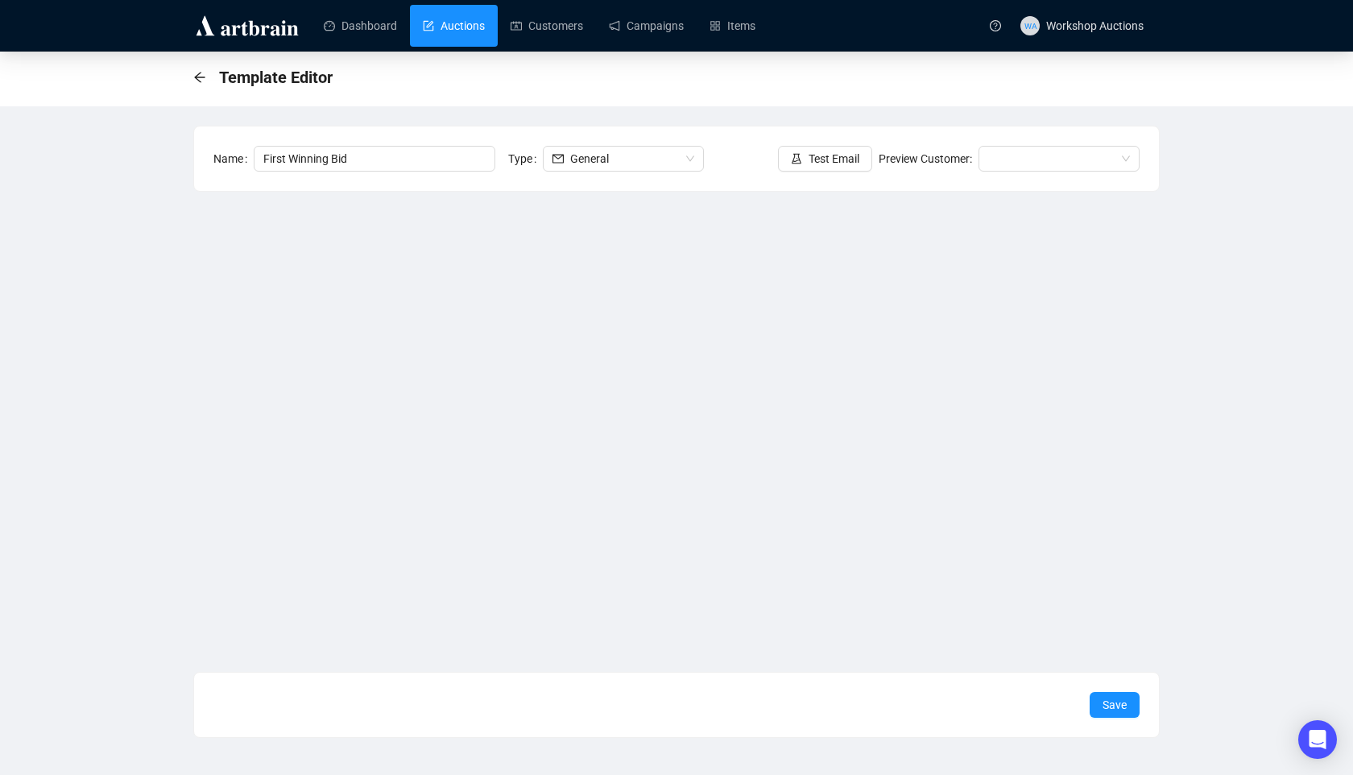
click at [458, 33] on link "Auctions" at bounding box center [454, 26] width 62 height 42
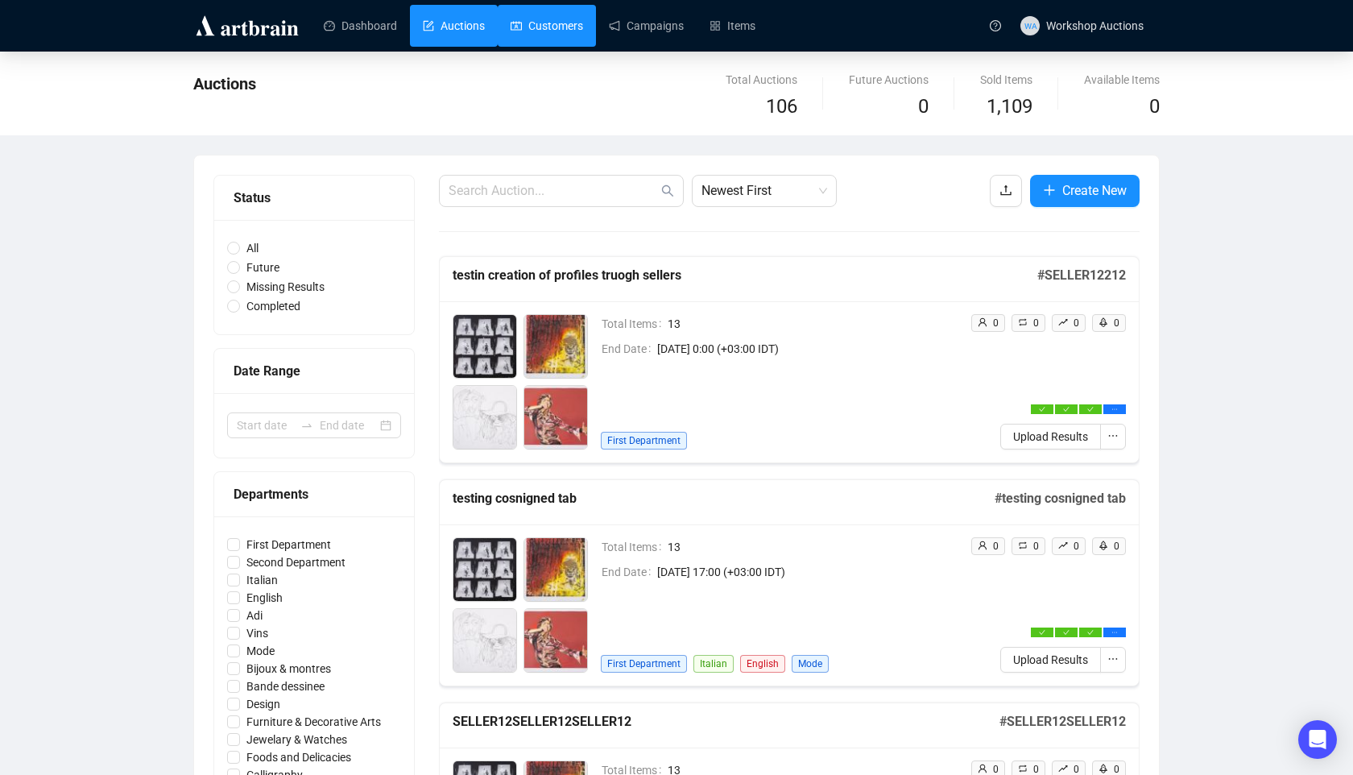
click at [565, 39] on link "Customers" at bounding box center [547, 26] width 72 height 42
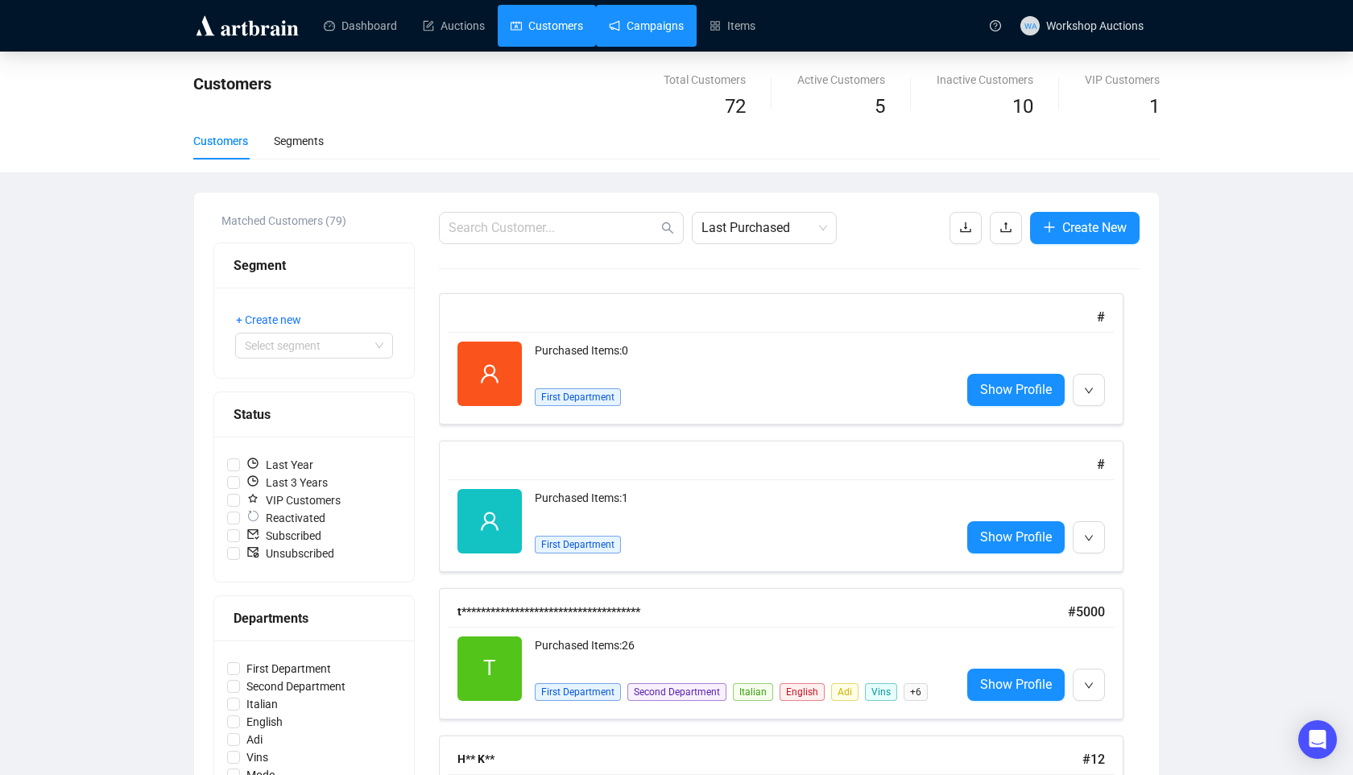
click at [663, 14] on link "Campaigns" at bounding box center [646, 26] width 75 height 42
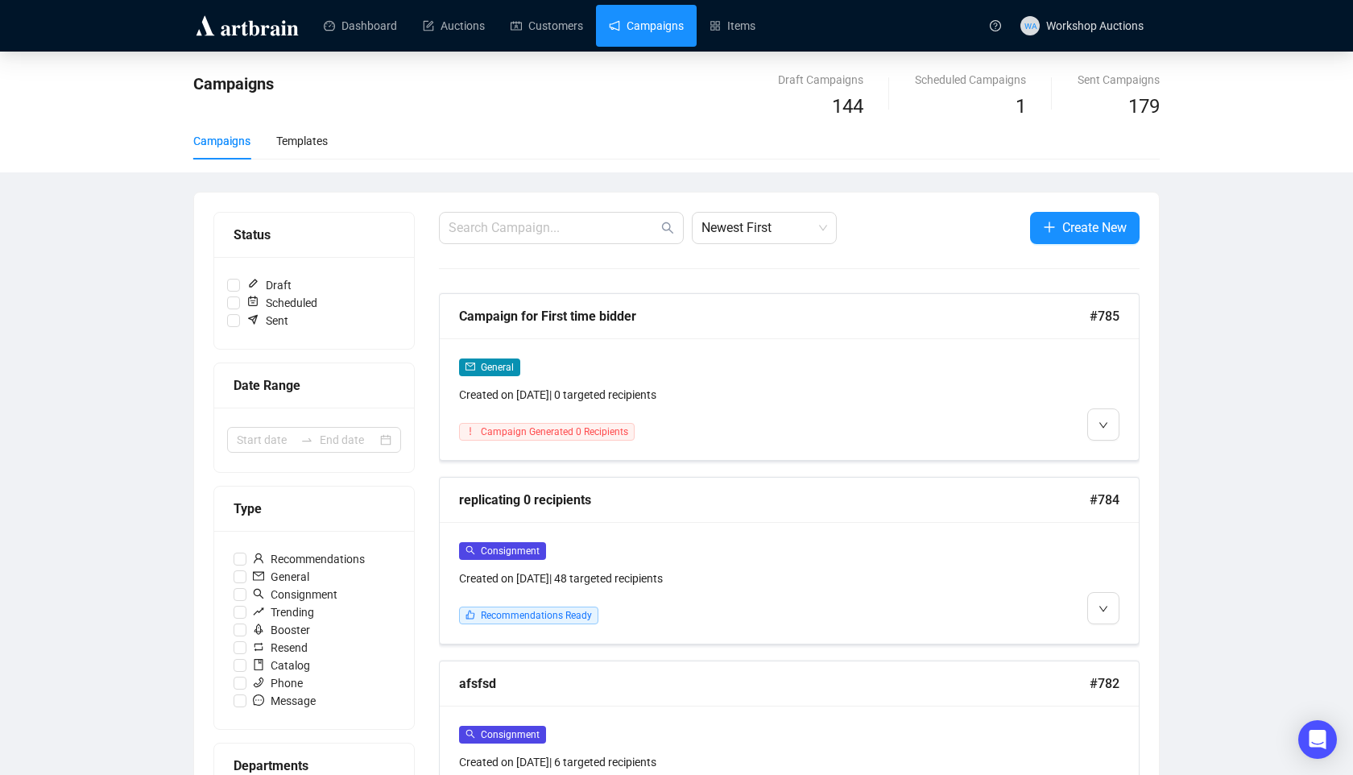
click at [334, 139] on div "Campaigns Templates" at bounding box center [676, 140] width 967 height 37
click at [286, 141] on div "Templates" at bounding box center [302, 141] width 52 height 18
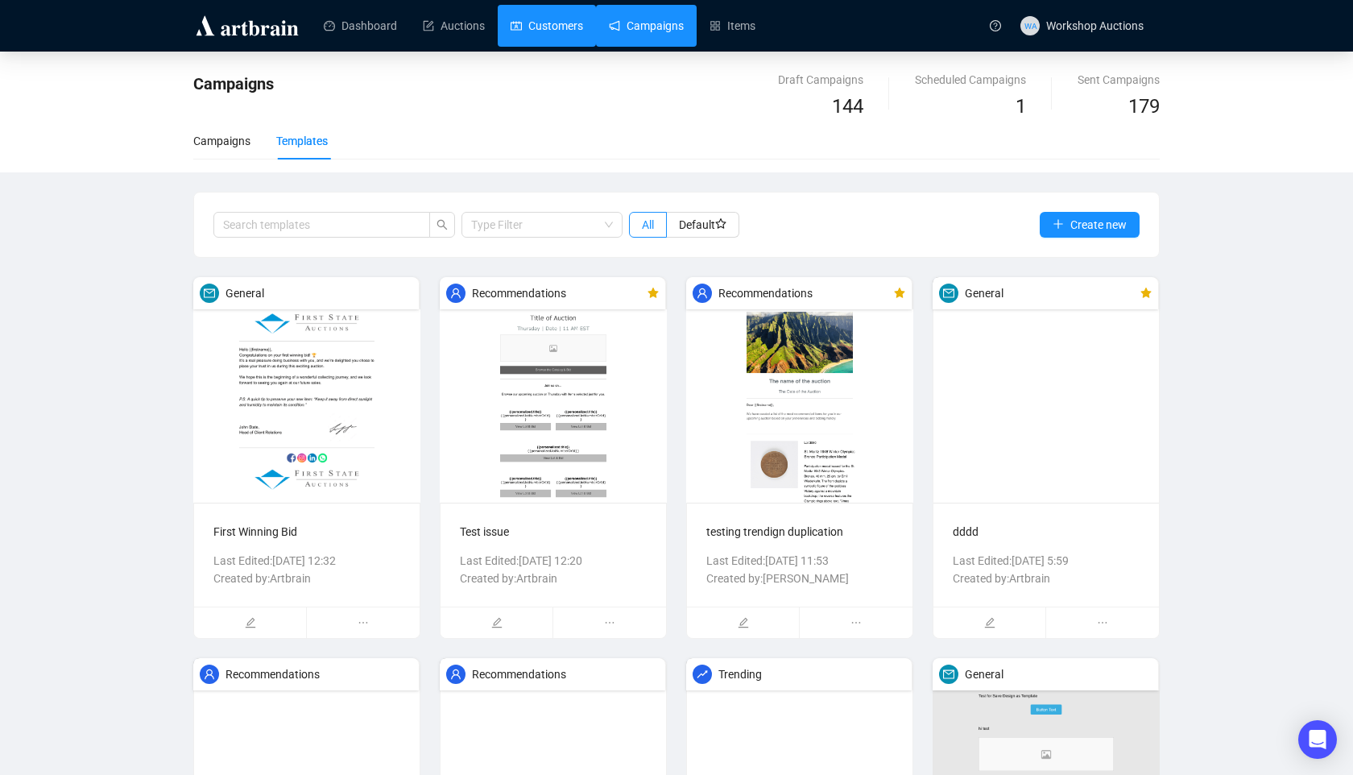
click at [571, 13] on link "Customers" at bounding box center [547, 26] width 72 height 42
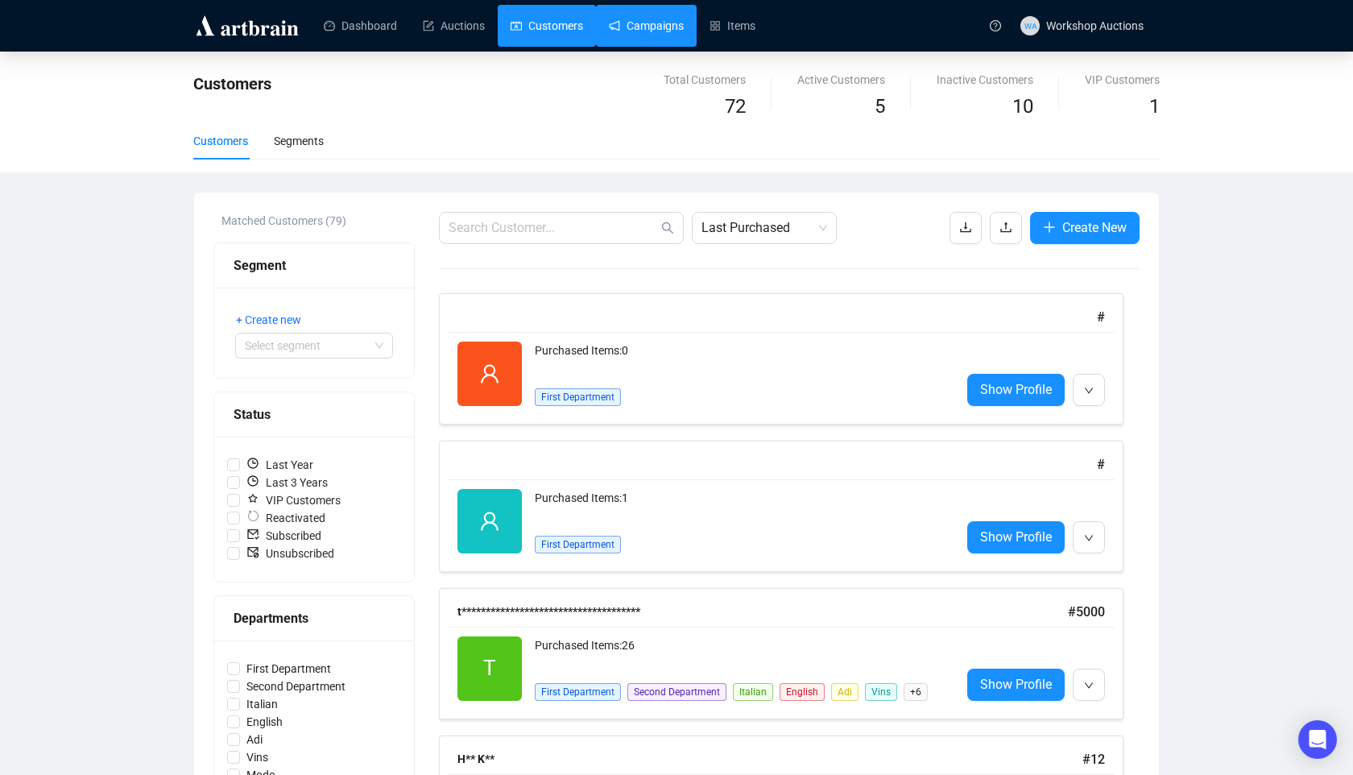
click at [636, 22] on link "Campaigns" at bounding box center [646, 26] width 75 height 42
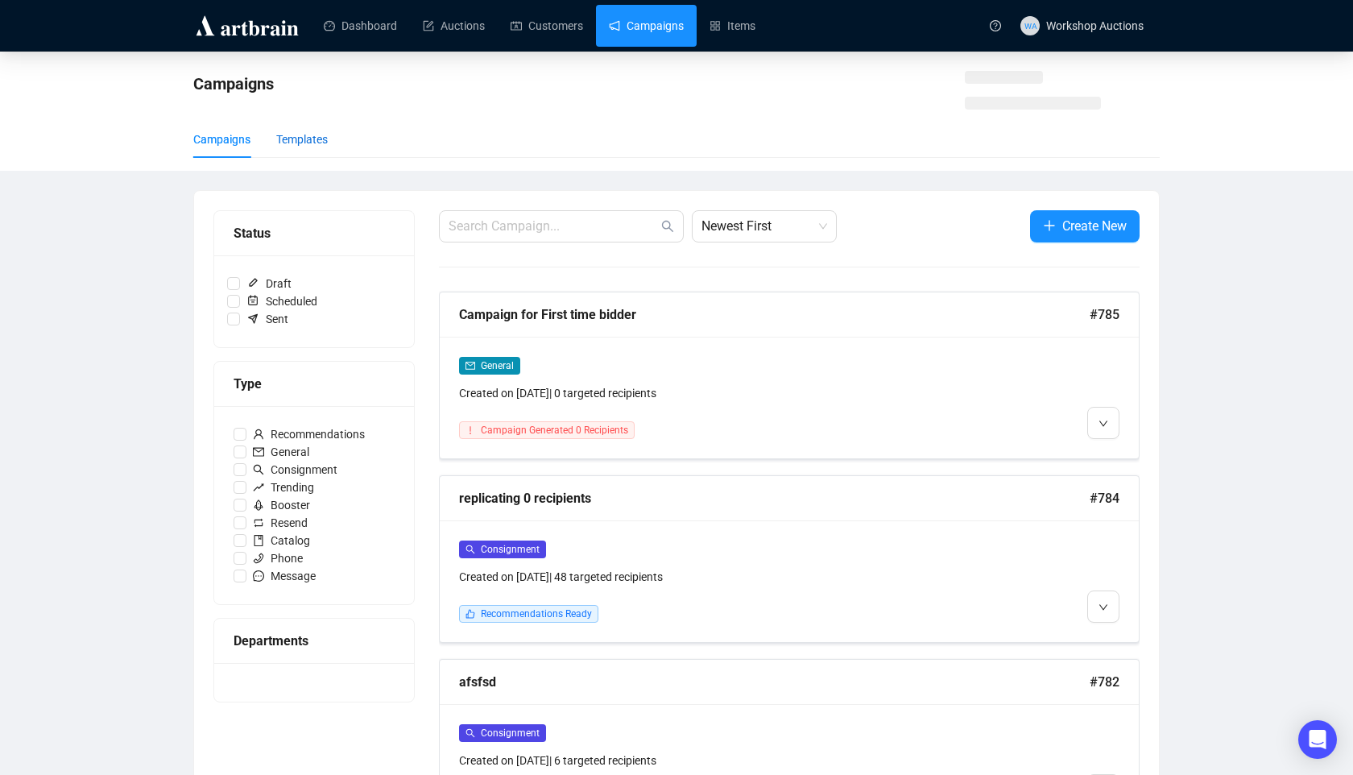
click at [328, 139] on div "Templates" at bounding box center [302, 139] width 52 height 18
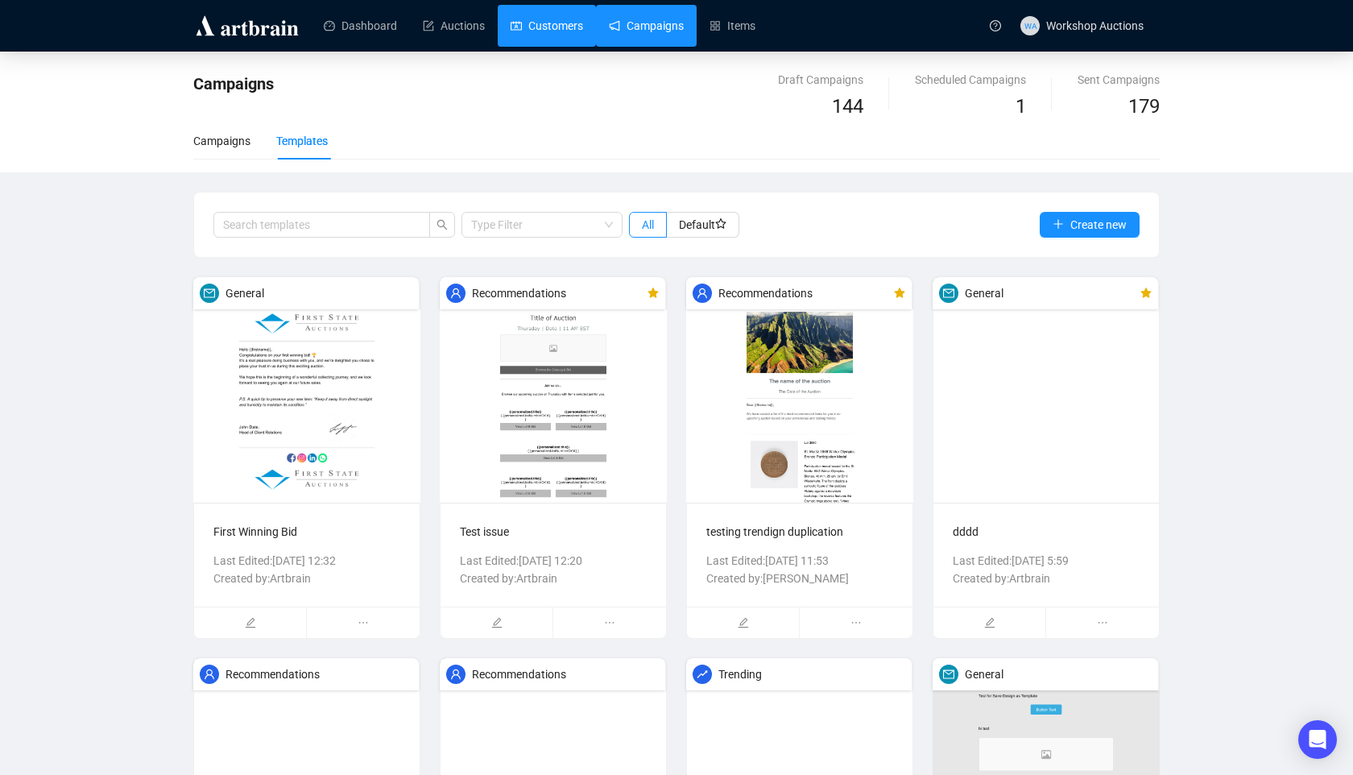
click at [565, 43] on link "Customers" at bounding box center [547, 26] width 72 height 42
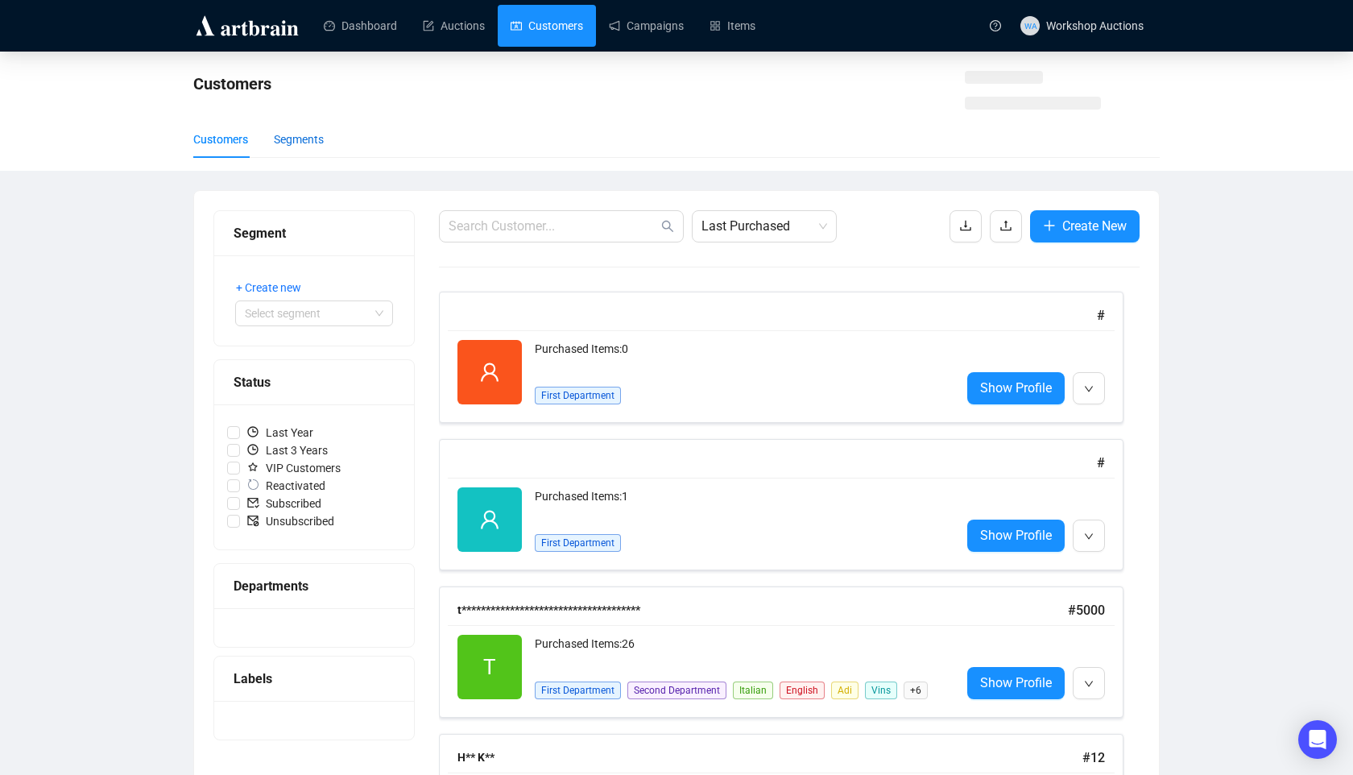
click at [317, 141] on div "Segments" at bounding box center [299, 139] width 50 height 18
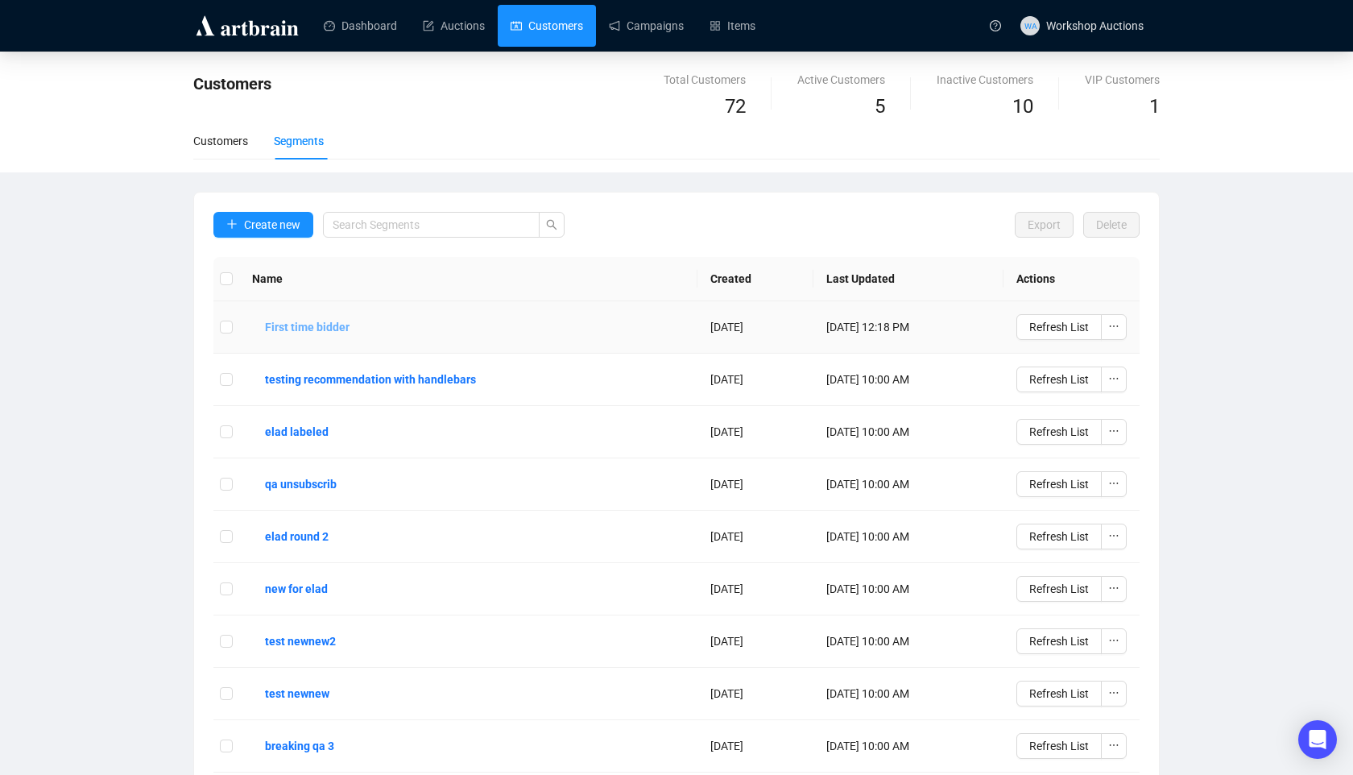
click at [317, 325] on b "First time bidder" at bounding box center [307, 327] width 85 height 18
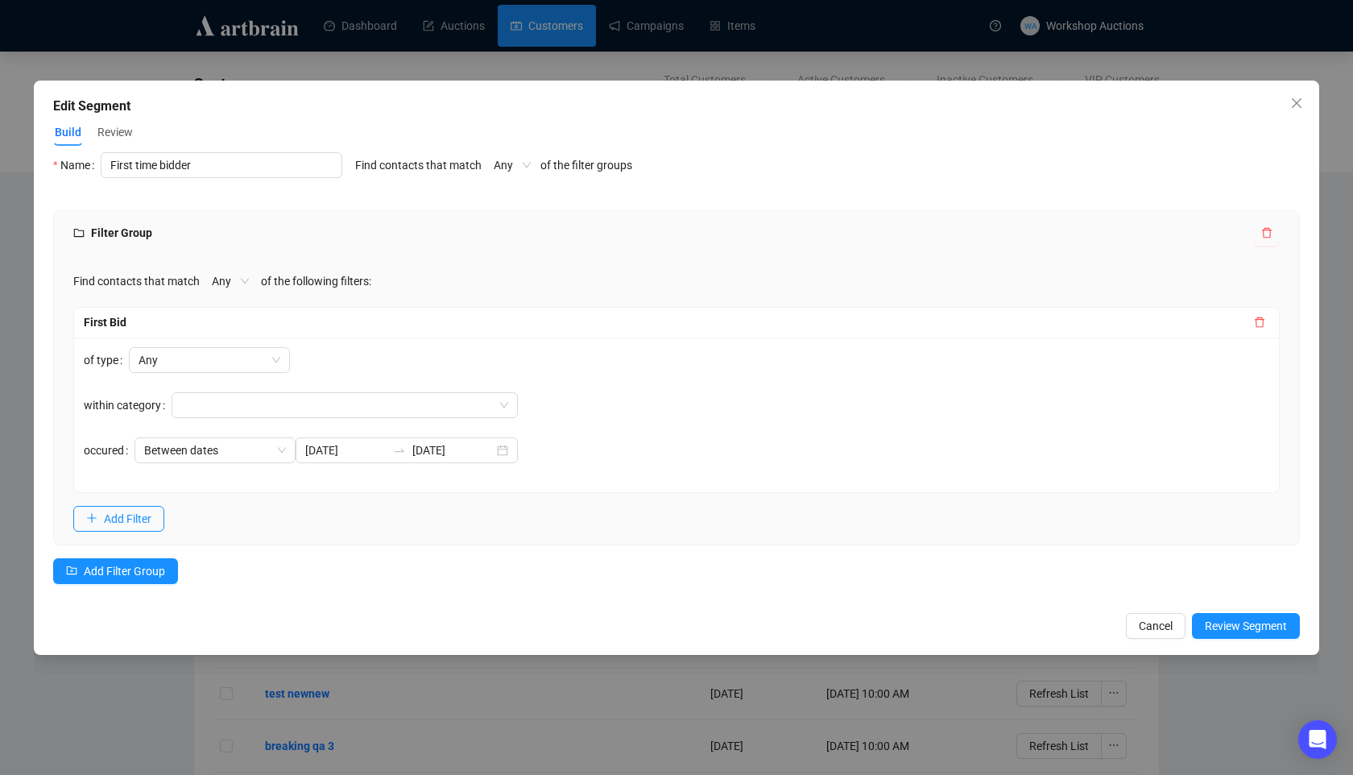
click at [1251, 109] on div "Edit Segment Build Review Name First time bidder Find contacts that match Any o…" at bounding box center [677, 368] width 1286 height 574
click at [1296, 99] on icon "close" at bounding box center [1296, 103] width 13 height 13
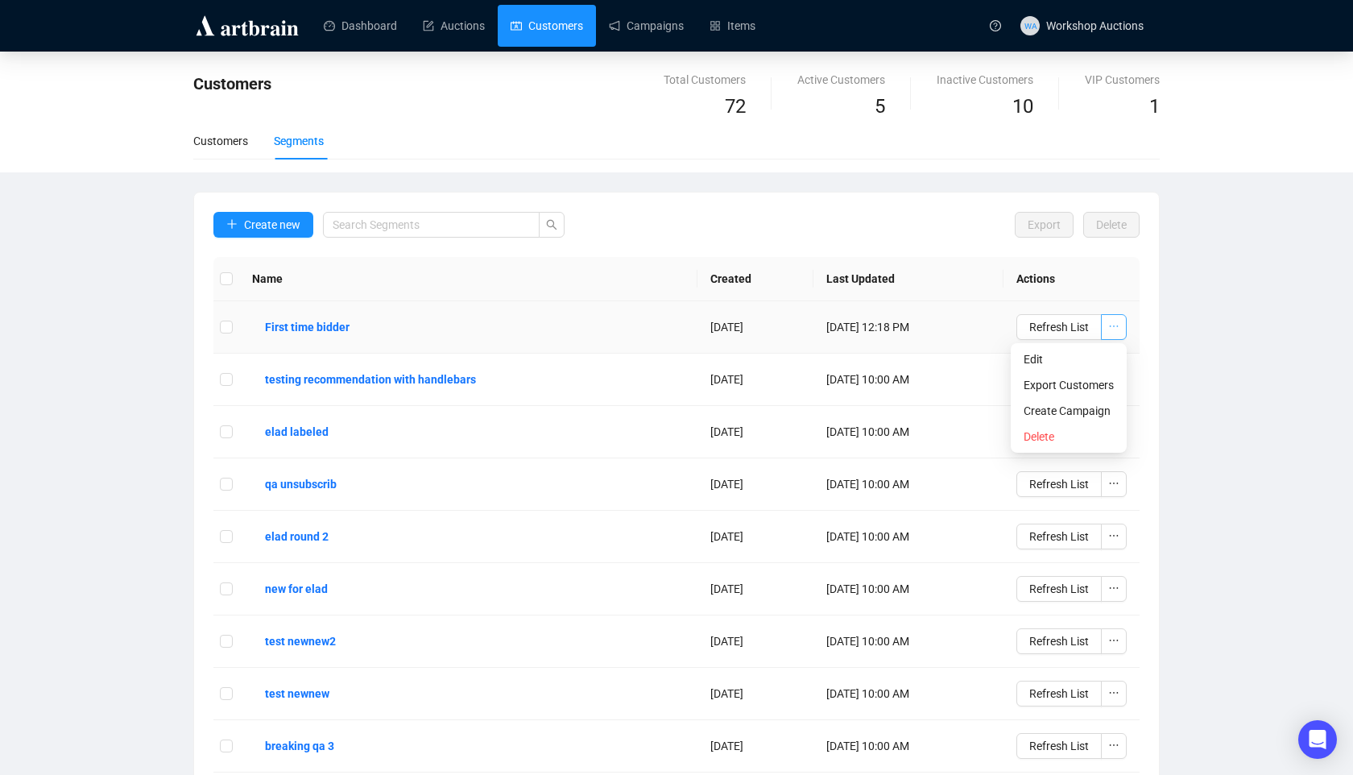
click at [1119, 330] on icon "ellipsis" at bounding box center [1113, 326] width 11 height 11
click at [1058, 410] on span "Create Campaign" at bounding box center [1069, 411] width 90 height 18
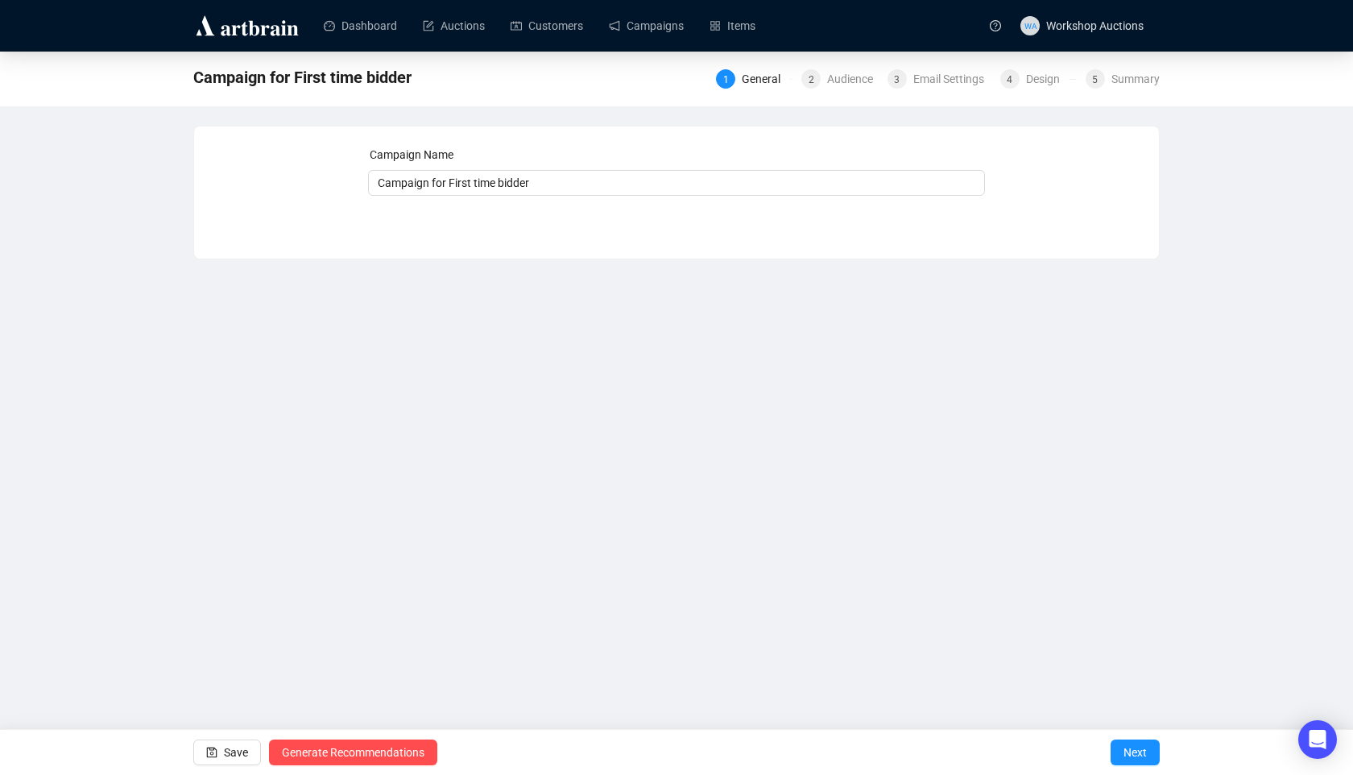
click at [1161, 748] on div "Save Generate Recommendations Next" at bounding box center [676, 752] width 1353 height 46
click at [1137, 758] on span "Next" at bounding box center [1135, 752] width 23 height 45
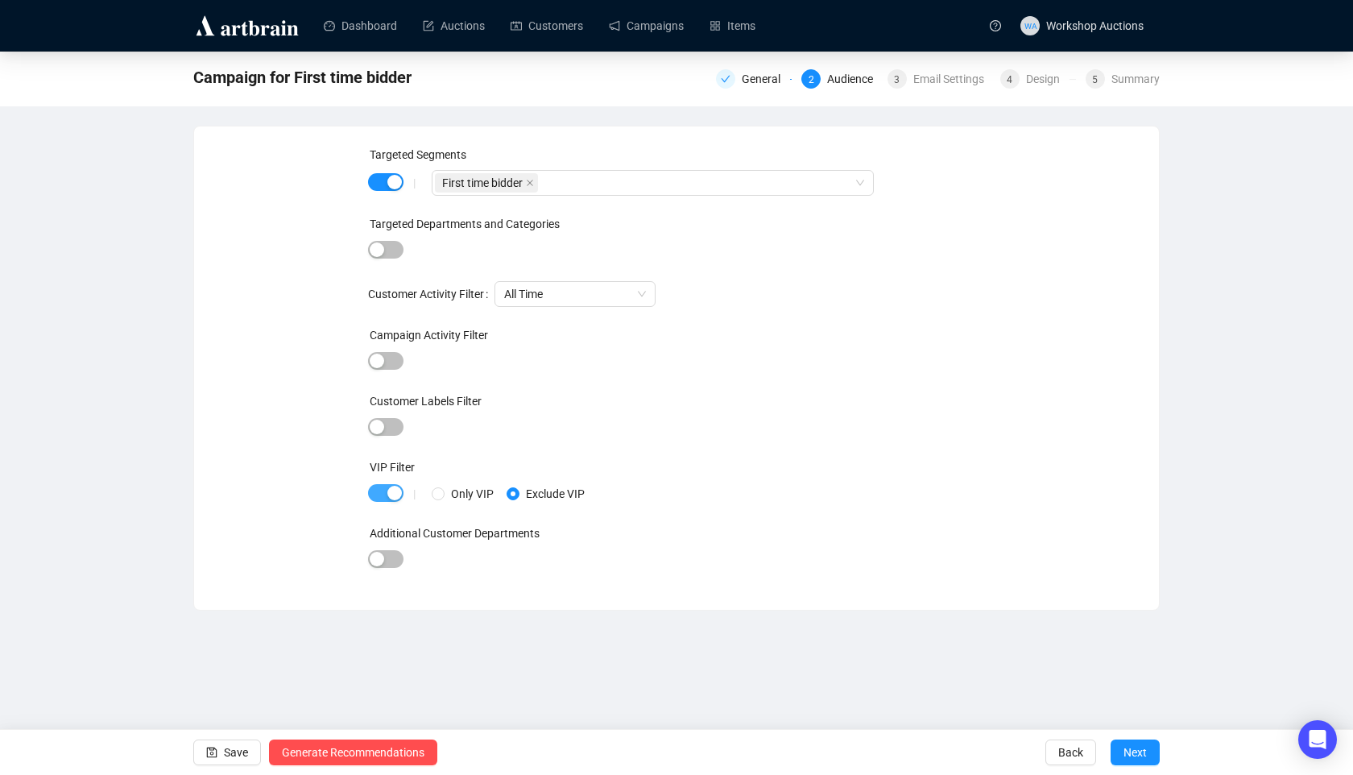
click at [385, 501] on span "button" at bounding box center [385, 493] width 35 height 18
click at [1146, 749] on span "Next" at bounding box center [1135, 752] width 23 height 45
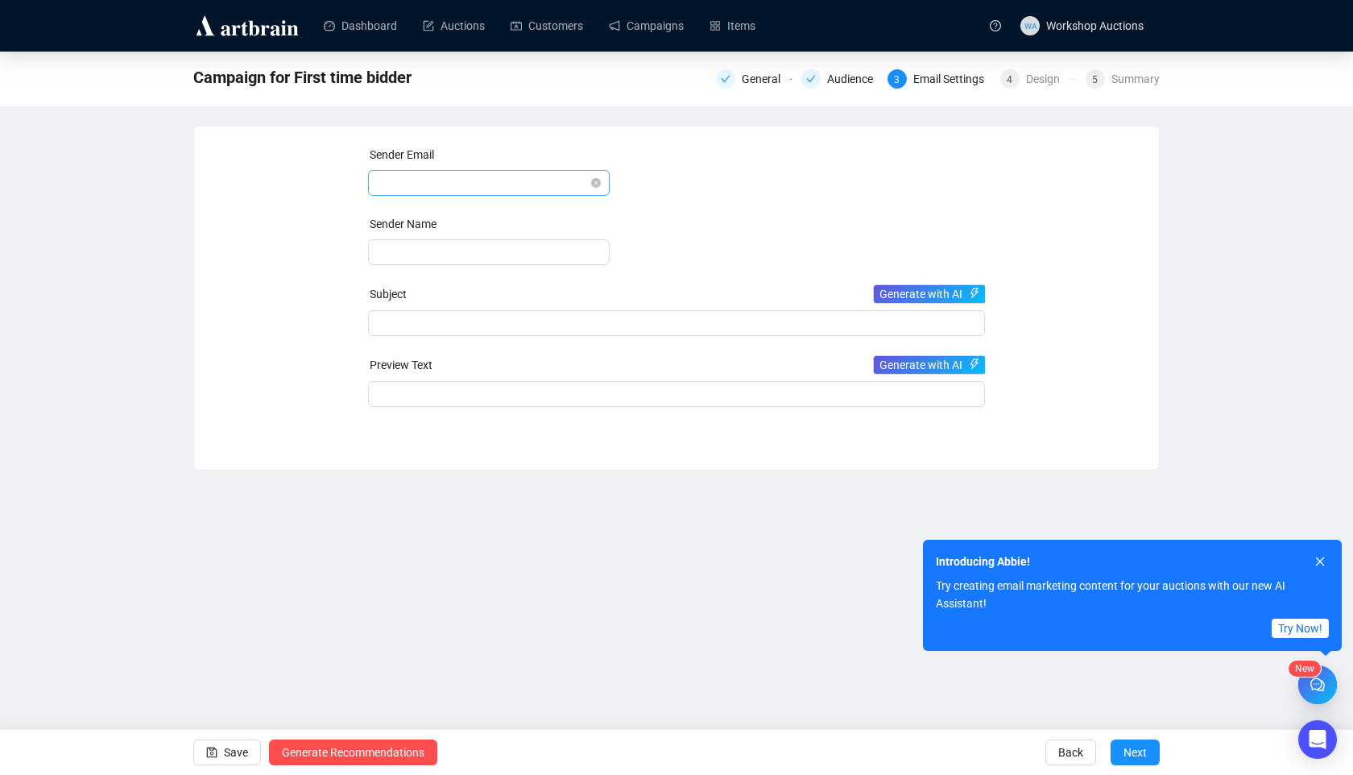
click at [532, 185] on span at bounding box center [489, 183] width 222 height 24
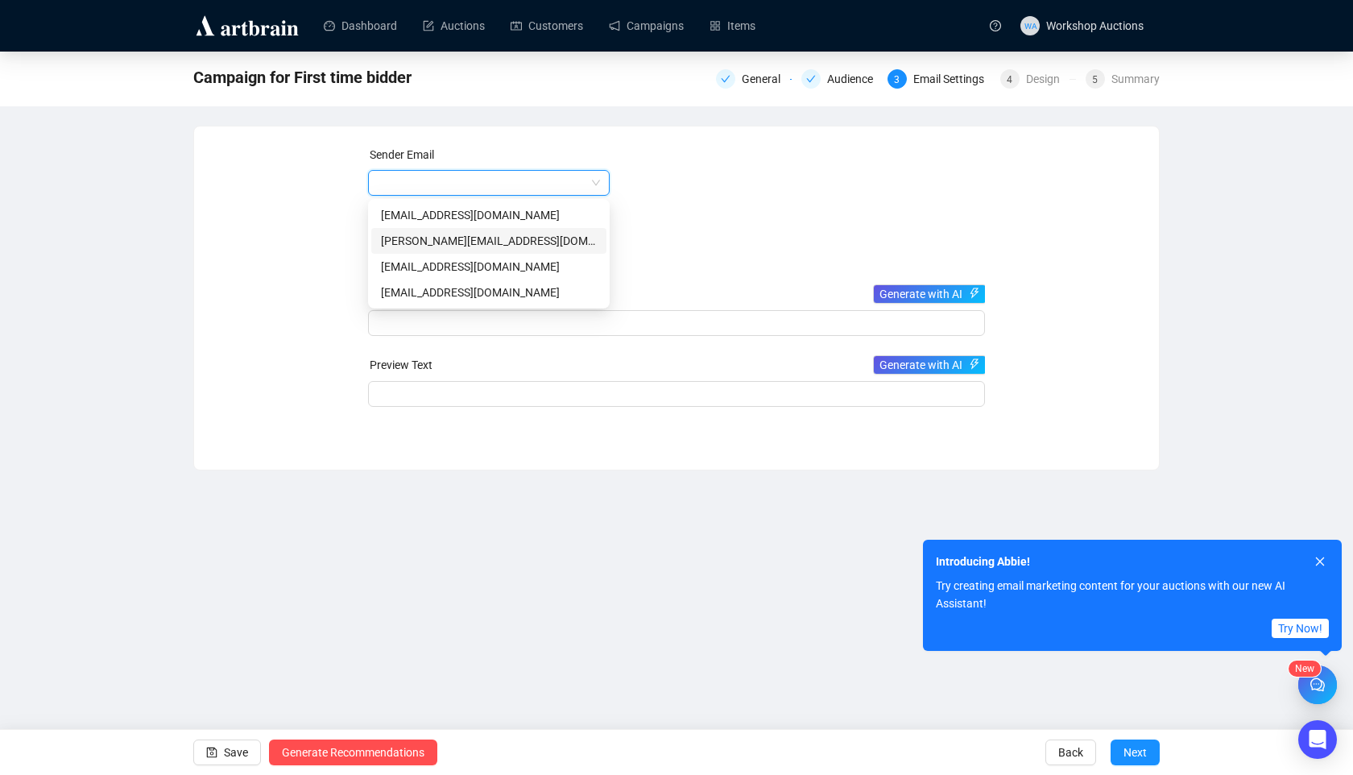
click at [483, 242] on div "rebecca.e@staging.artbrain.co" at bounding box center [489, 241] width 216 height 18
type input "Rebecca"
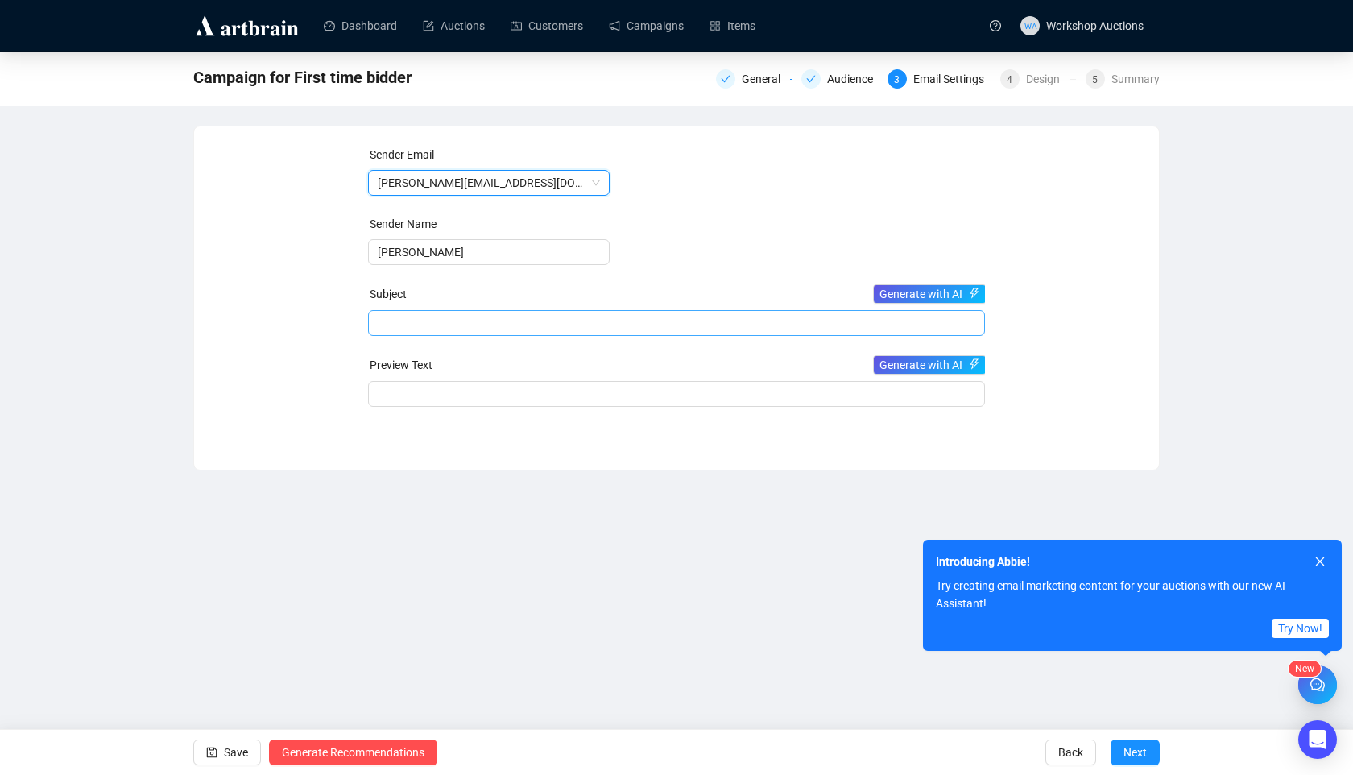
click at [476, 322] on span at bounding box center [677, 323] width 618 height 13
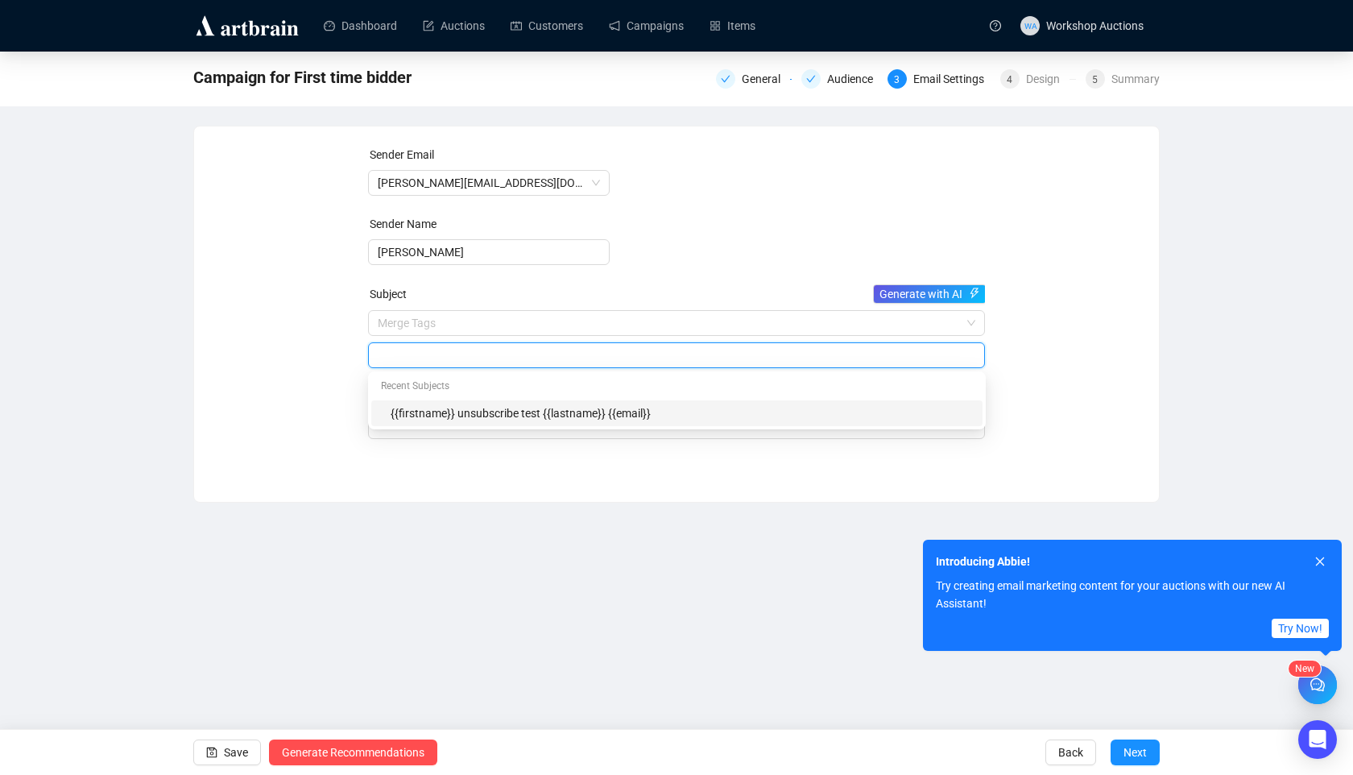
click at [468, 416] on div "{{firstname}} unsubscribe test {{lastname}} {{email}}" at bounding box center [682, 413] width 582 height 18
type input "{{firstname}} unsubscribe test {{lastname}} {{email}}"
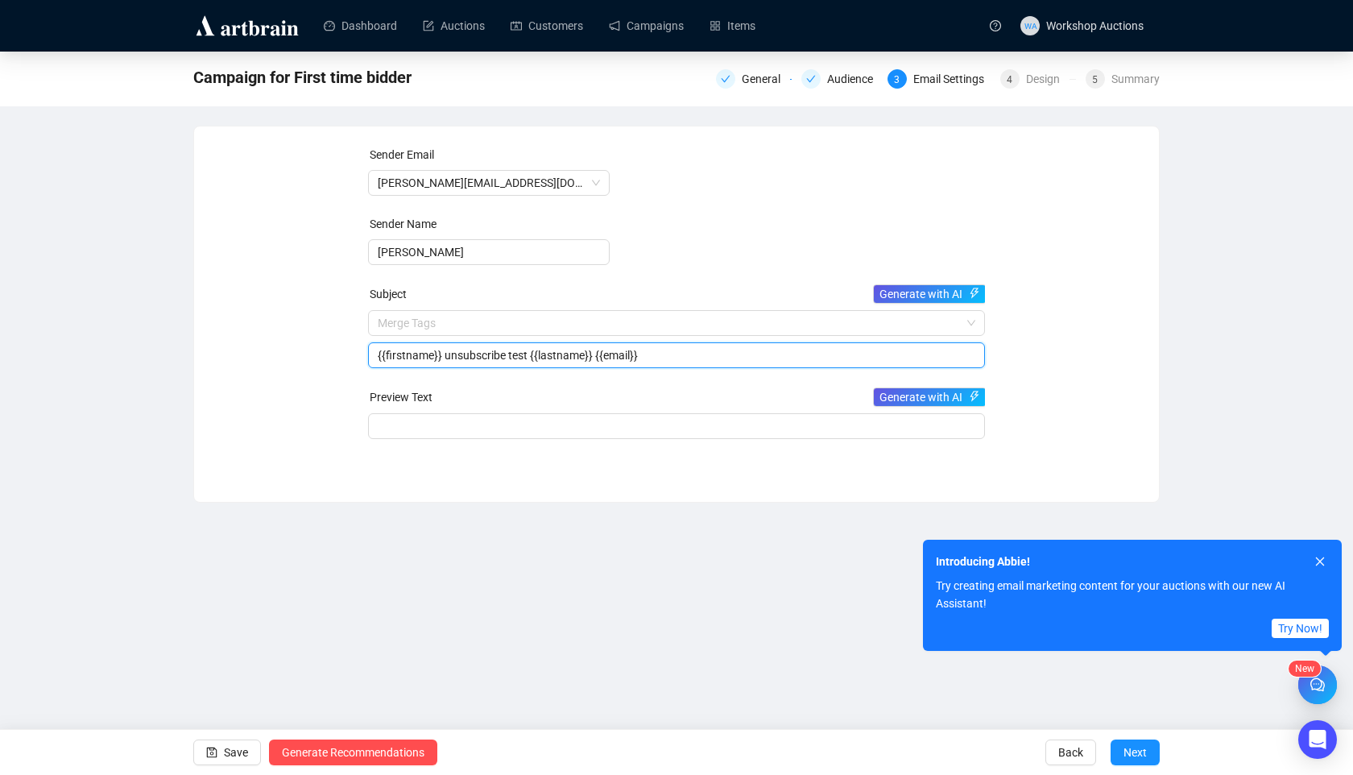
click at [488, 359] on input "{{firstname}} unsubscribe test {{lastname}} {{email}}" at bounding box center [677, 355] width 599 height 18
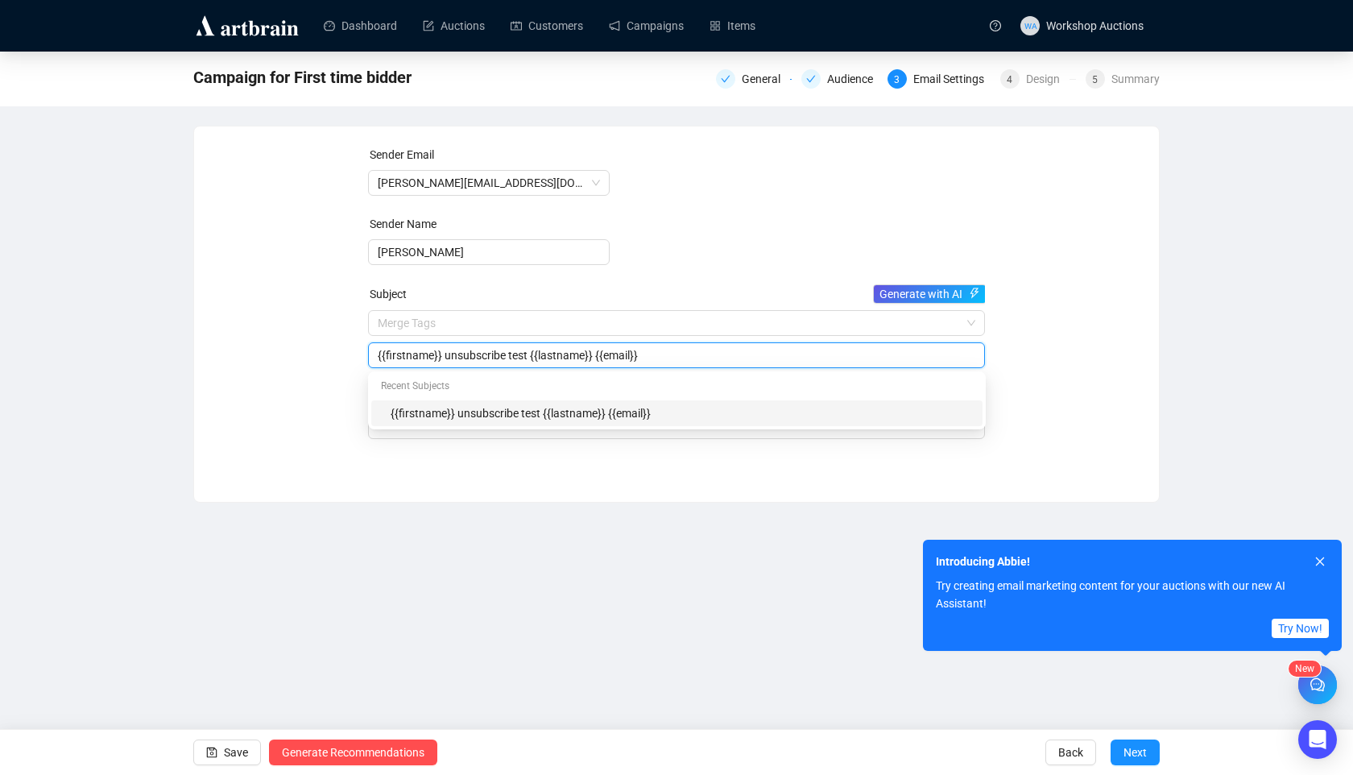
click at [488, 359] on input "{{firstname}} unsubscribe test {{lastname}} {{email}}" at bounding box center [677, 355] width 599 height 18
click at [455, 317] on input "search" at bounding box center [670, 323] width 584 height 24
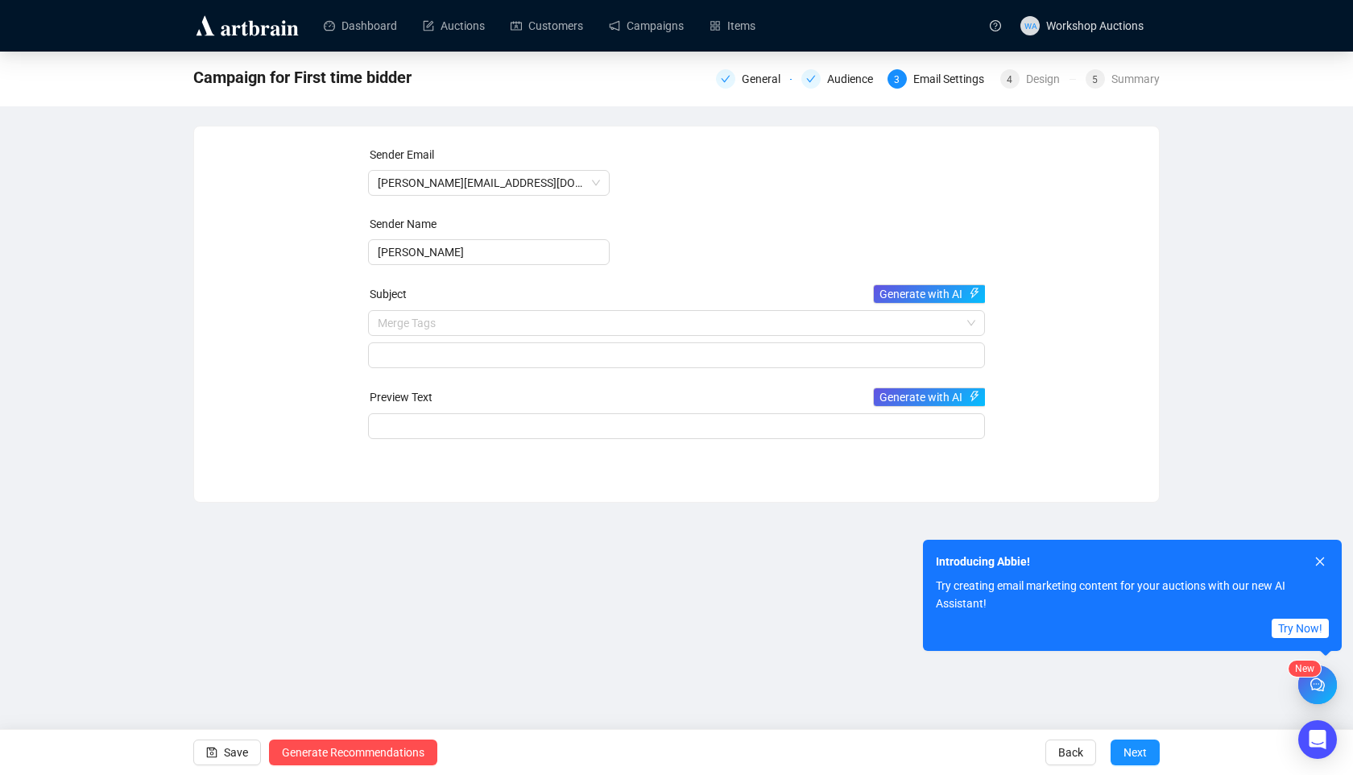
click at [274, 429] on div "Sender Email rebecca.e@staging.artbrain.co Sender Name Rebecca Subject Generate…" at bounding box center [676, 302] width 926 height 313
click at [472, 325] on input "search" at bounding box center [670, 323] width 584 height 24
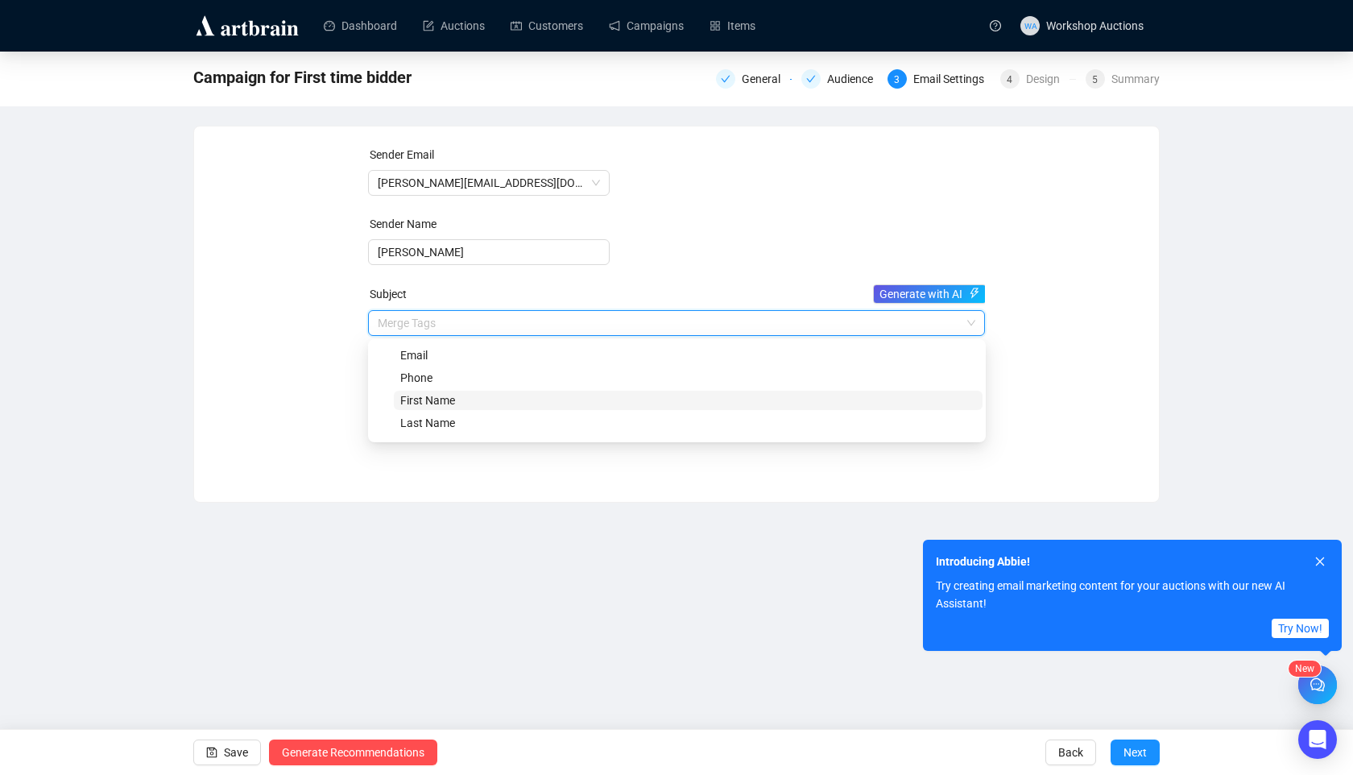
click at [445, 398] on span "First Name" at bounding box center [427, 400] width 55 height 13
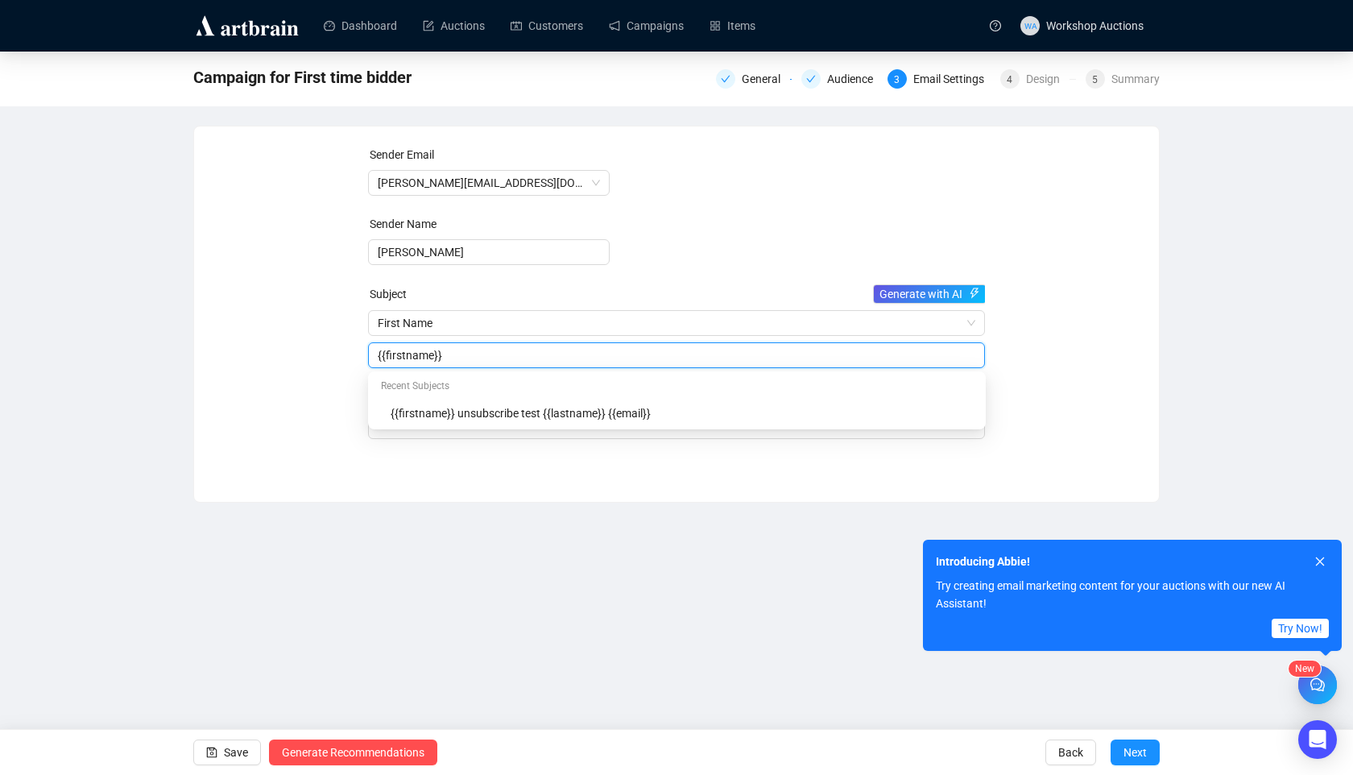
click at [471, 361] on input "{{firstname}}" at bounding box center [677, 355] width 599 height 18
paste input "Congratulations on Your First Win! 🏆"
type input "{{firstname}} , Congratulations on Your First Win! 🏆"
click at [443, 520] on div "New Dashboard Auctions Customers Campaigns Items WA Workshop Auctions Campaign …" at bounding box center [676, 387] width 1353 height 775
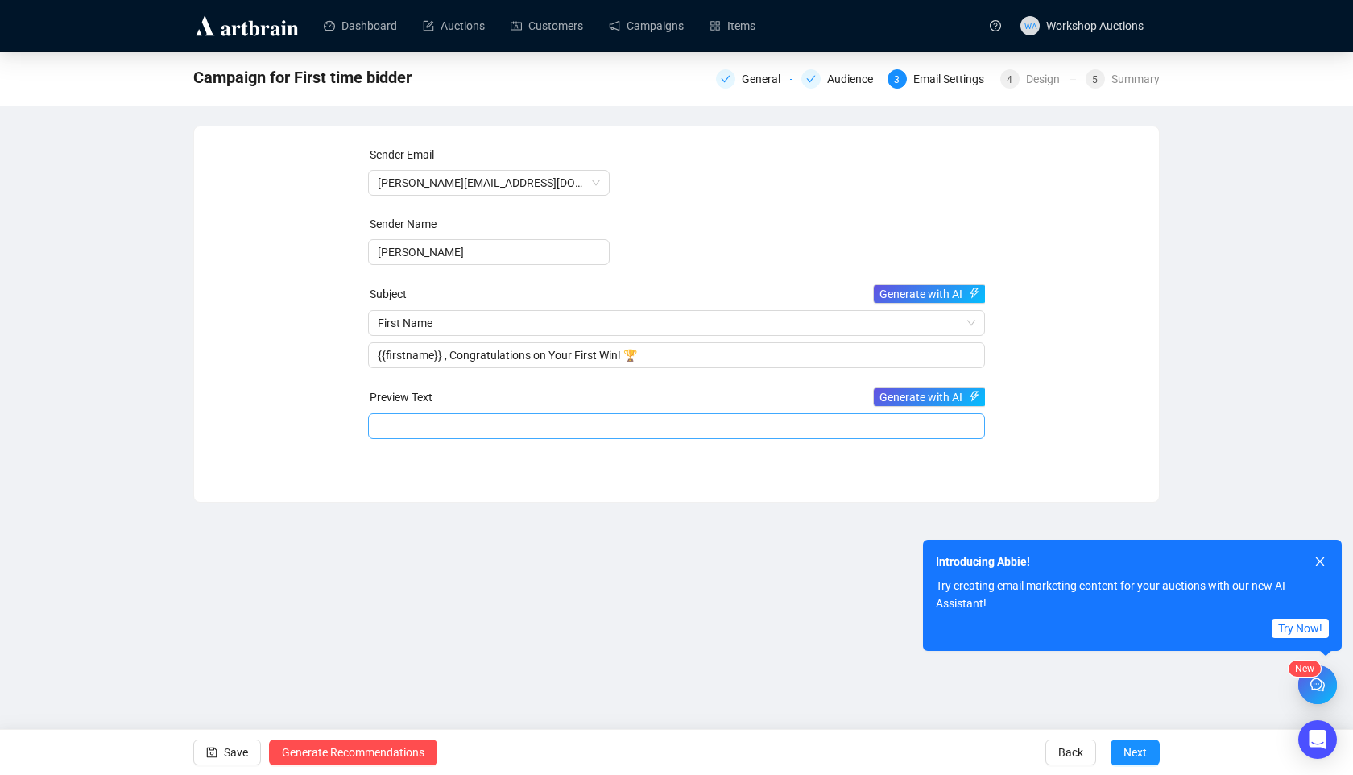
click at [403, 418] on input "search" at bounding box center [677, 426] width 599 height 24
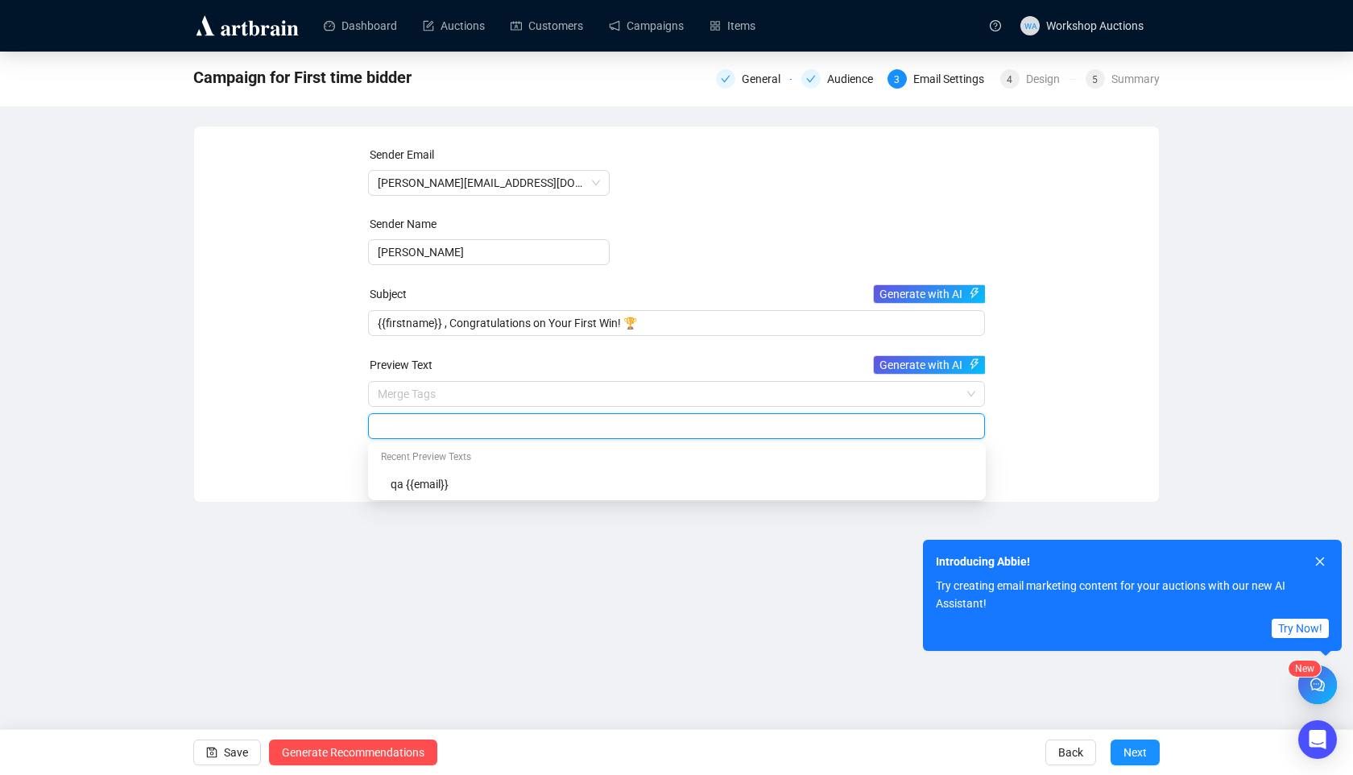
paste input "We’re thrilled to celebrate your very first winning bid. Here’s to many more au…"
type input "We’re thrilled to celebrate your very first winning bid. Here’s to many more au…"
click at [313, 459] on div "Sender Email rebecca.e@staging.artbrain.co Sender Name Rebecca Subject Generate…" at bounding box center [676, 301] width 965 height 351
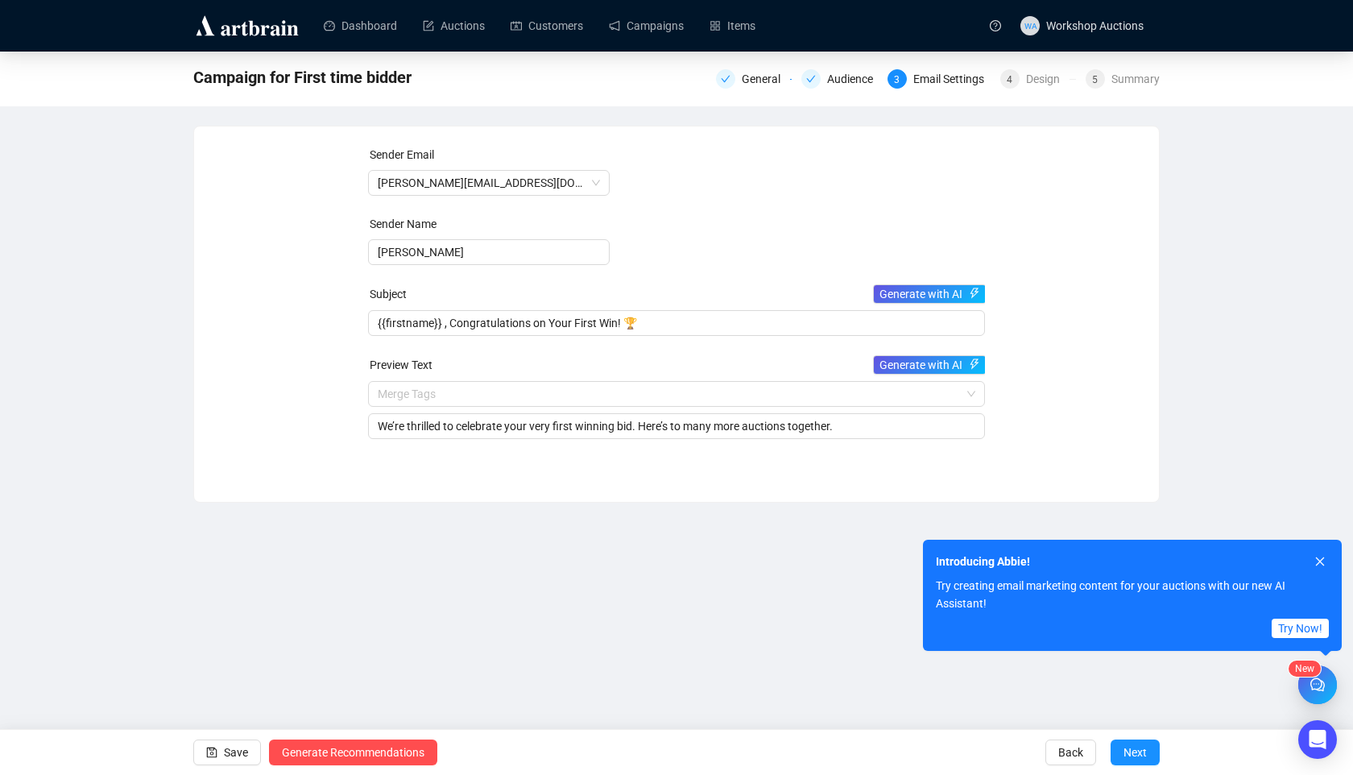
click at [818, 338] on form "Sender Email rebecca.e@staging.artbrain.co Sender Name Rebecca Subject Generate…" at bounding box center [677, 292] width 618 height 293
click at [797, 322] on span "{{firstname}} , Congratulations on Your First Win! 🏆" at bounding box center [677, 323] width 618 height 13
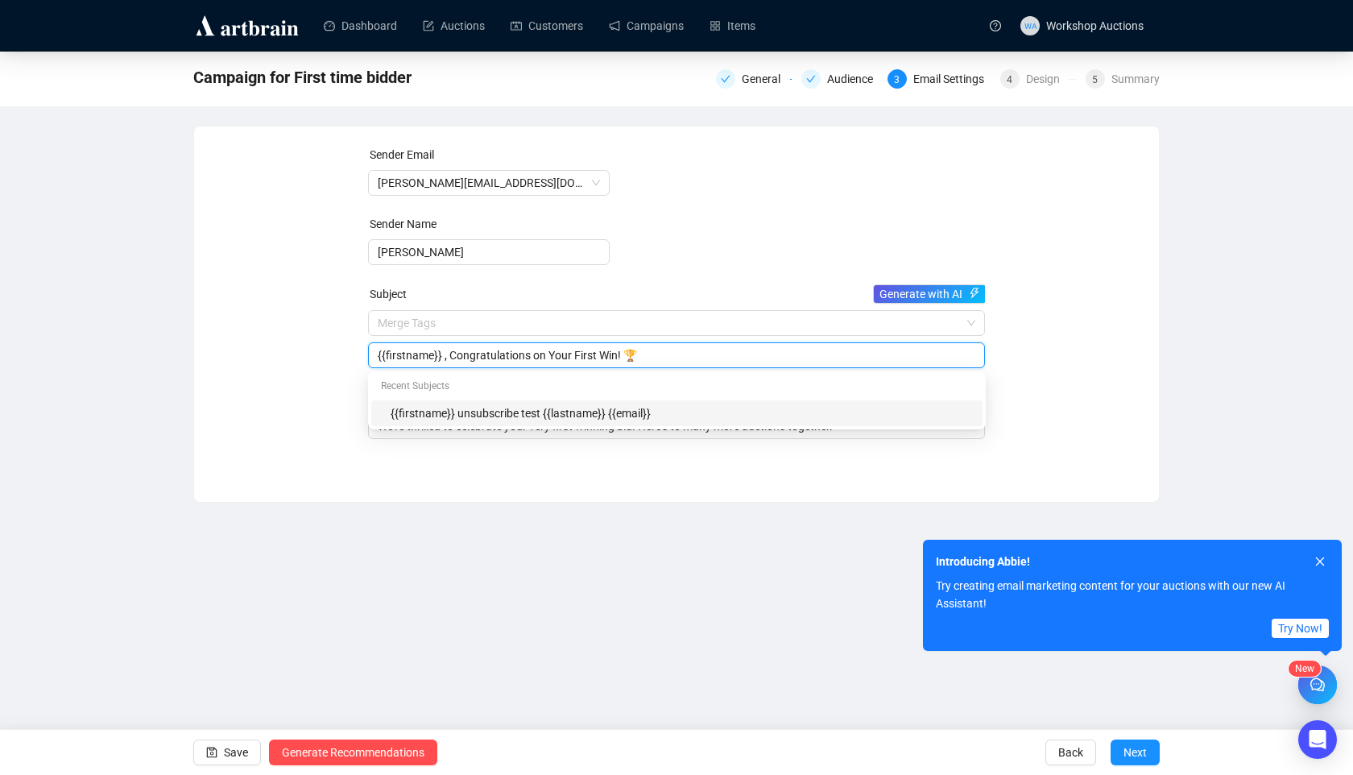
click at [599, 514] on div "New Dashboard Auctions Customers Campaigns Items WA Workshop Auctions Campaign …" at bounding box center [676, 387] width 1353 height 775
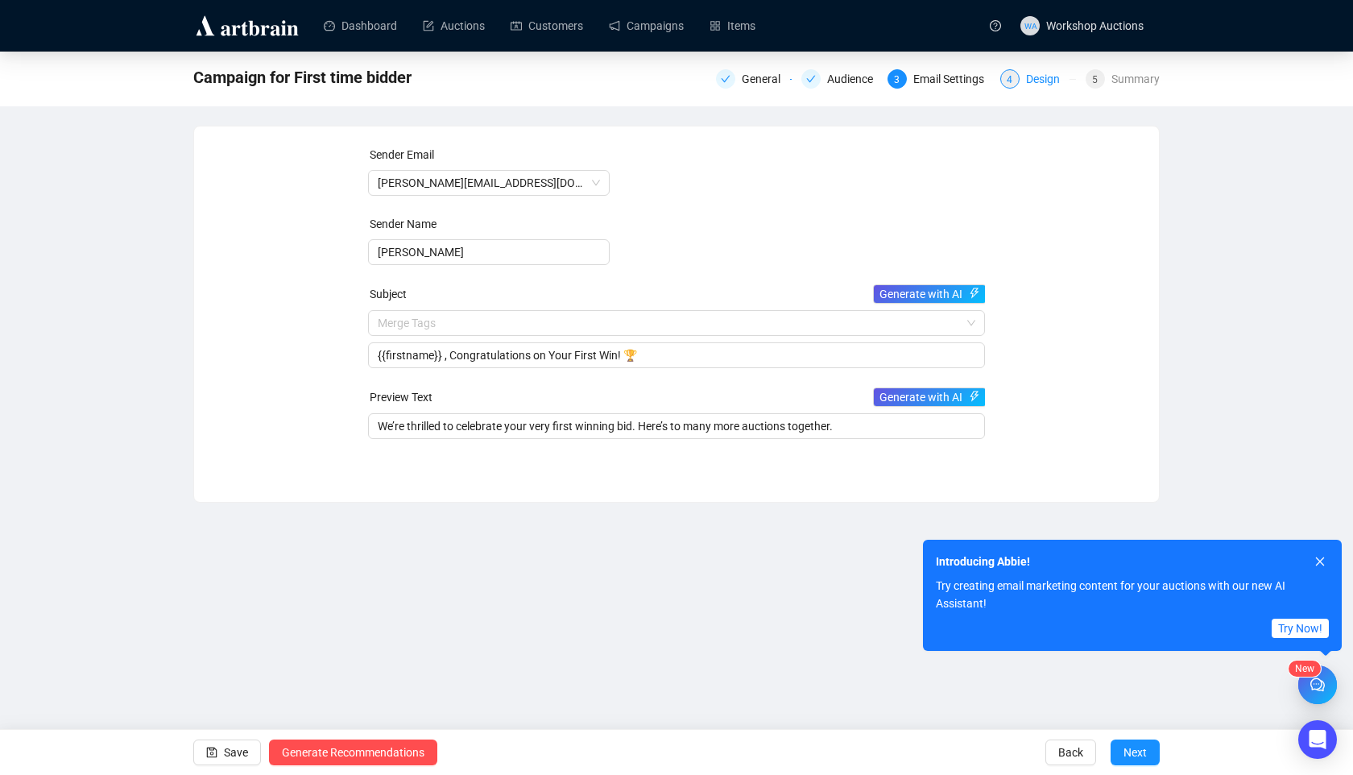
click at [1042, 77] on div "Design" at bounding box center [1047, 78] width 43 height 19
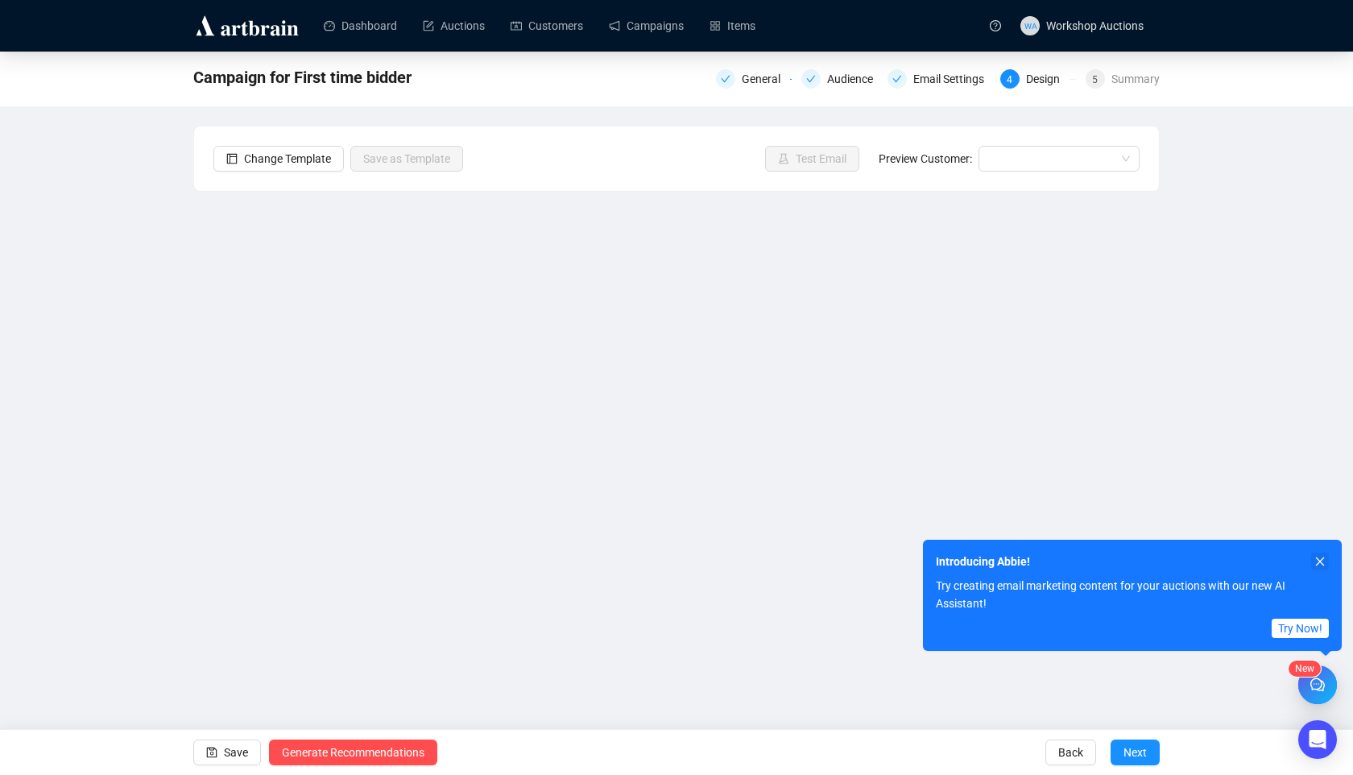
click at [1317, 569] on button "button" at bounding box center [1320, 562] width 18 height 18
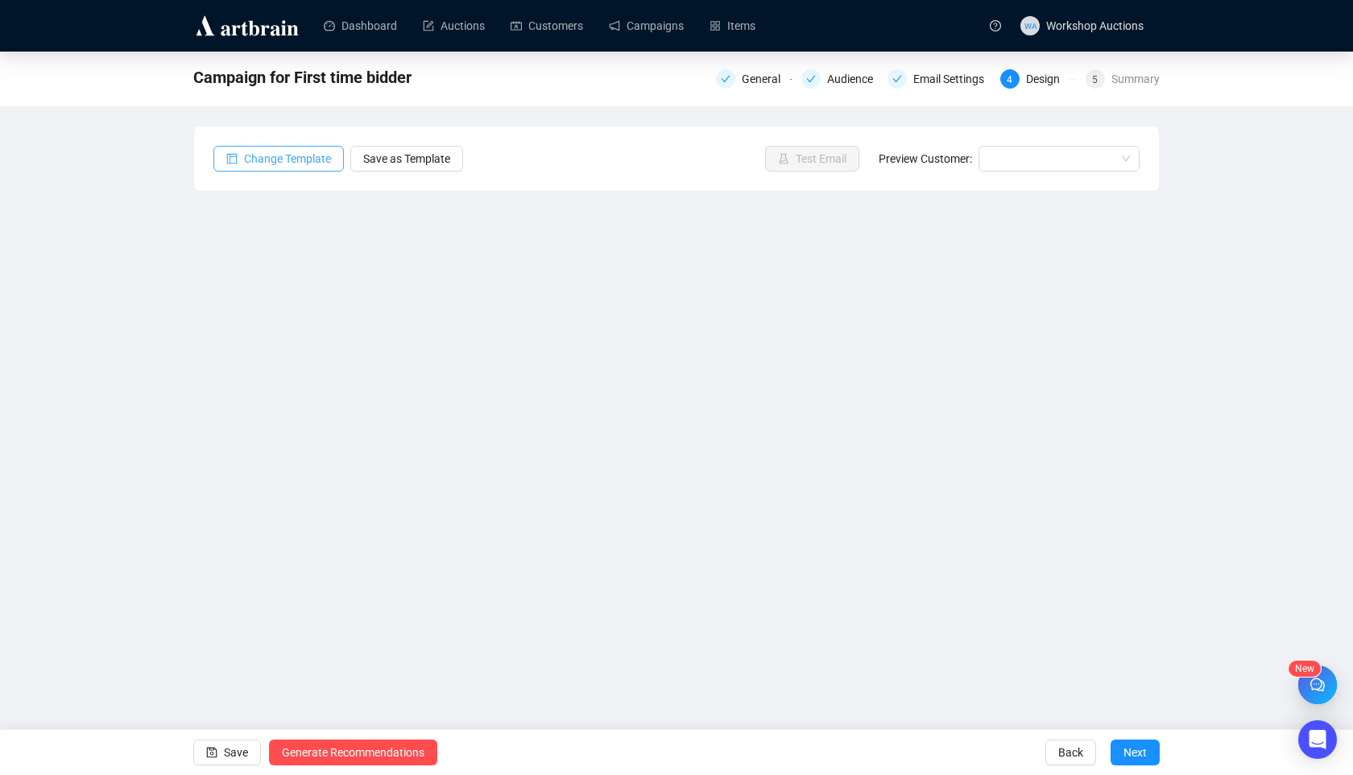
click at [289, 168] on button "Change Template" at bounding box center [278, 159] width 130 height 26
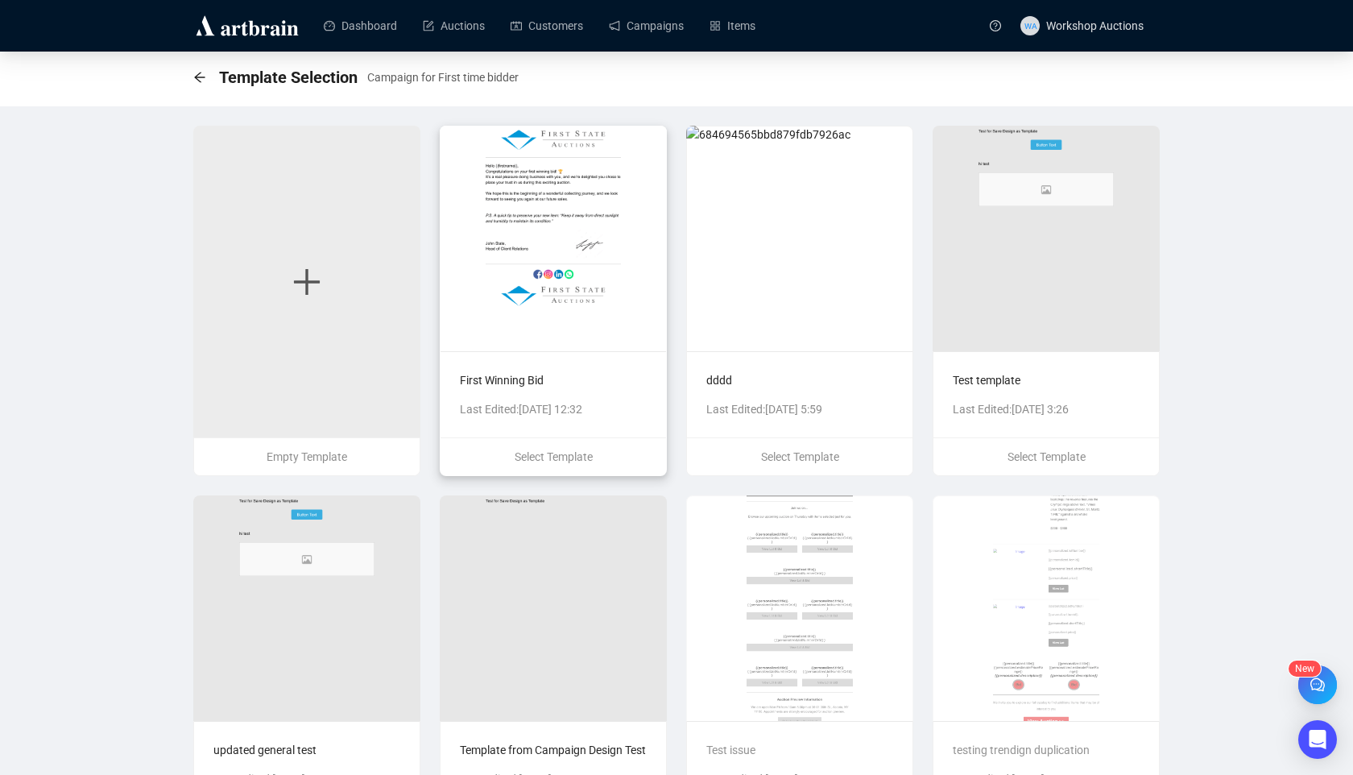
click at [557, 415] on p "Last Edited: Sep 29th 2025, 12:32" at bounding box center [553, 409] width 187 height 18
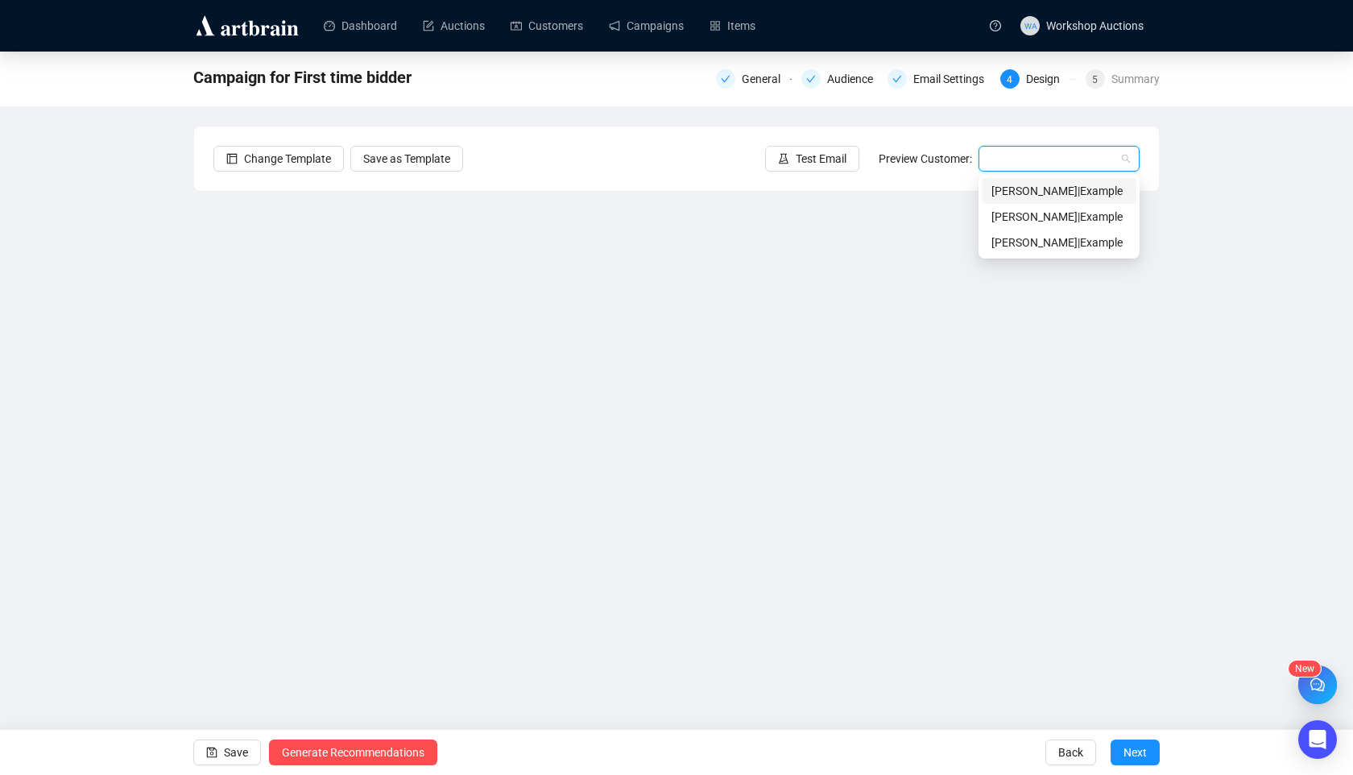
click at [1075, 166] on input "search" at bounding box center [1051, 159] width 127 height 24
click at [1051, 182] on div "Ann | Example" at bounding box center [1059, 191] width 135 height 18
click at [209, 755] on icon "save" at bounding box center [211, 752] width 11 height 11
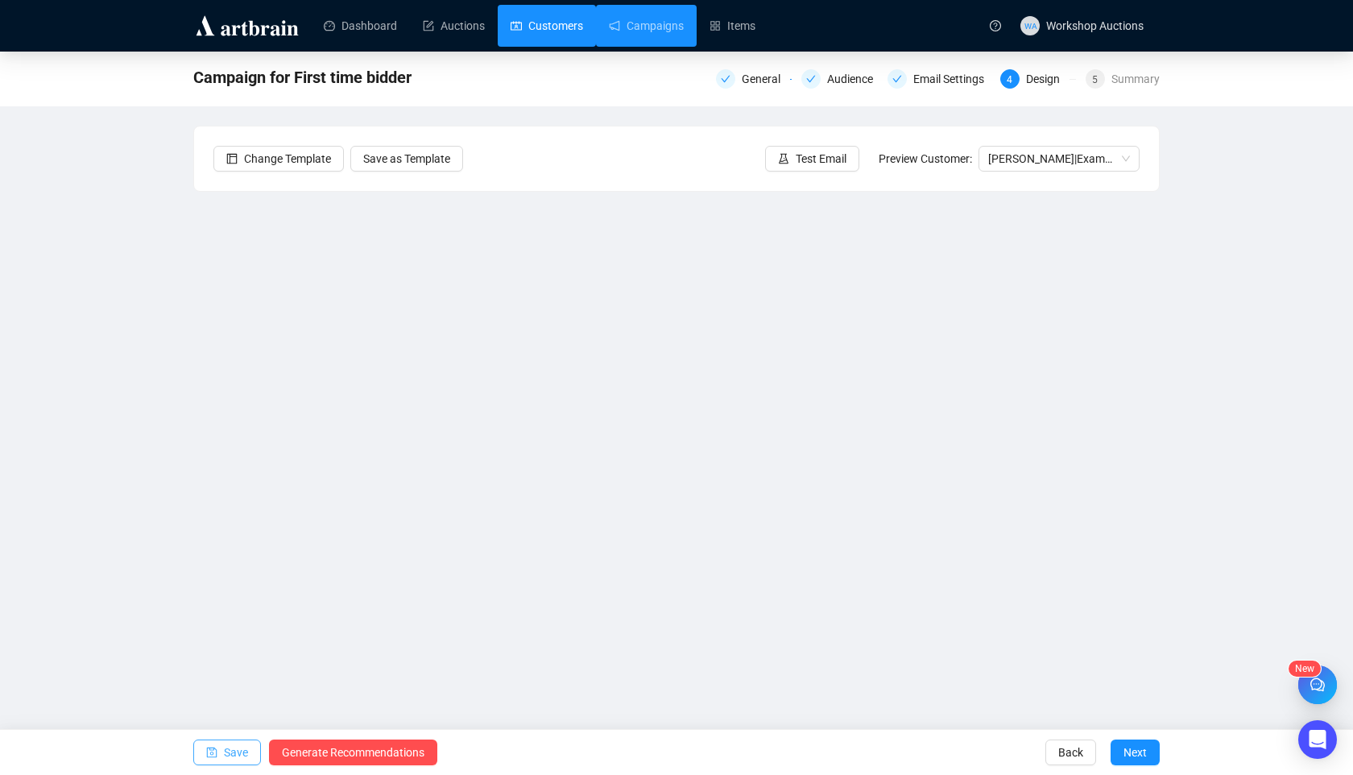
click at [553, 30] on link "Customers" at bounding box center [547, 26] width 72 height 42
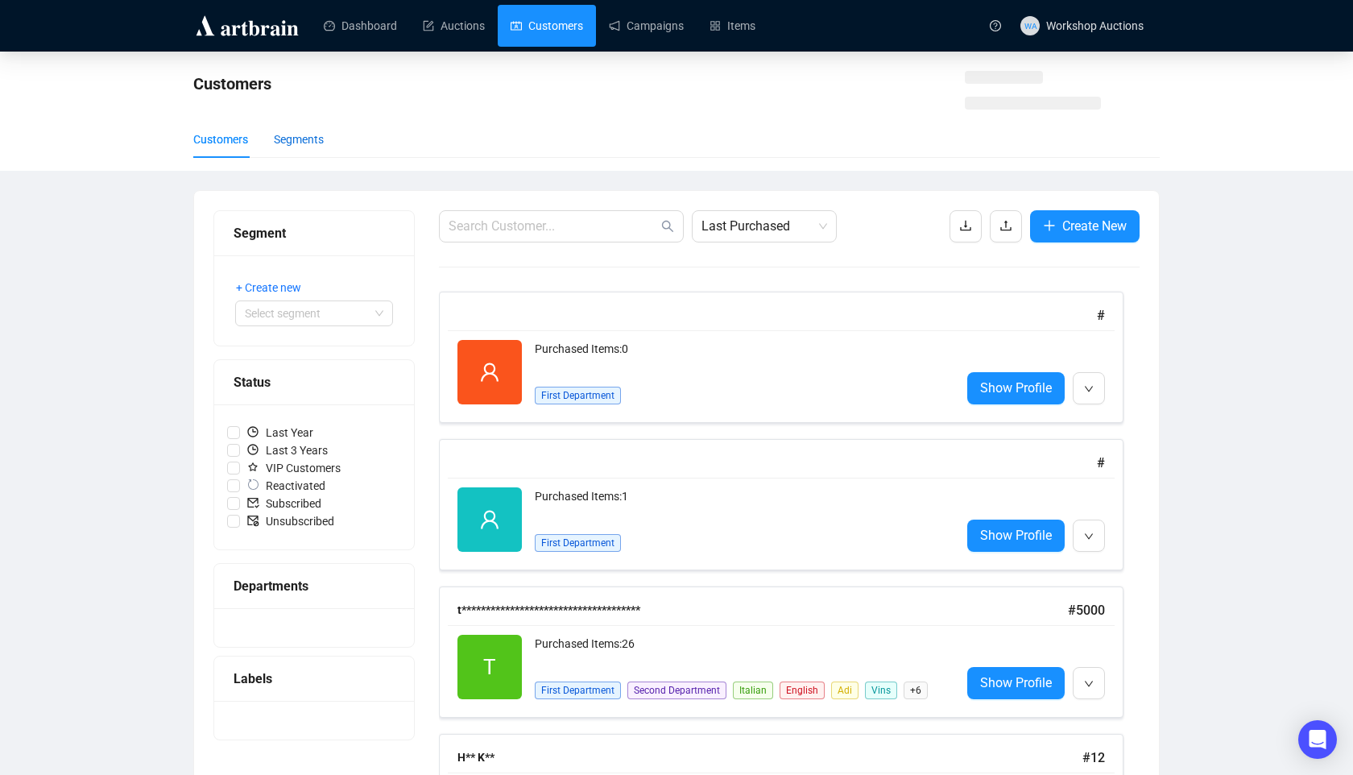
click at [316, 139] on div "Segments" at bounding box center [299, 139] width 50 height 18
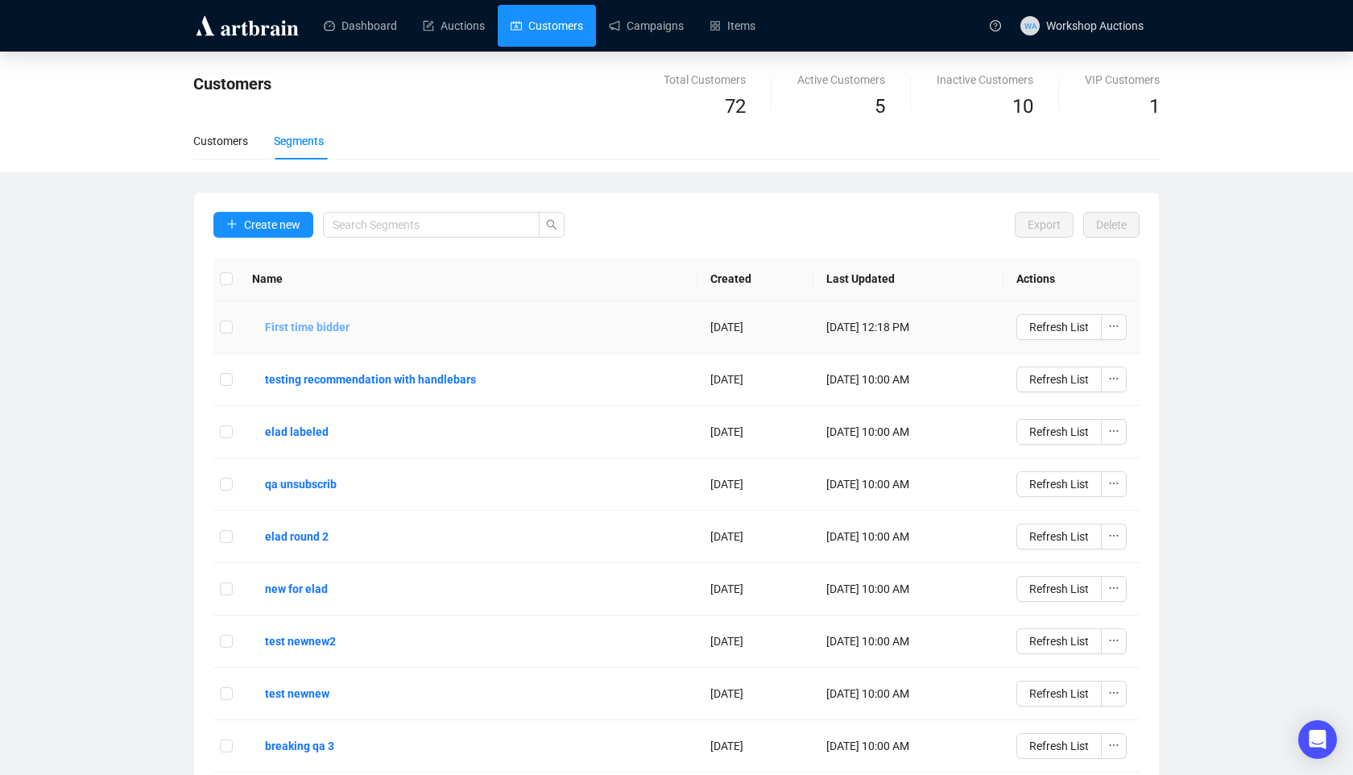
click at [322, 325] on b "First time bidder" at bounding box center [307, 327] width 85 height 18
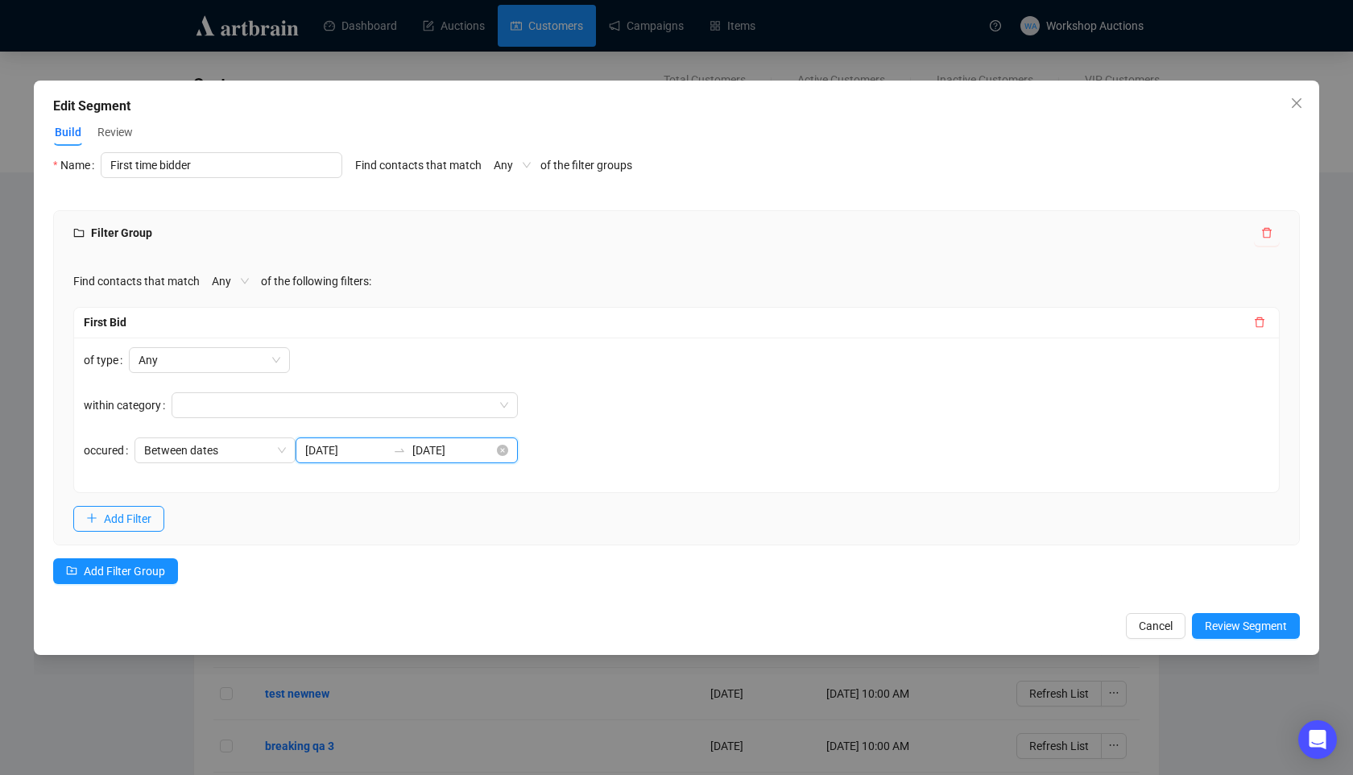
click at [375, 449] on input "2025-09-15" at bounding box center [345, 450] width 81 height 18
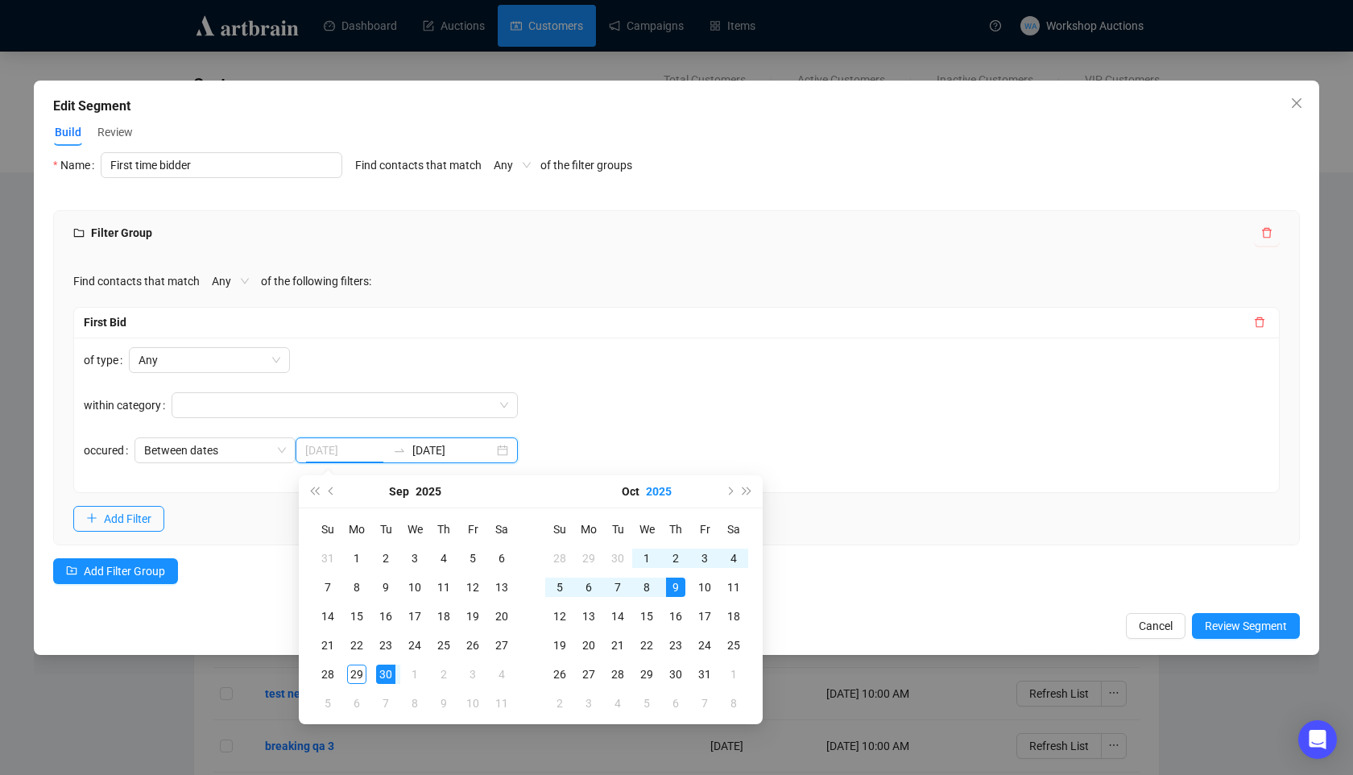
type input "2025-09-15"
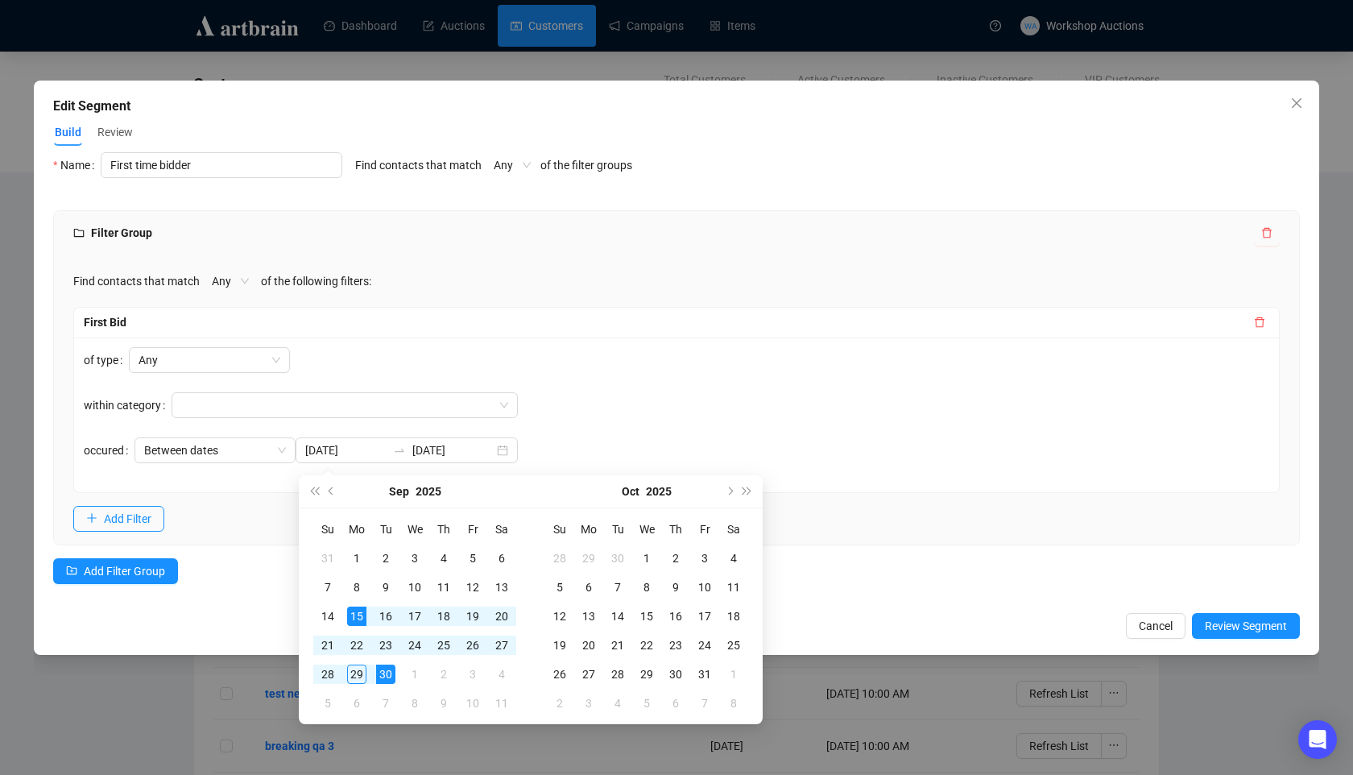
click at [674, 423] on div "of type Any within category occured Between dates 2025-09-15 2025-09-30" at bounding box center [676, 415] width 1205 height 155
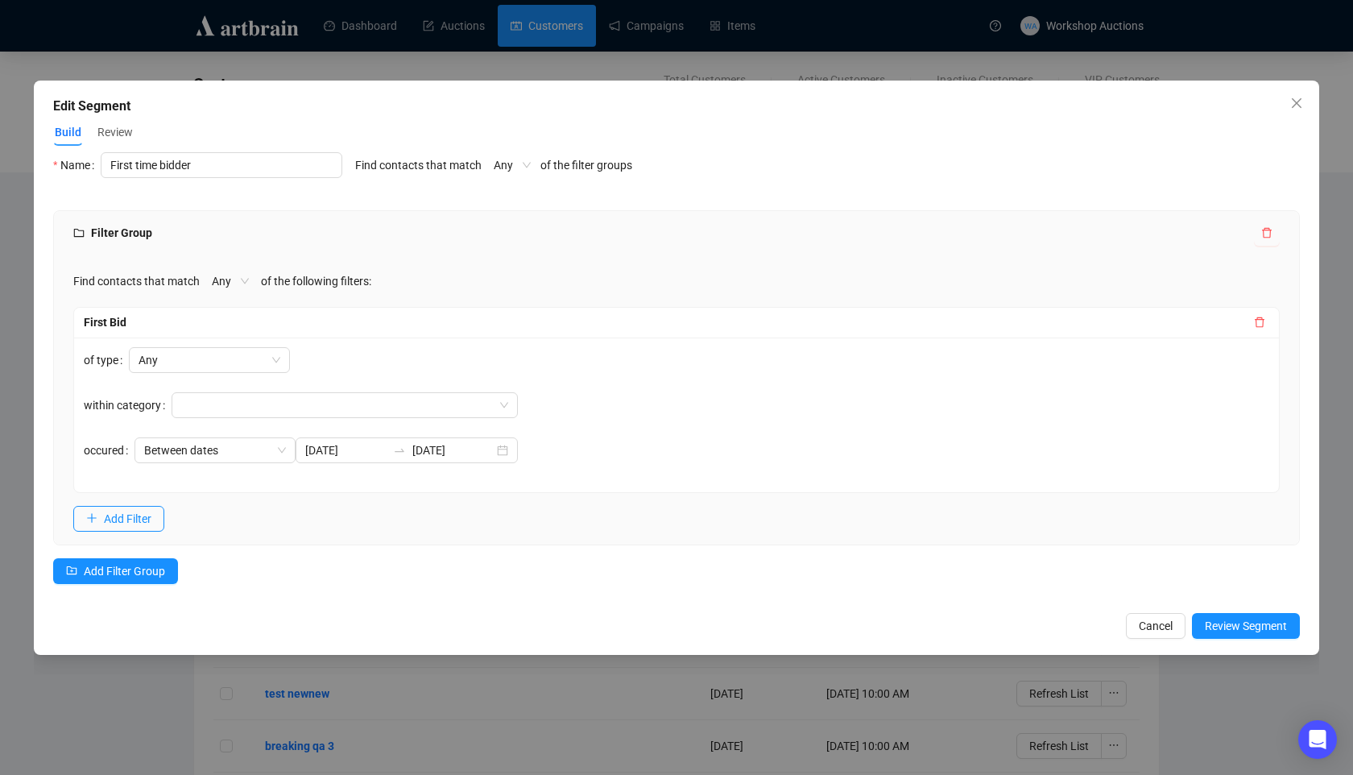
click at [257, 436] on form "of type Any within category occured Between dates 2025-09-15 2025-09-30" at bounding box center [301, 414] width 434 height 135
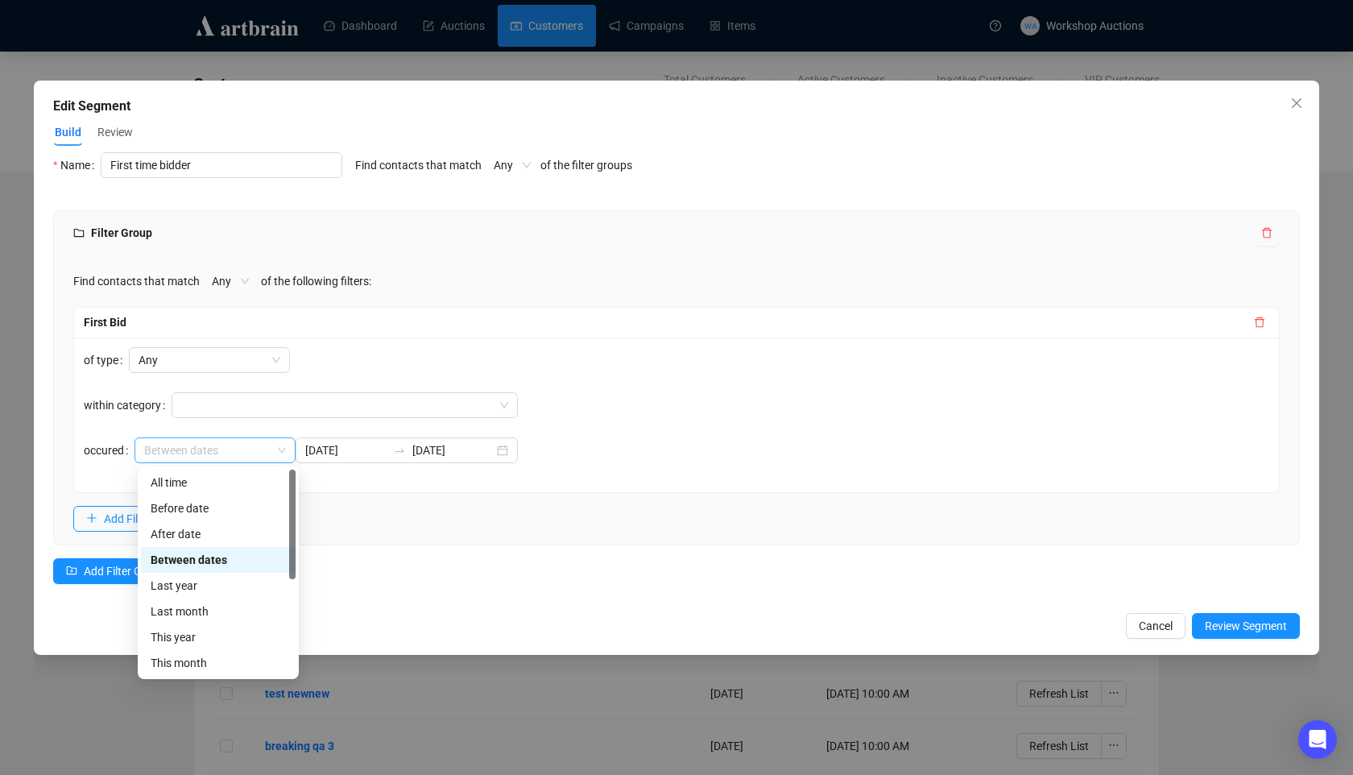
click at [257, 449] on span "Between dates" at bounding box center [215, 450] width 142 height 24
click at [1298, 104] on icon "close" at bounding box center [1297, 103] width 10 height 10
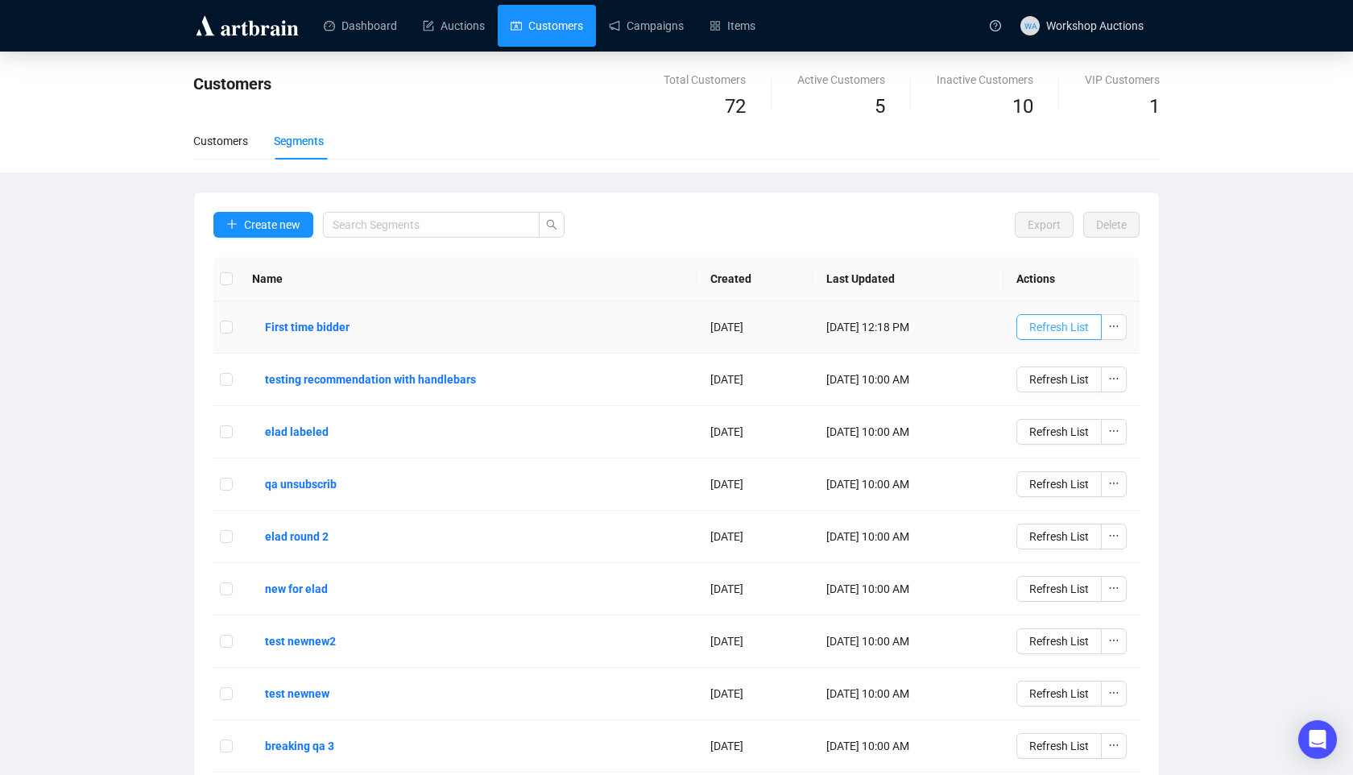
click at [1073, 332] on span "Refresh List" at bounding box center [1059, 327] width 60 height 18
